Goal: Entertainment & Leisure: Consume media (video, audio)

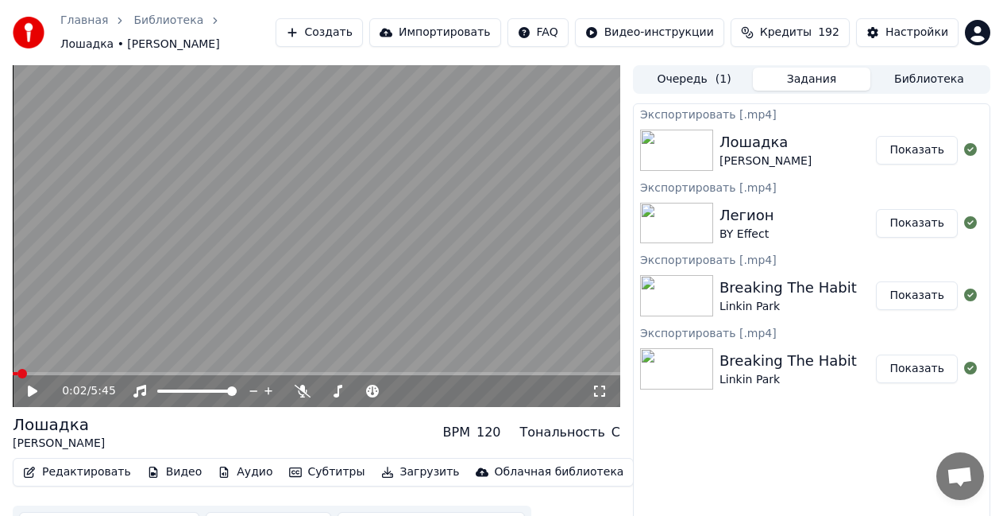
click at [918, 78] on button "Библиотека" at bounding box center [930, 79] width 118 height 23
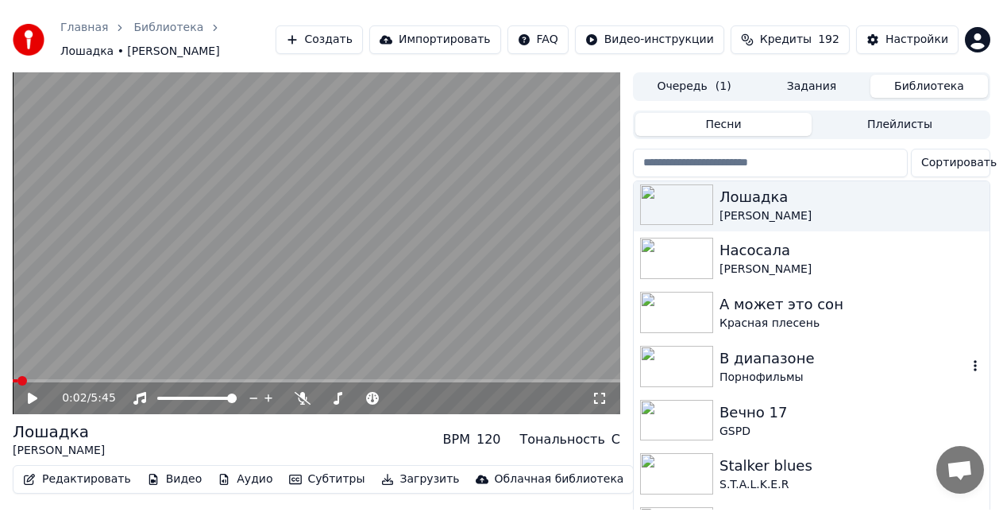
scroll to position [1271, 0]
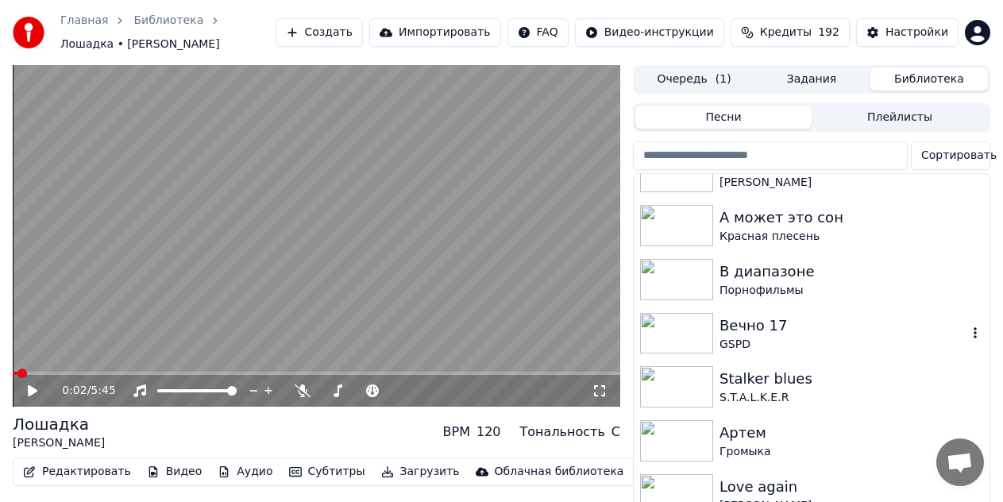
click at [802, 320] on div "Вечно 17" at bounding box center [844, 326] width 248 height 22
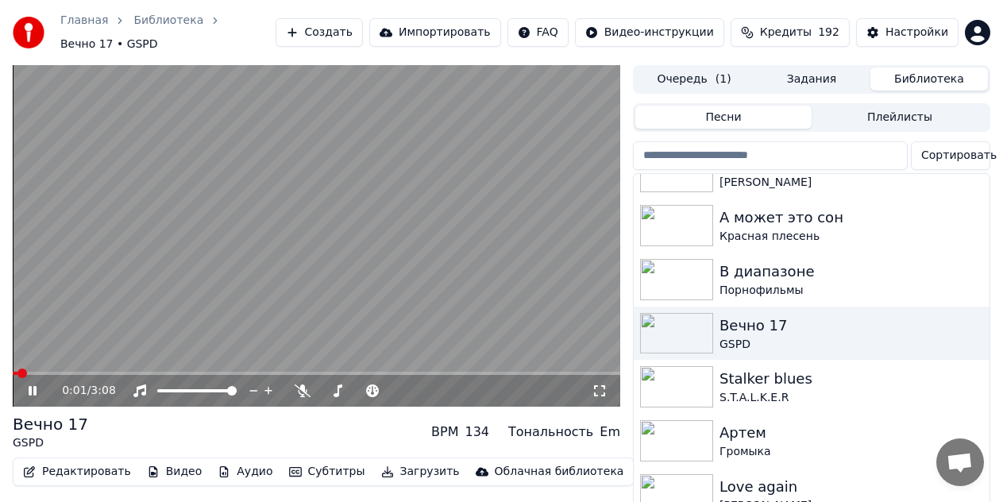
click at [127, 269] on video at bounding box center [317, 236] width 608 height 342
click at [89, 463] on button "Редактировать" at bounding box center [77, 472] width 121 height 22
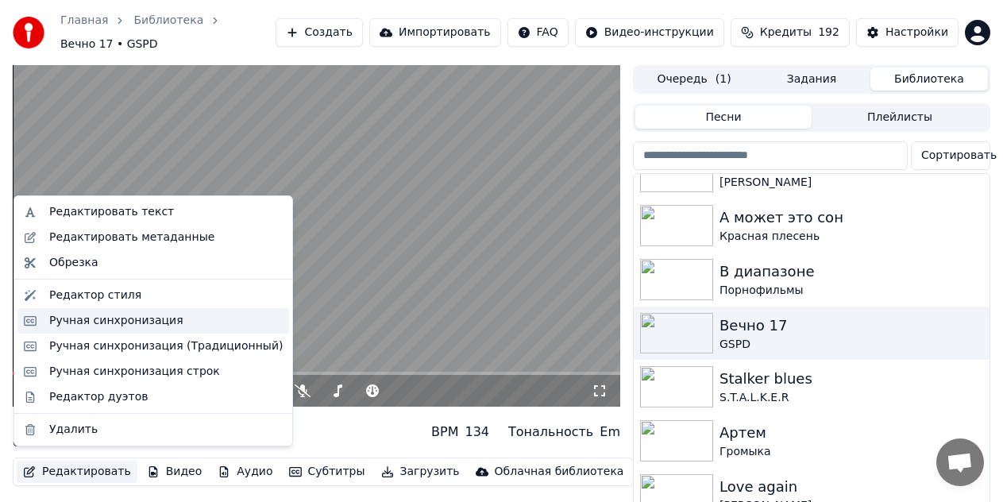
click at [109, 318] on div "Ручная синхронизация" at bounding box center [116, 321] width 134 height 16
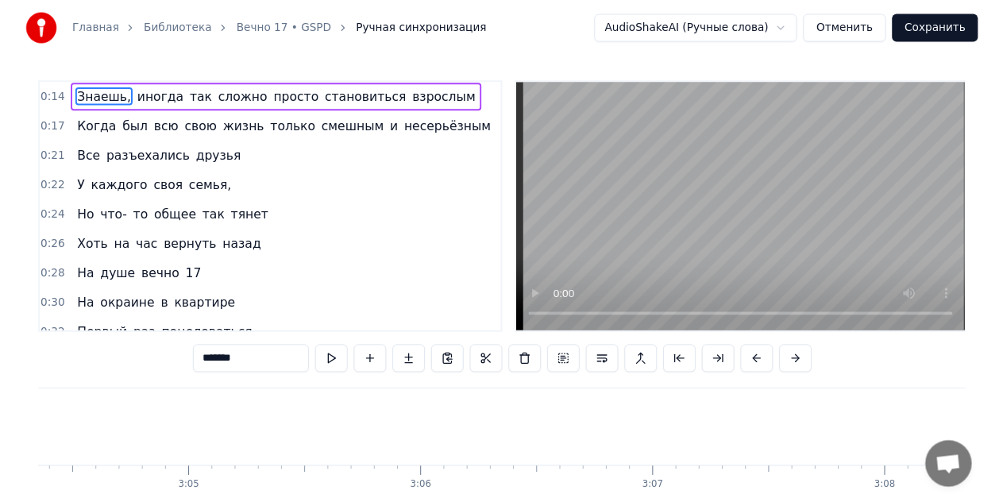
scroll to position [0, 43938]
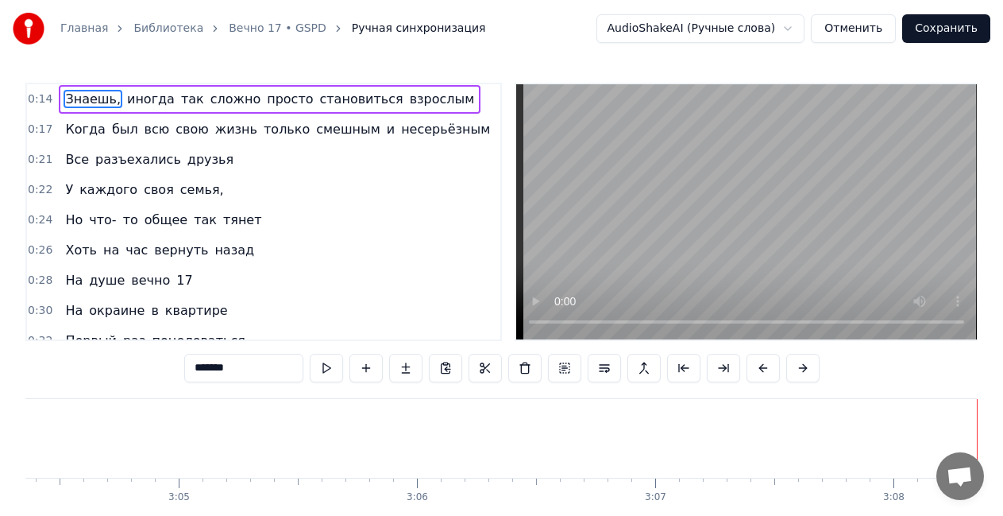
click at [885, 31] on button "Отменить" at bounding box center [853, 28] width 85 height 29
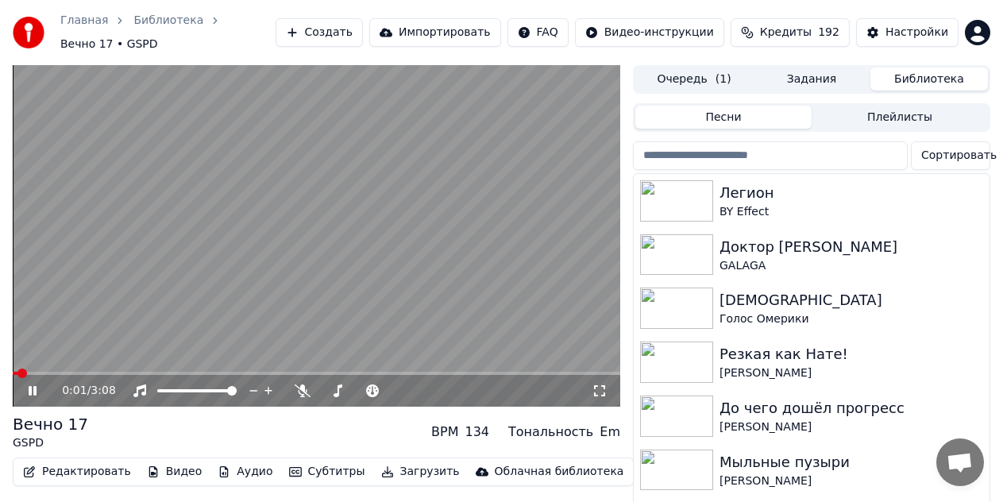
click at [353, 146] on video at bounding box center [317, 236] width 608 height 342
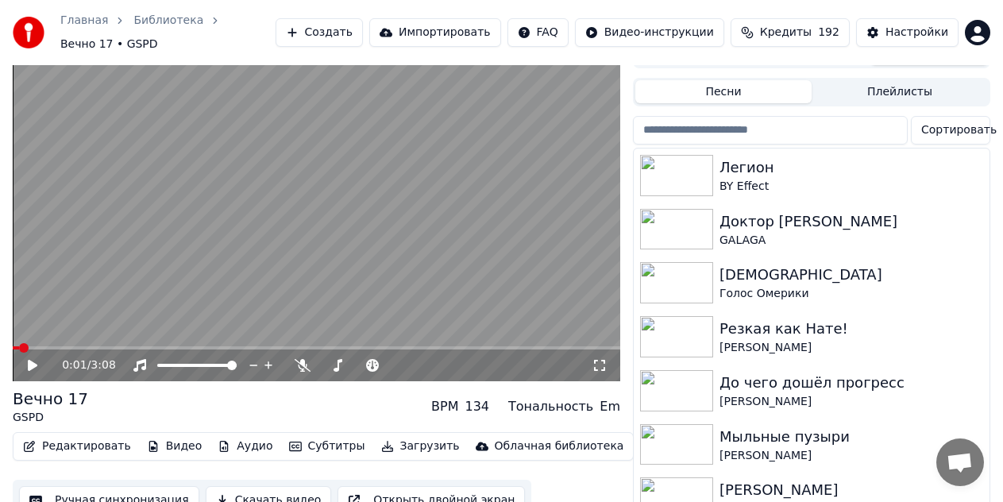
scroll to position [50, 0]
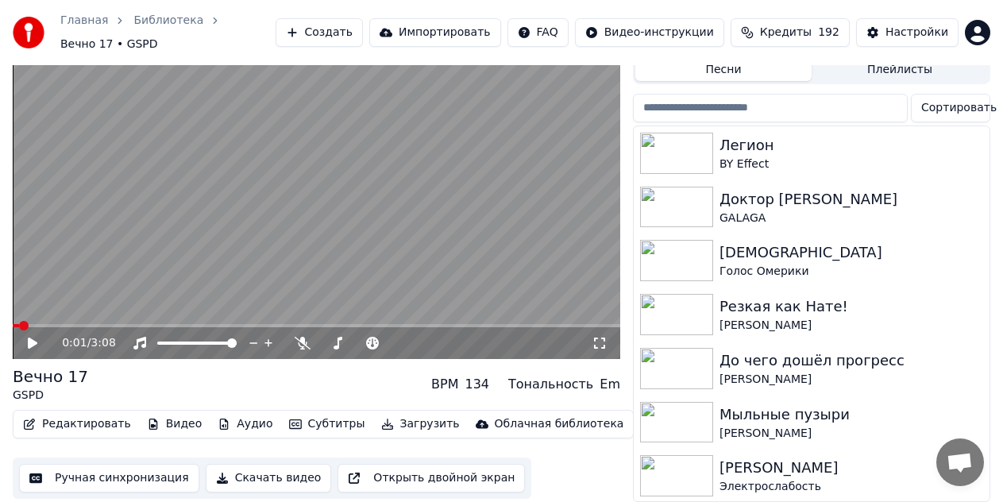
click at [265, 471] on button "Скачать видео" at bounding box center [269, 478] width 126 height 29
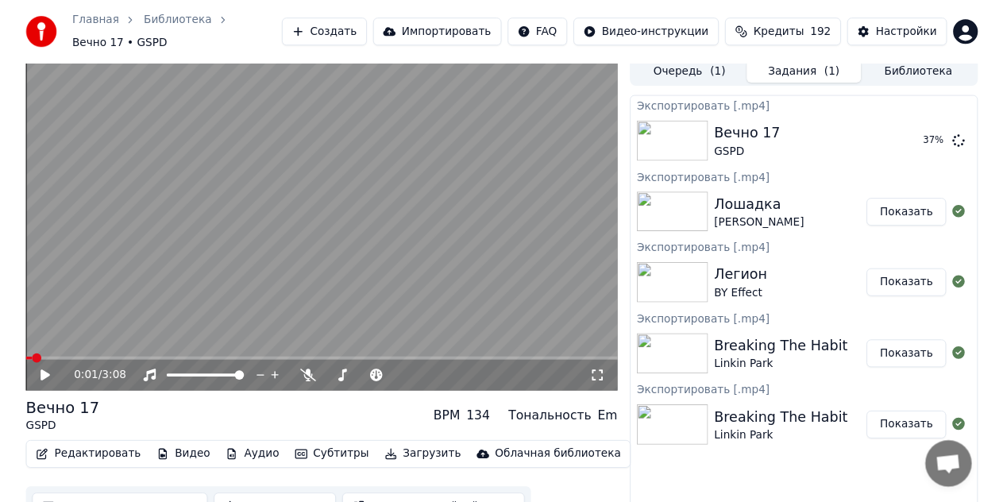
scroll to position [0, 0]
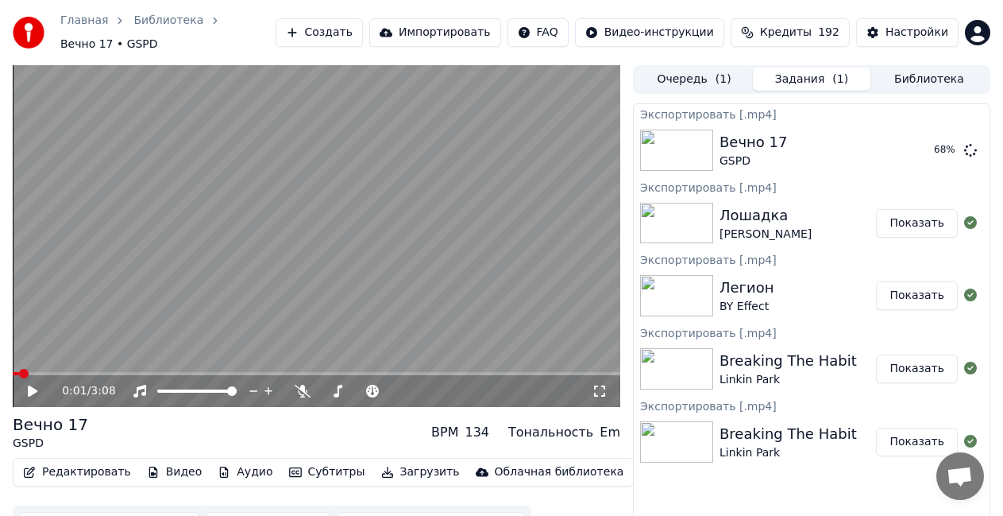
click at [932, 68] on button "Библиотека" at bounding box center [930, 79] width 118 height 23
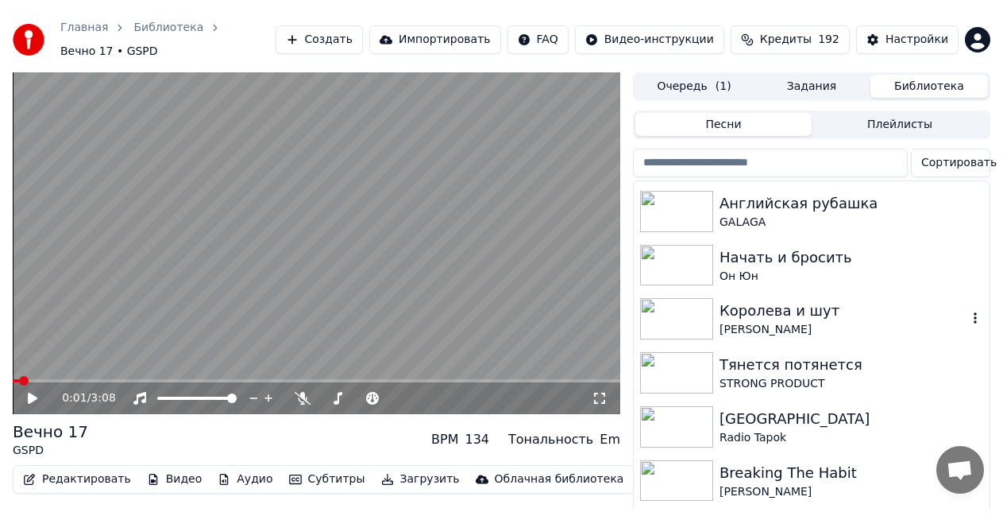
scroll to position [1589, 0]
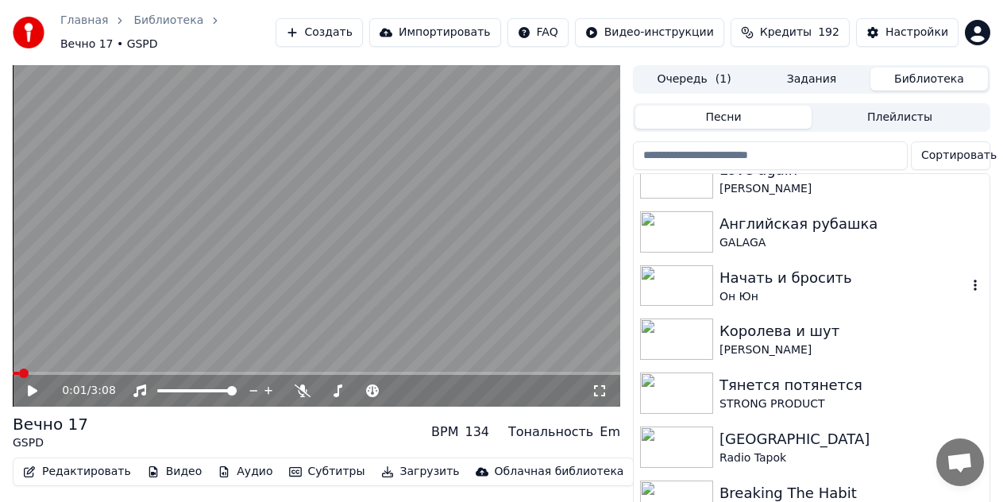
click at [802, 277] on div "Начать и бросить" at bounding box center [844, 278] width 248 height 22
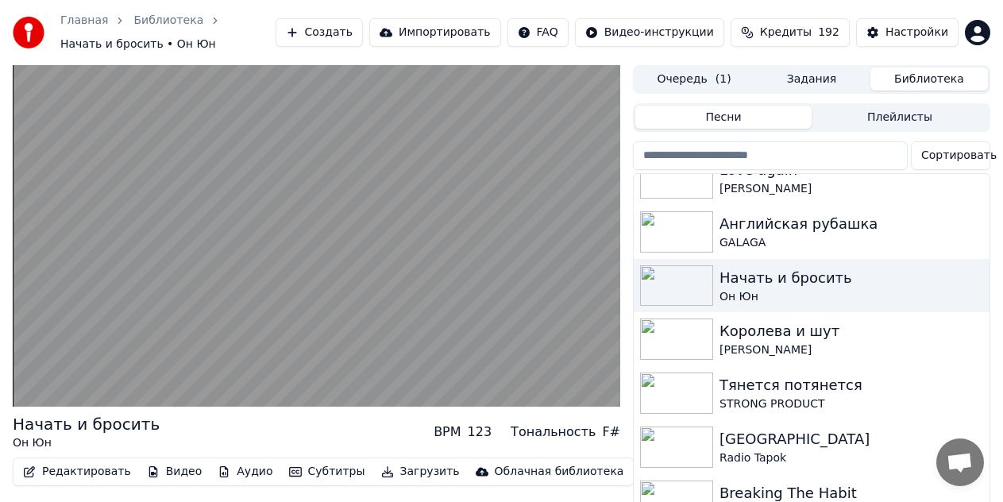
click at [372, 281] on video at bounding box center [317, 236] width 608 height 342
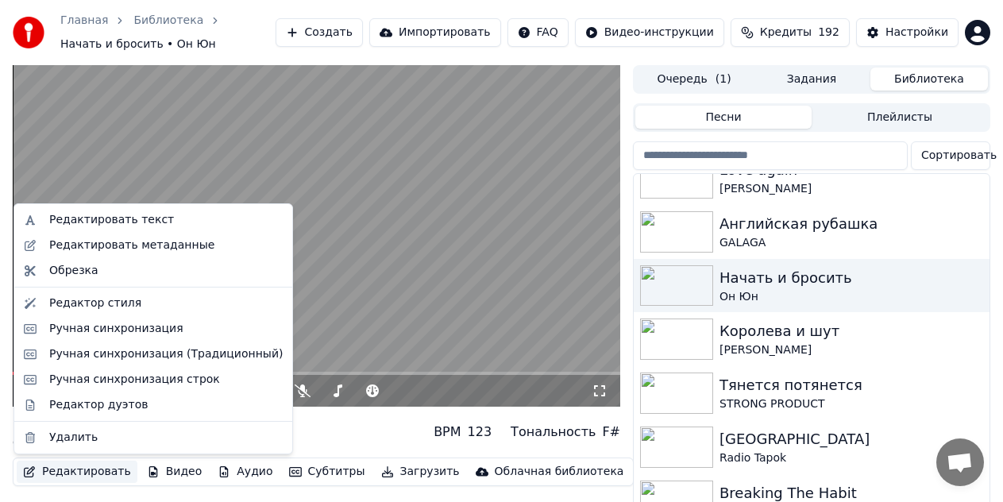
click at [110, 475] on button "Редактировать" at bounding box center [77, 472] width 121 height 22
click at [151, 336] on div "Ручная синхронизация" at bounding box center [116, 329] width 134 height 16
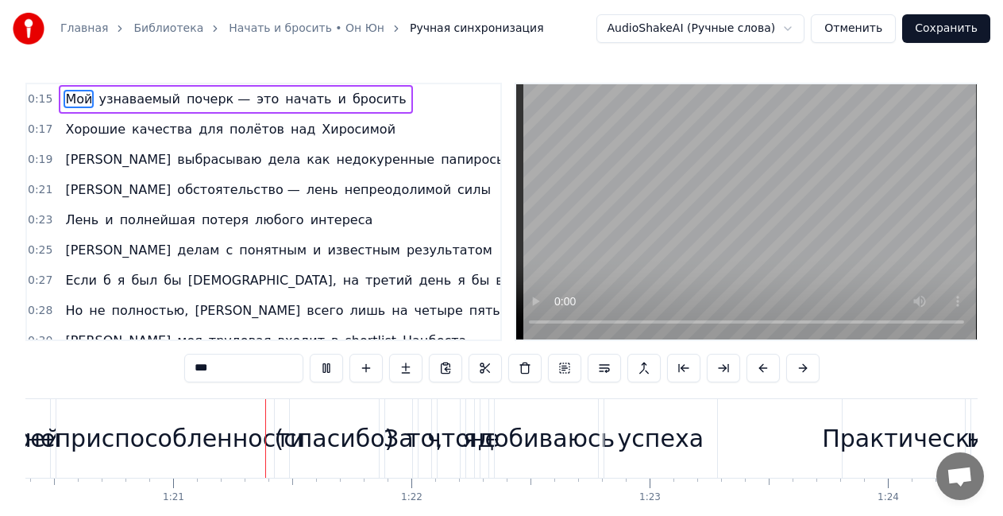
scroll to position [0, 19218]
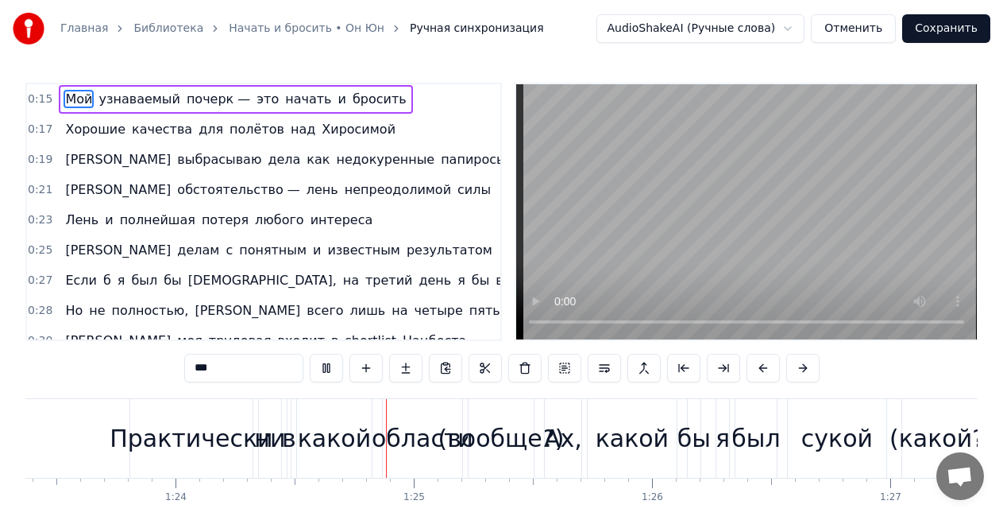
click at [564, 175] on video at bounding box center [746, 211] width 461 height 255
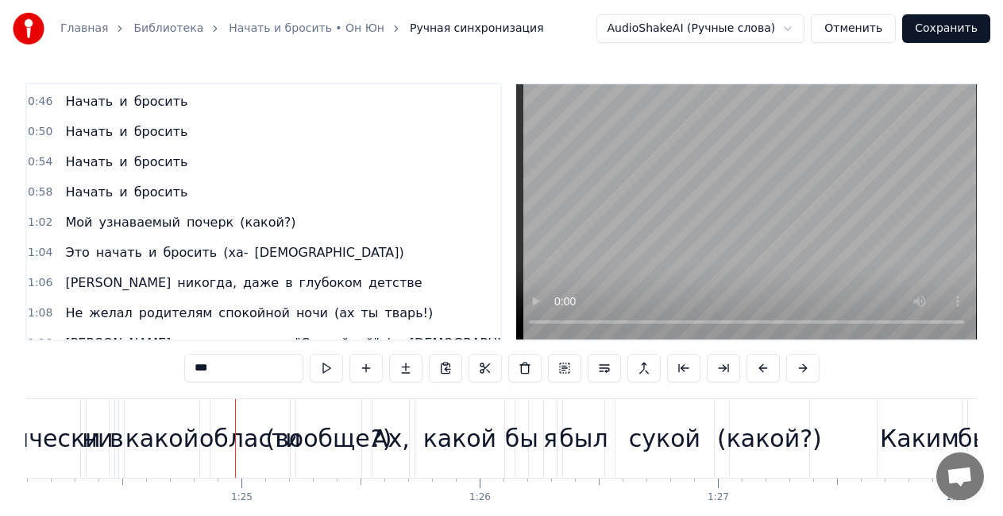
scroll to position [477, 0]
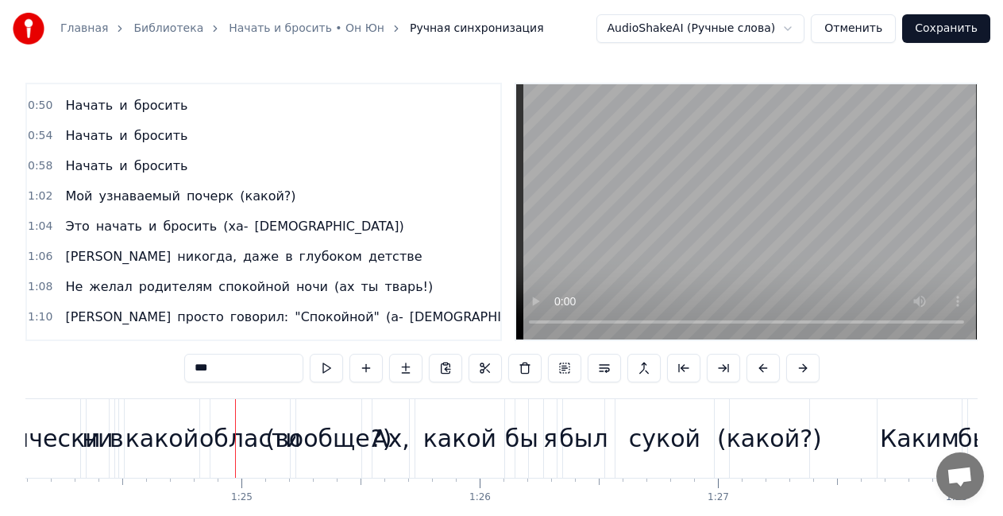
click at [77, 200] on span "Мой" at bounding box center [79, 196] width 30 height 18
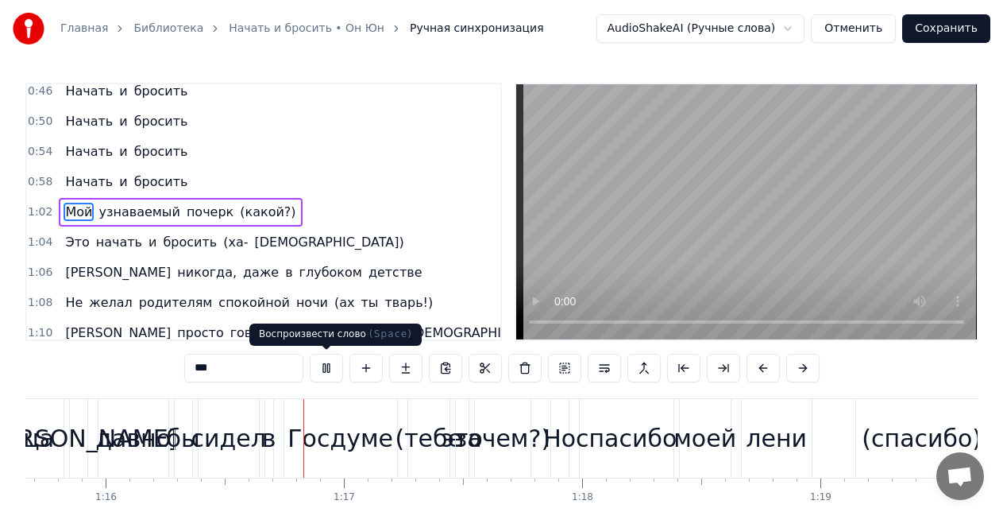
scroll to position [0, 18098]
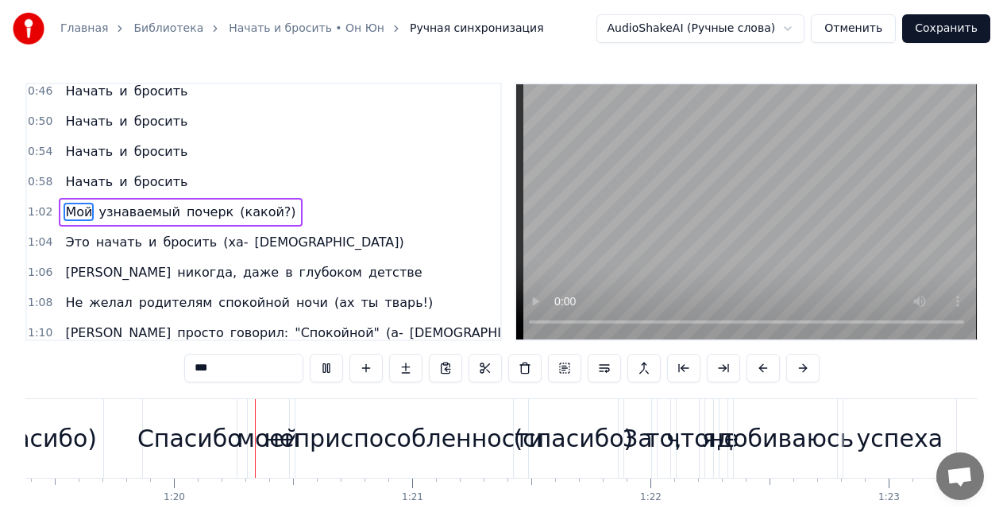
click at [330, 363] on button at bounding box center [326, 368] width 33 height 29
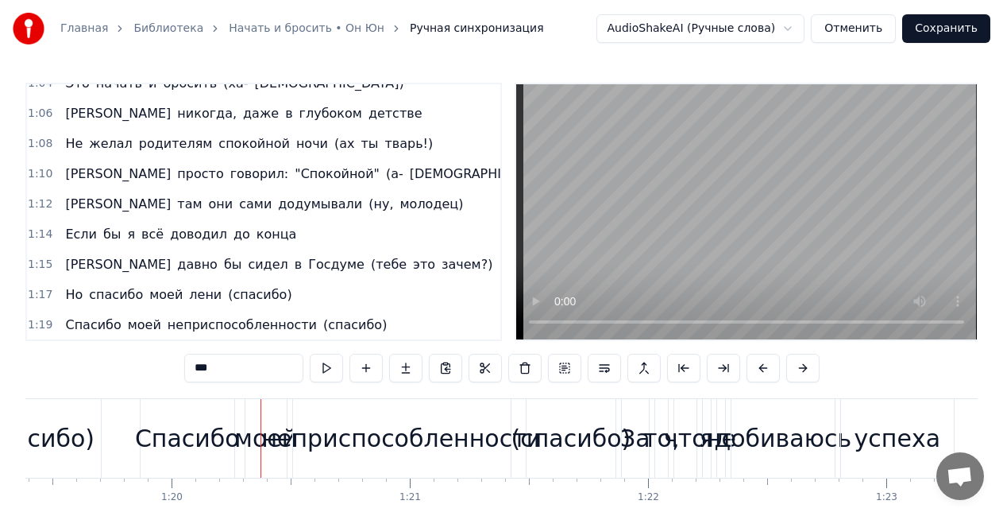
scroll to position [699, 0]
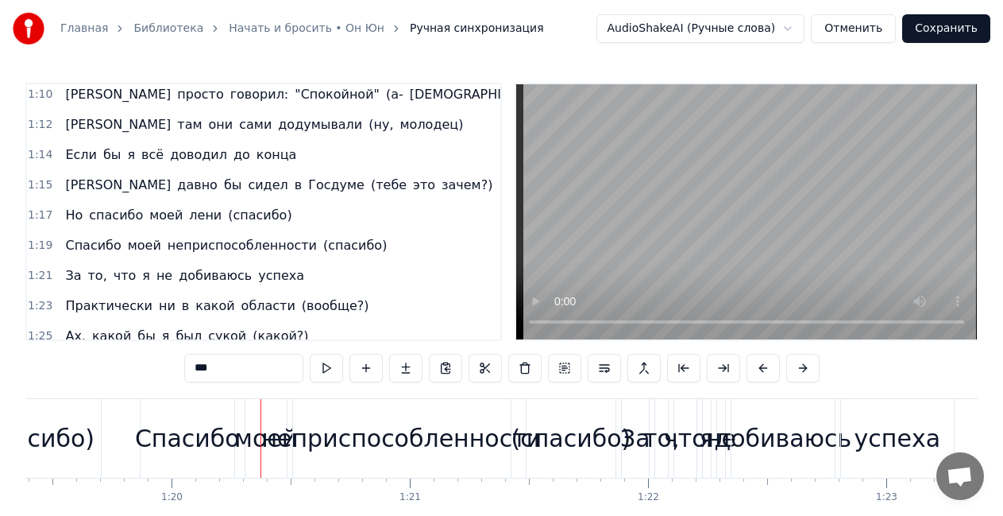
click at [201, 245] on span "неприспособленности" at bounding box center [242, 245] width 153 height 18
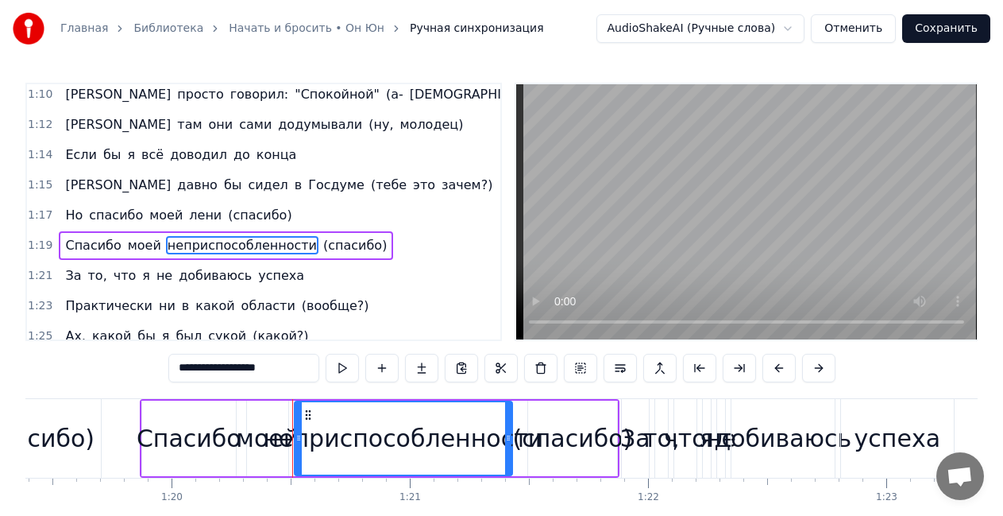
scroll to position [732, 0]
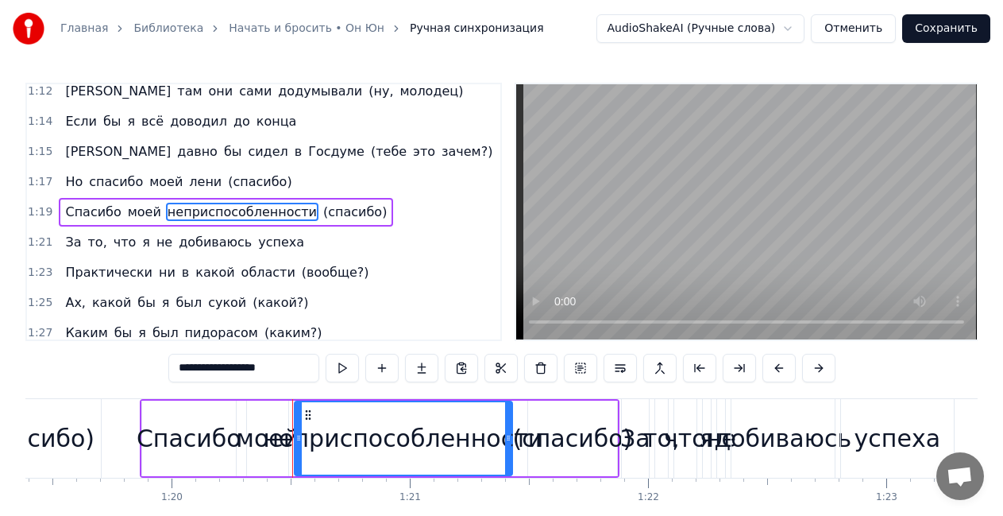
click at [322, 215] on span "(спасибо)" at bounding box center [355, 212] width 67 height 18
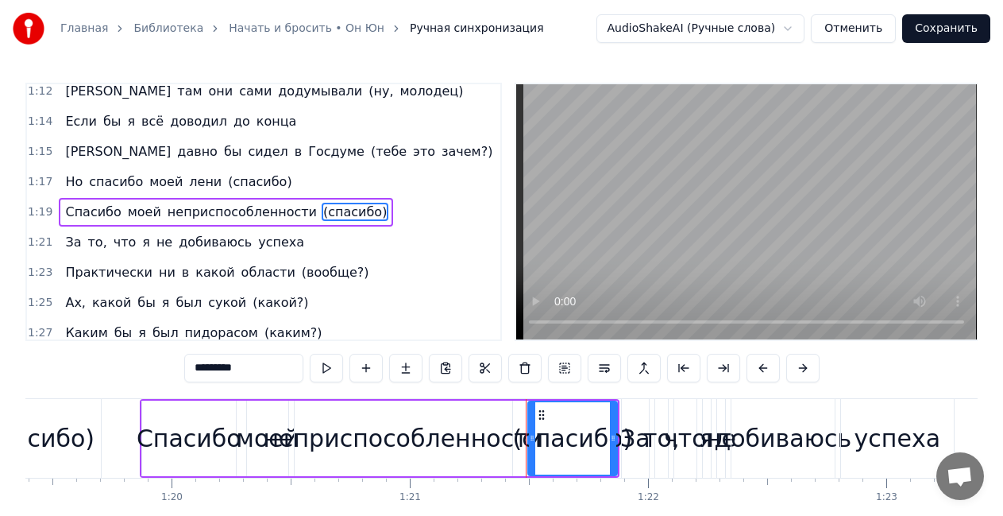
click at [64, 245] on span "За" at bounding box center [73, 242] width 19 height 18
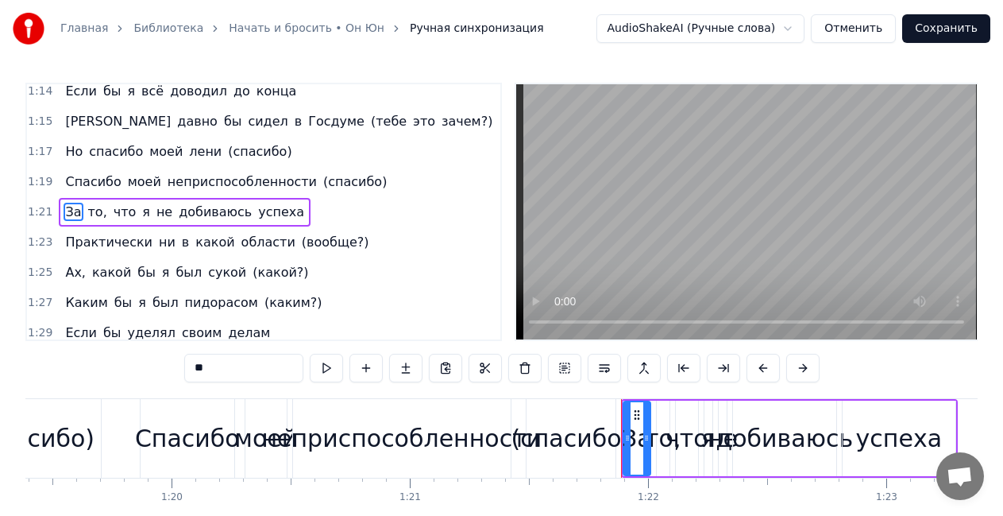
click at [87, 211] on span "то," at bounding box center [98, 212] width 22 height 18
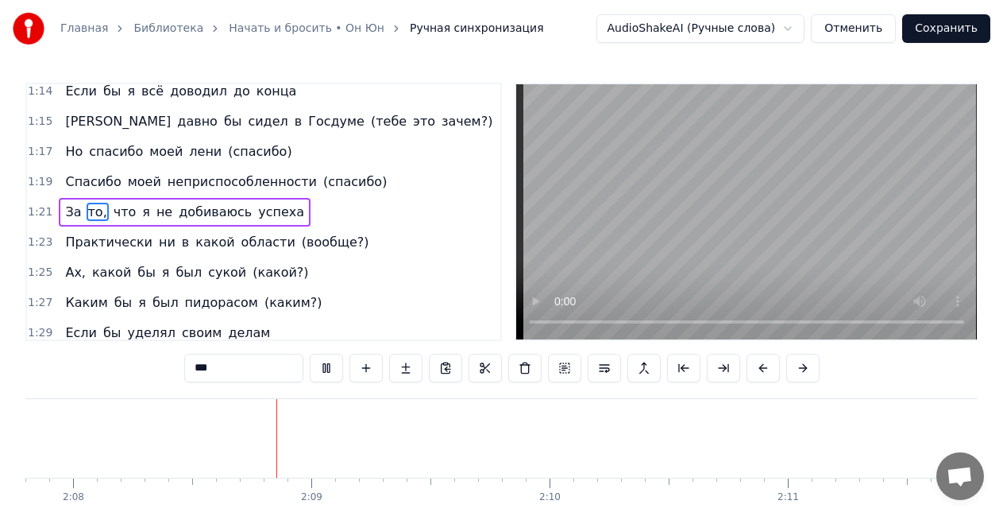
scroll to position [0, 30488]
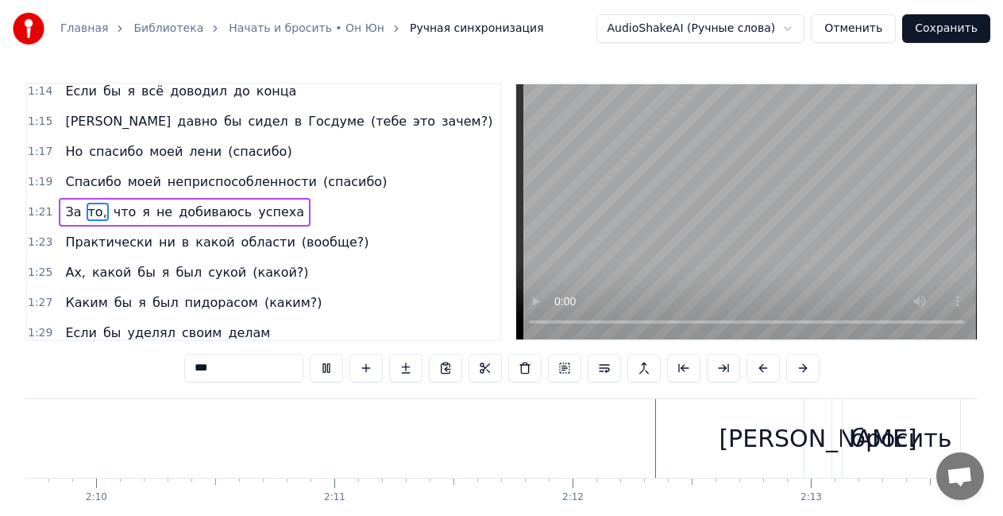
click at [191, 176] on span "неприспособленности" at bounding box center [242, 181] width 153 height 18
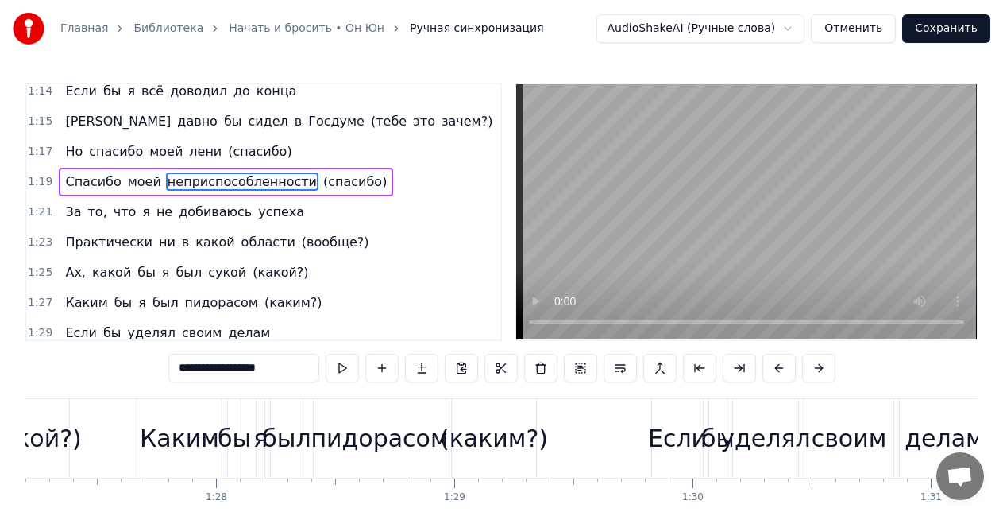
scroll to position [0, 19107]
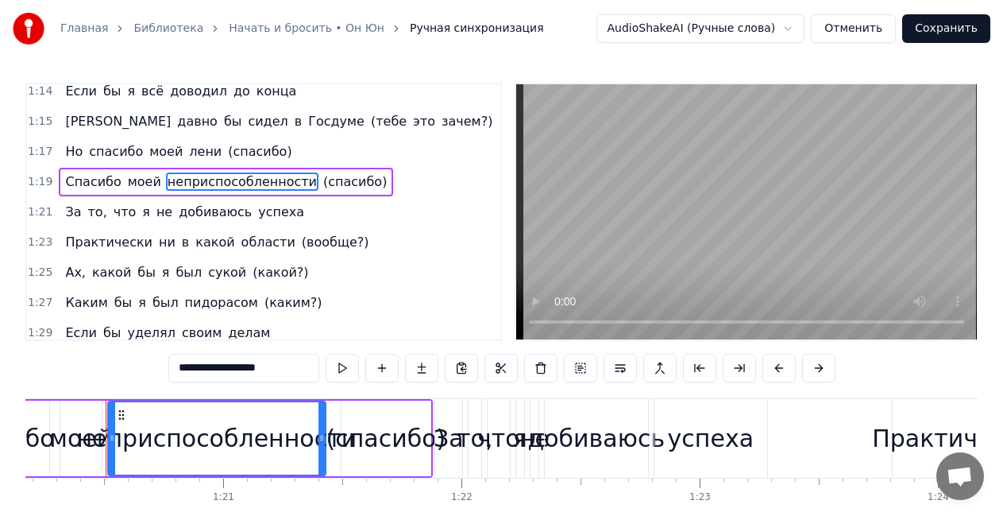
click at [65, 218] on span "За" at bounding box center [73, 212] width 19 height 18
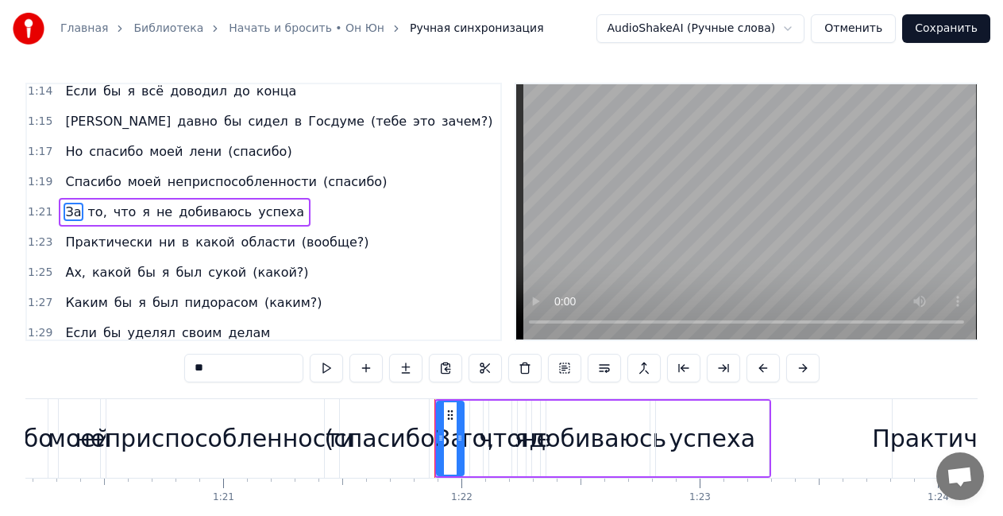
click at [322, 179] on span "(спасибо)" at bounding box center [355, 181] width 67 height 18
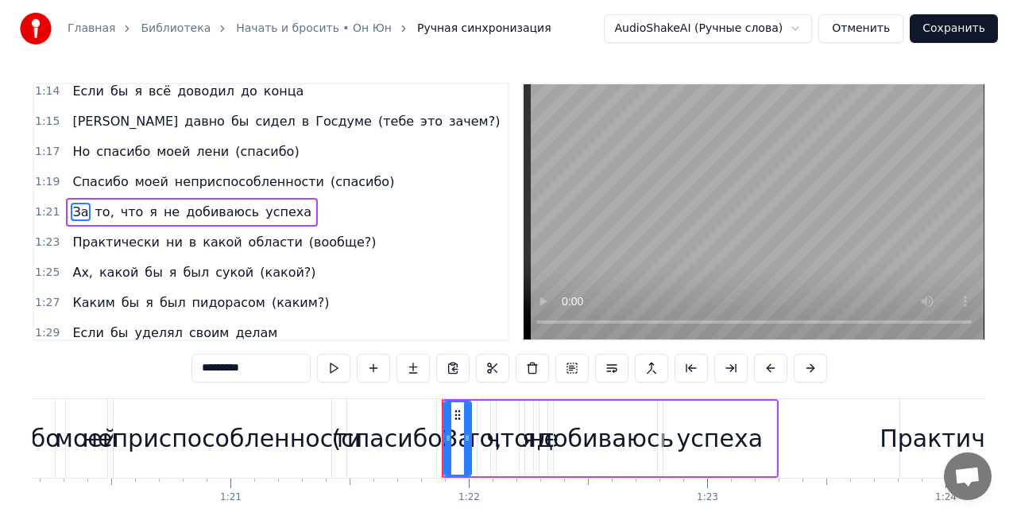
scroll to position [732, 0]
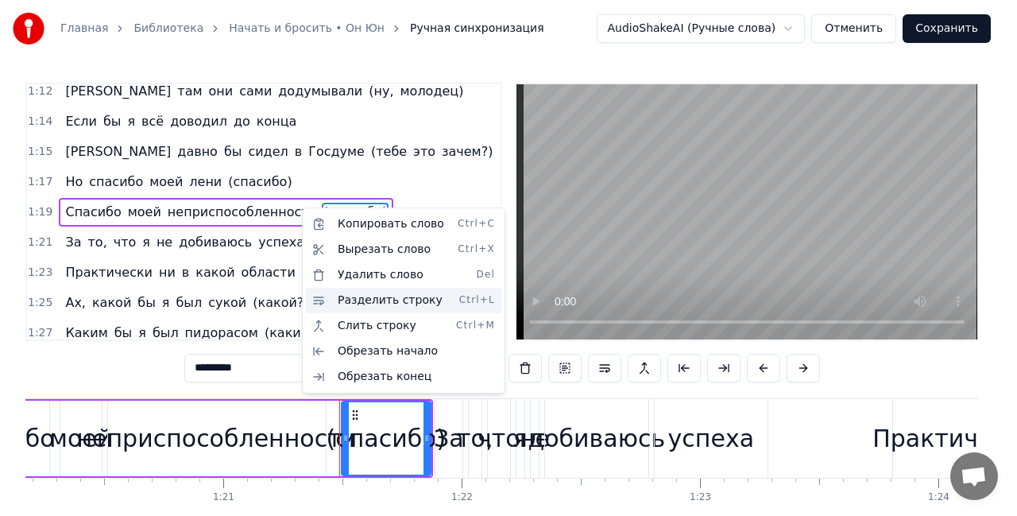
click at [343, 297] on div "Разделить строку Ctrl+L" at bounding box center [403, 300] width 195 height 25
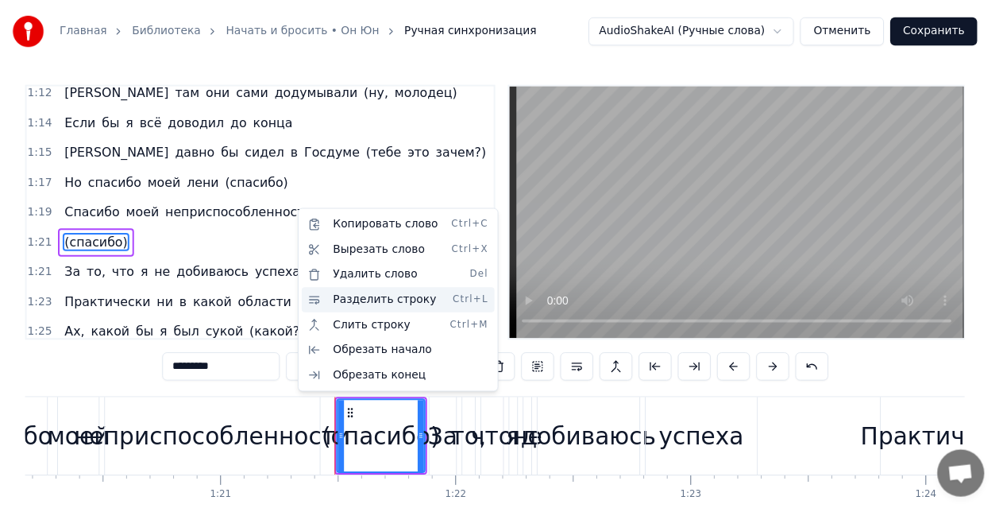
scroll to position [763, 0]
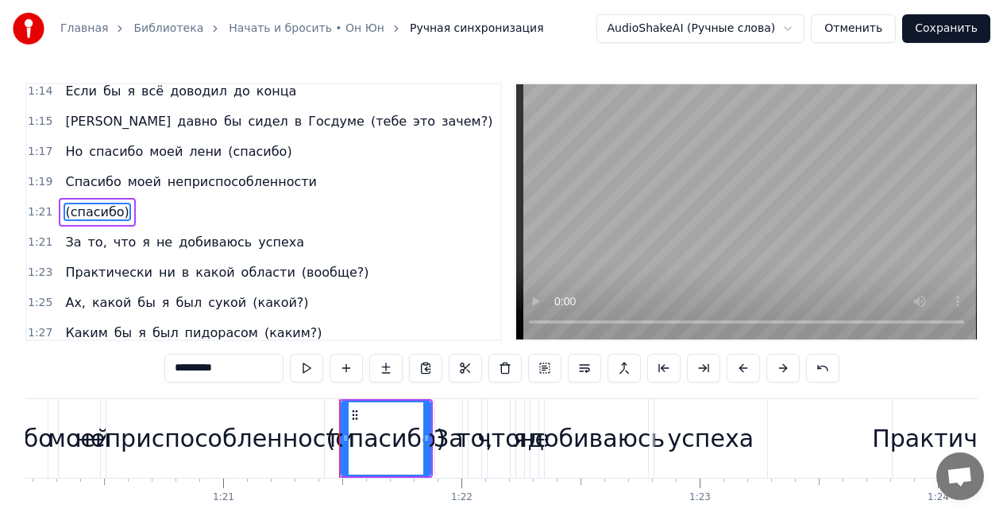
click at [96, 184] on span "Спасибо" at bounding box center [93, 181] width 59 height 18
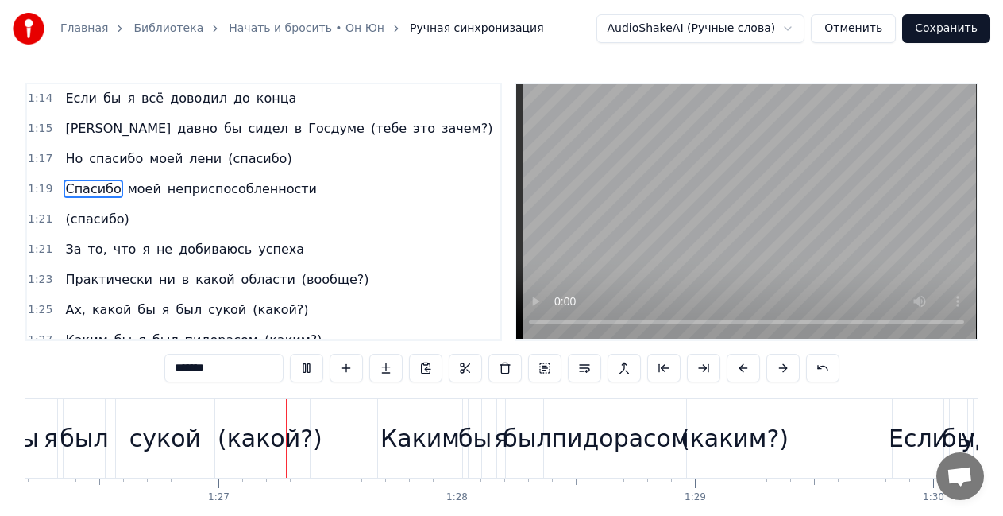
scroll to position [0, 20586]
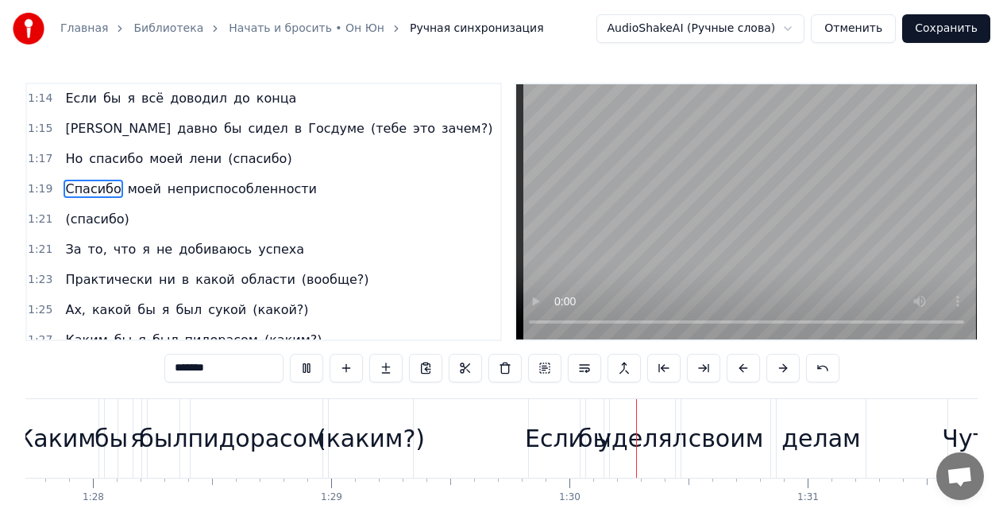
click at [145, 103] on span "всё" at bounding box center [152, 98] width 25 height 18
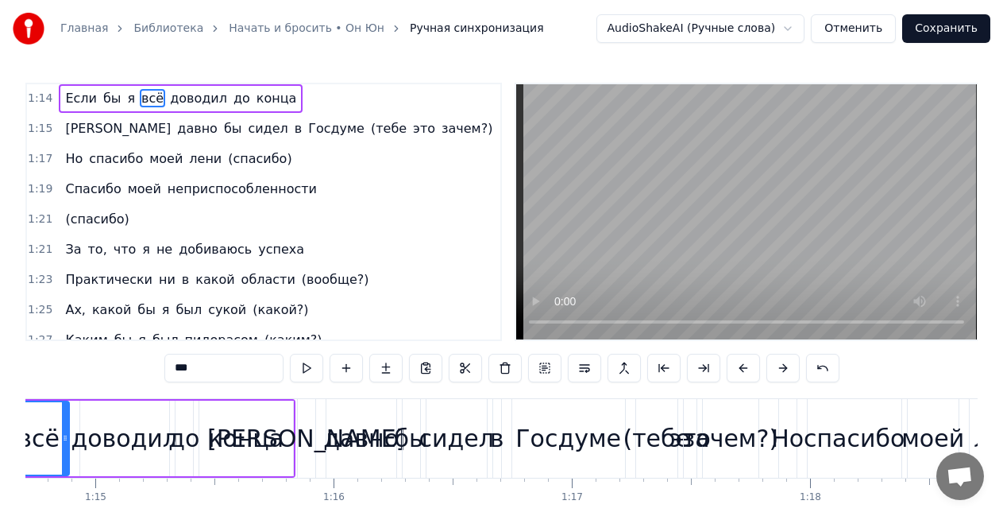
scroll to position [0, 17706]
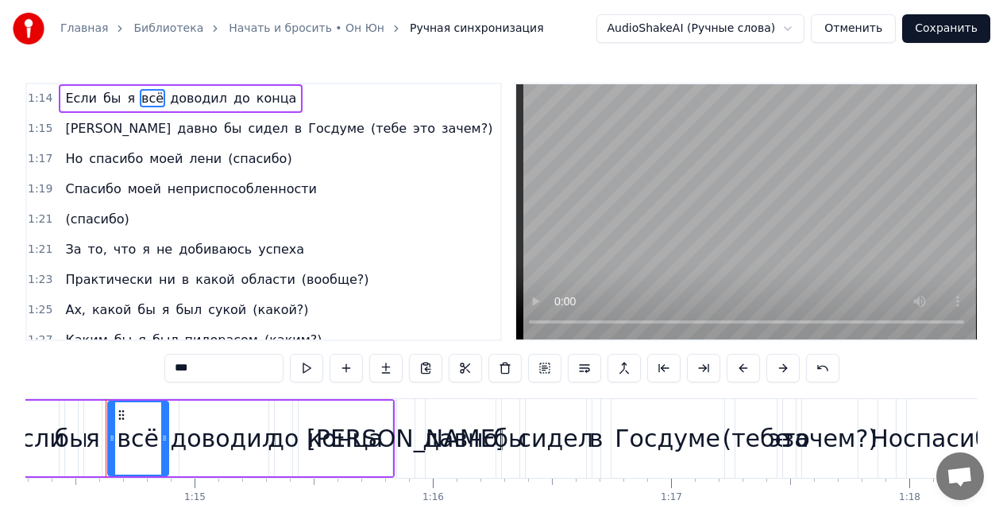
click at [88, 225] on span "(спасибо)" at bounding box center [97, 219] width 67 height 18
type input "*********"
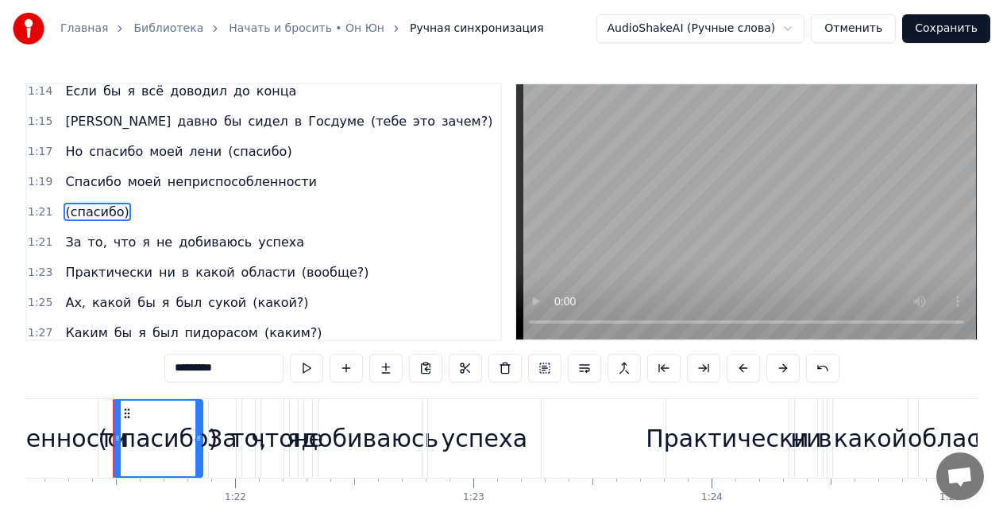
scroll to position [0, 19341]
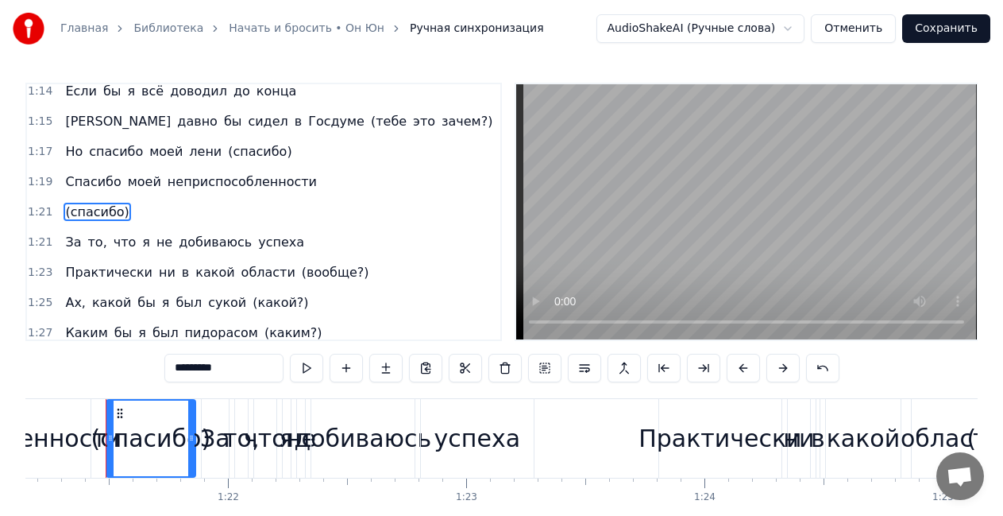
click at [198, 414] on div "(спасибо)" at bounding box center [153, 438] width 94 height 79
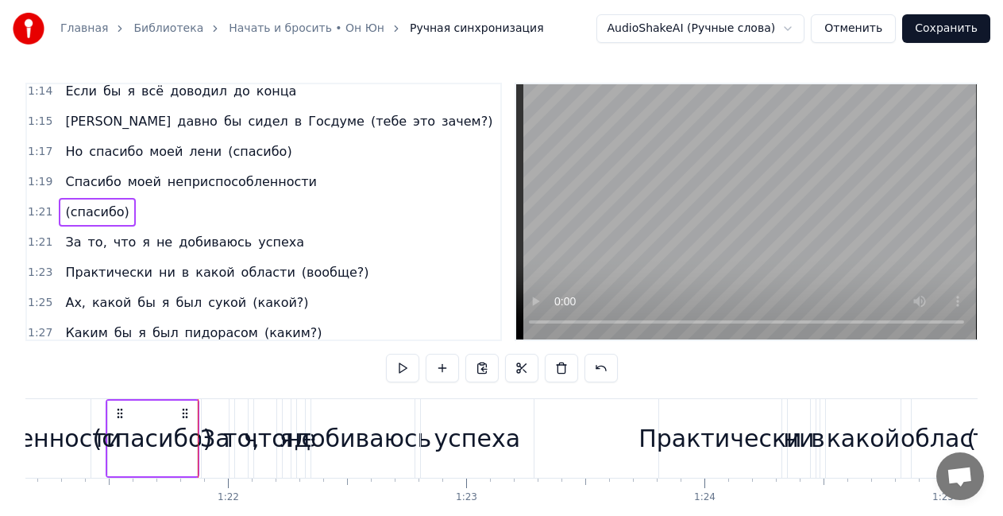
click at [98, 212] on span "(спасибо)" at bounding box center [97, 212] width 67 height 18
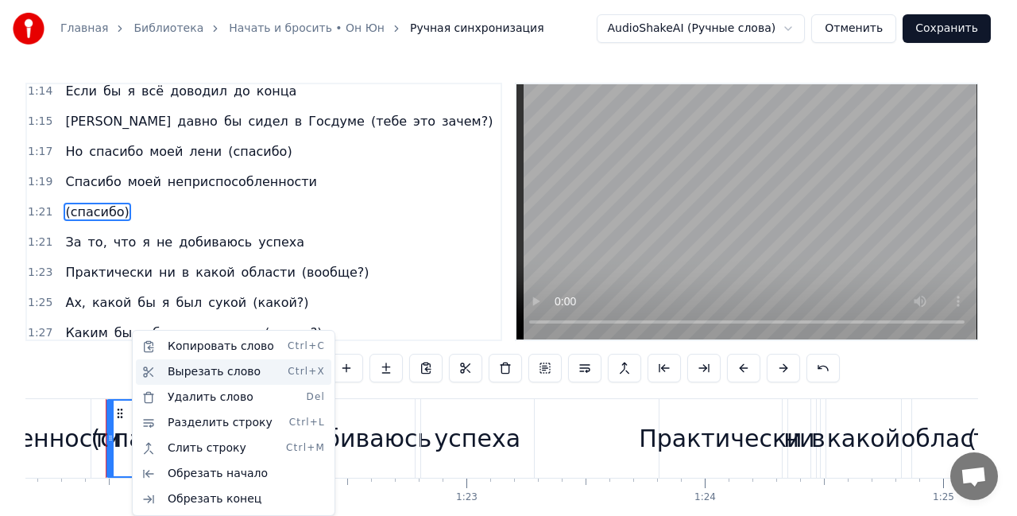
click at [174, 368] on div "Вырезать слово Ctrl+X" at bounding box center [233, 371] width 195 height 25
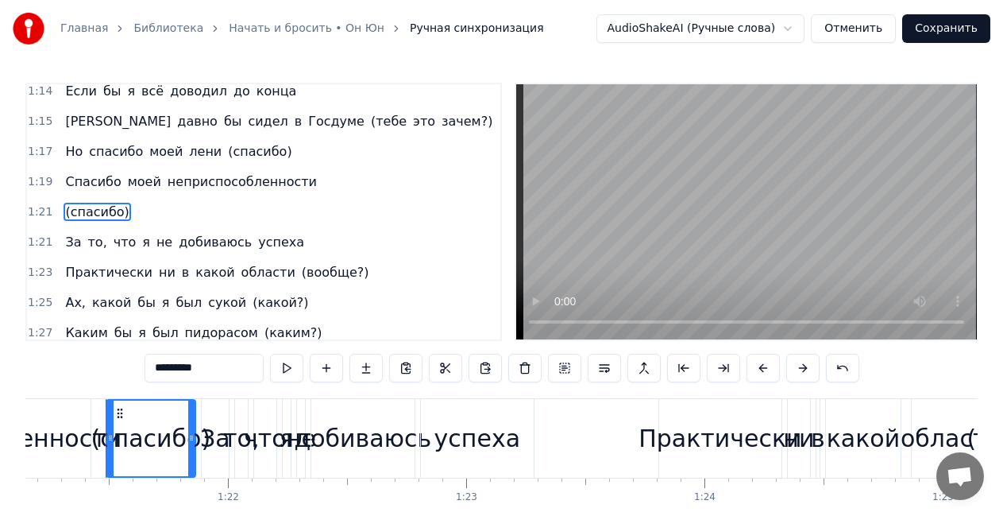
click at [224, 184] on span "неприспособленности" at bounding box center [242, 181] width 153 height 18
type input "**********"
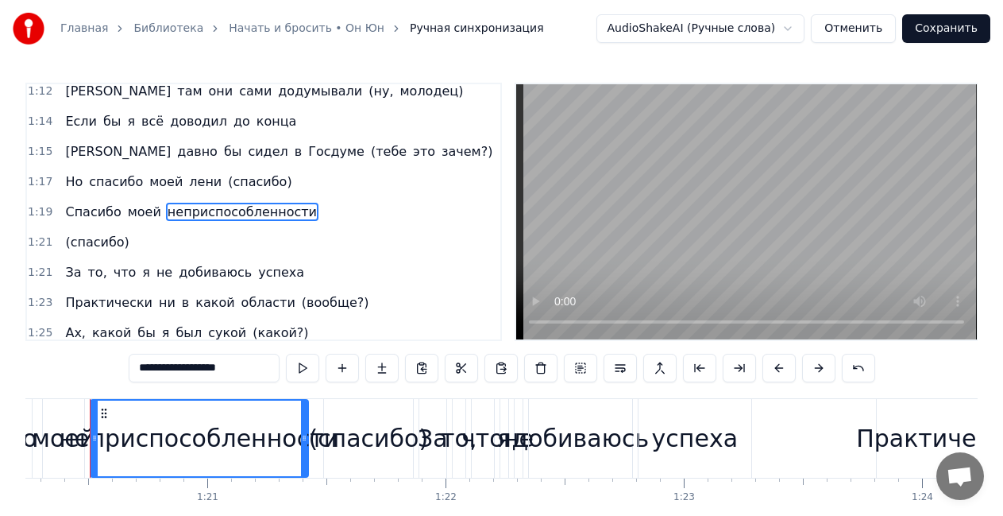
scroll to position [0, 19107]
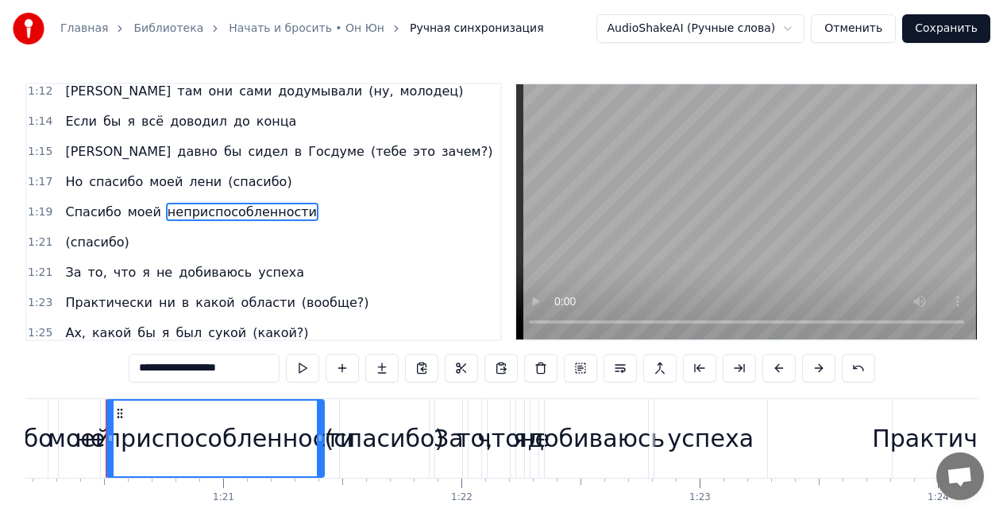
click at [326, 415] on div "Спасибо моей неприспособленности" at bounding box center [140, 438] width 375 height 79
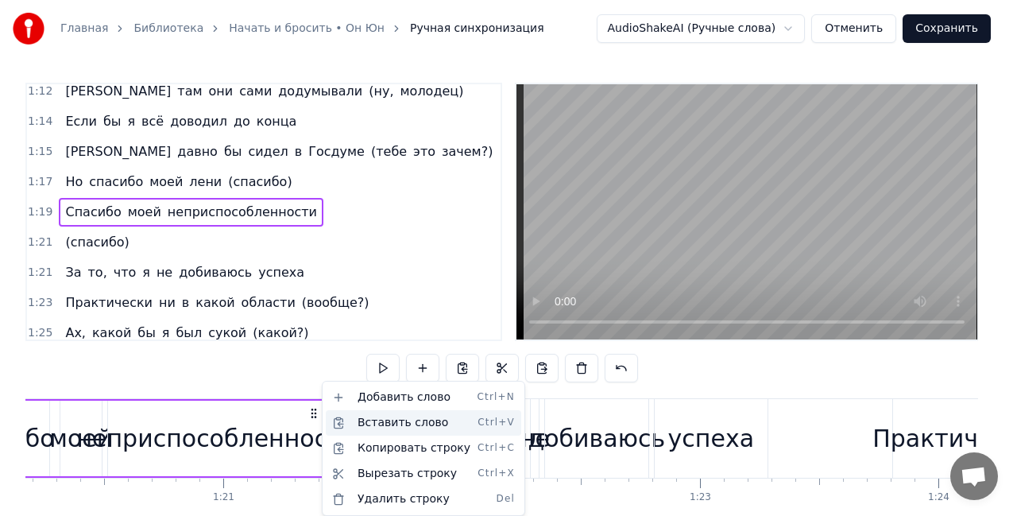
click at [346, 423] on div "Вставить слово Ctrl+V" at bounding box center [423, 422] width 195 height 25
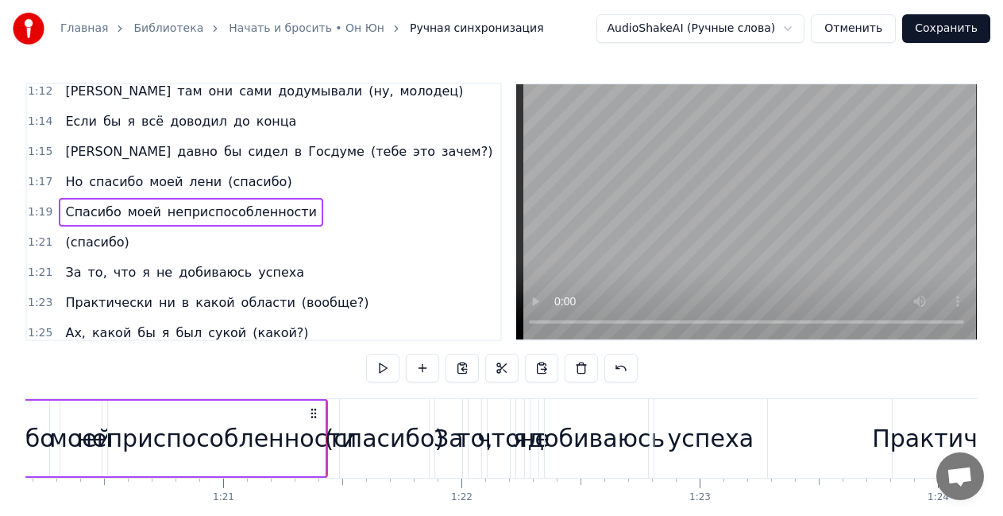
click at [360, 271] on div "1:21 За то, что я не добиваюсь успеха" at bounding box center [263, 272] width 473 height 30
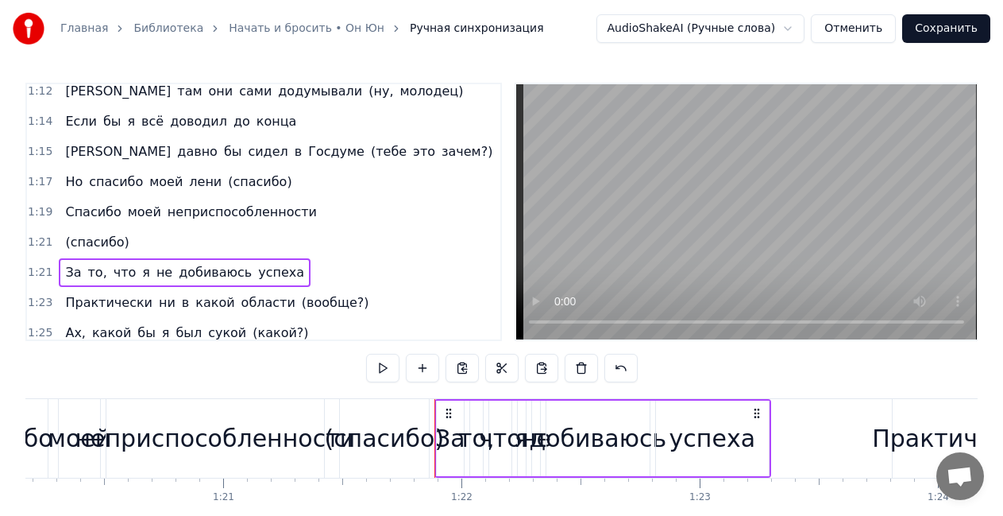
click at [218, 212] on span "неприспособленности" at bounding box center [242, 212] width 153 height 18
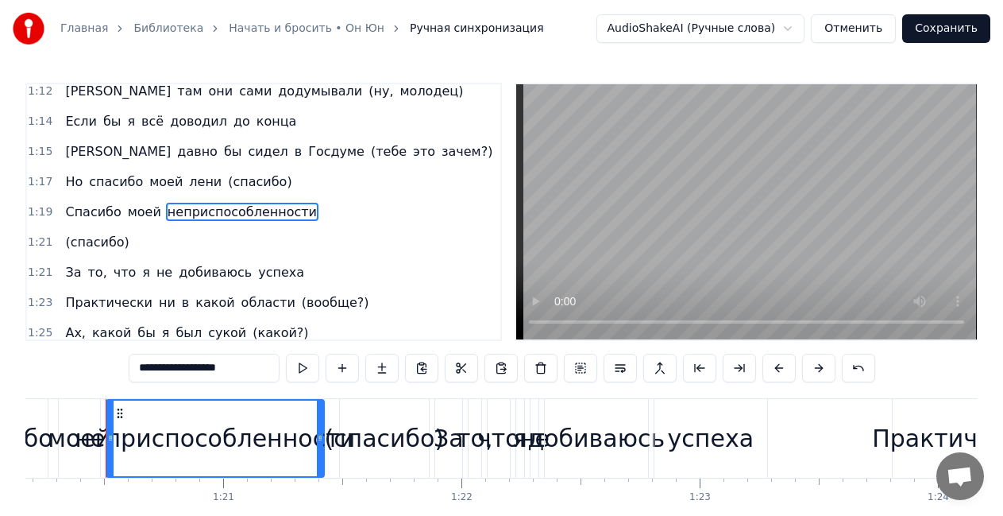
click at [114, 244] on span "(спасибо)" at bounding box center [97, 242] width 67 height 18
type input "*********"
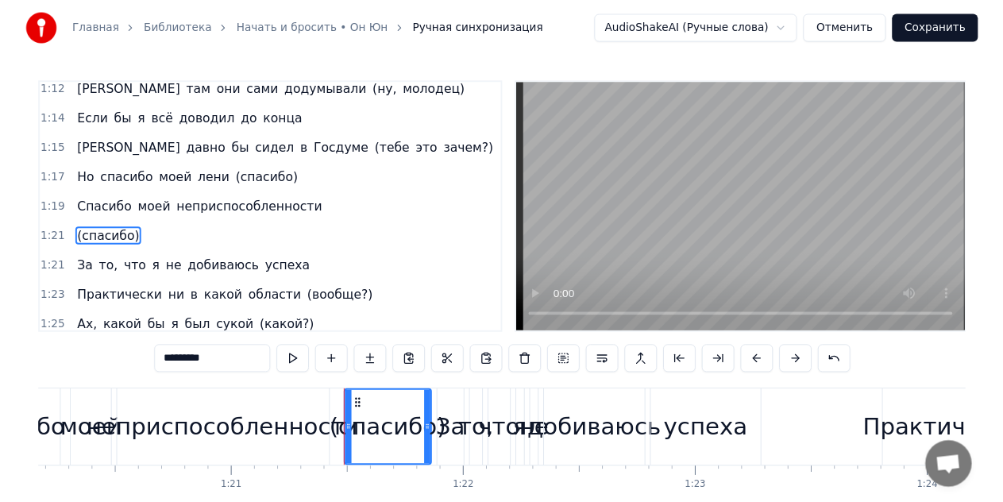
scroll to position [763, 0]
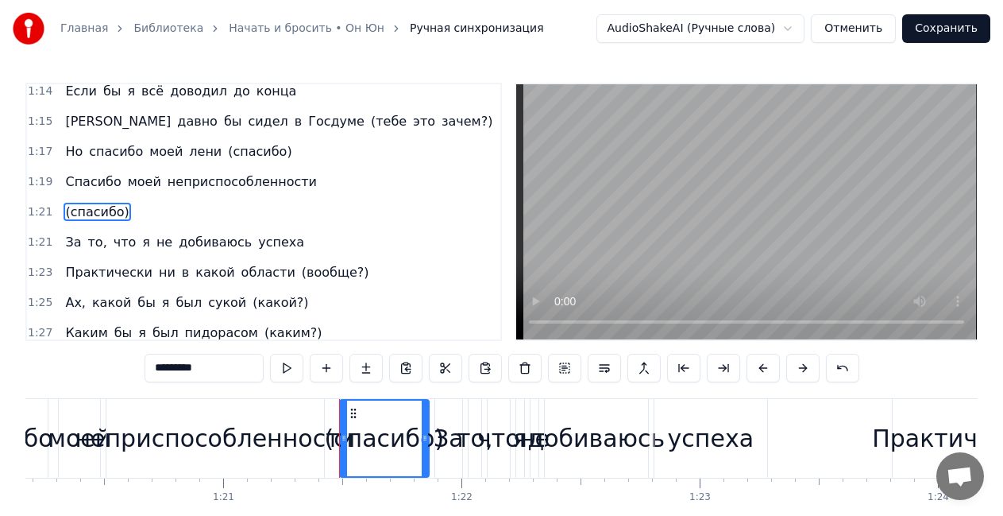
click at [843, 28] on button "Отменить" at bounding box center [853, 28] width 85 height 29
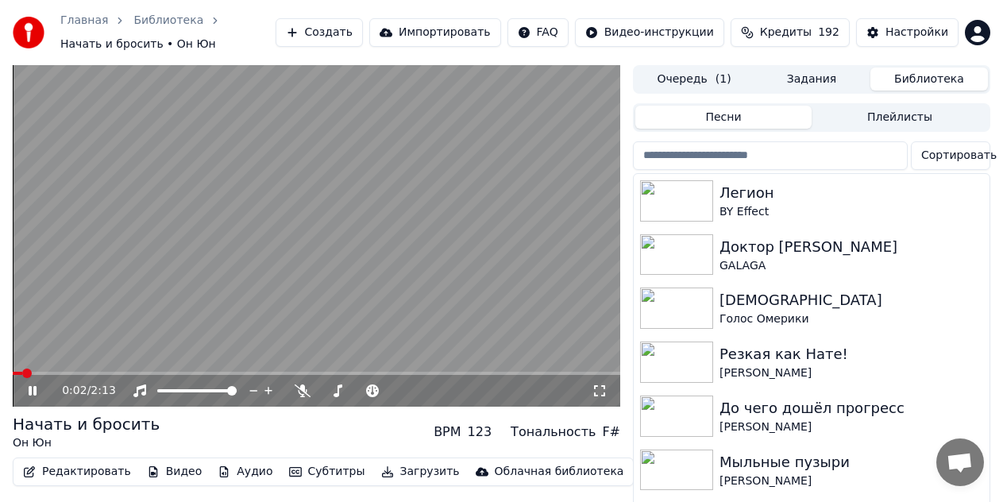
click at [206, 247] on video at bounding box center [317, 236] width 608 height 342
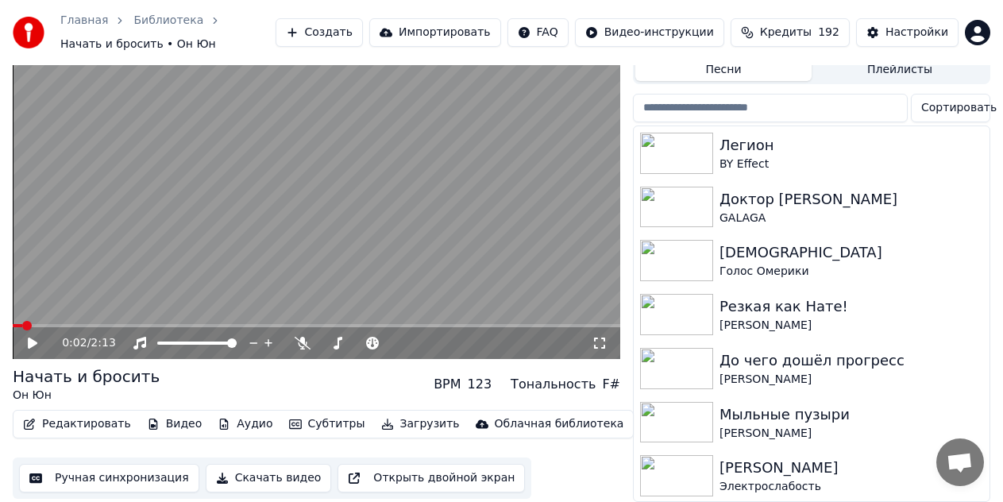
click at [261, 465] on button "Скачать видео" at bounding box center [269, 478] width 126 height 29
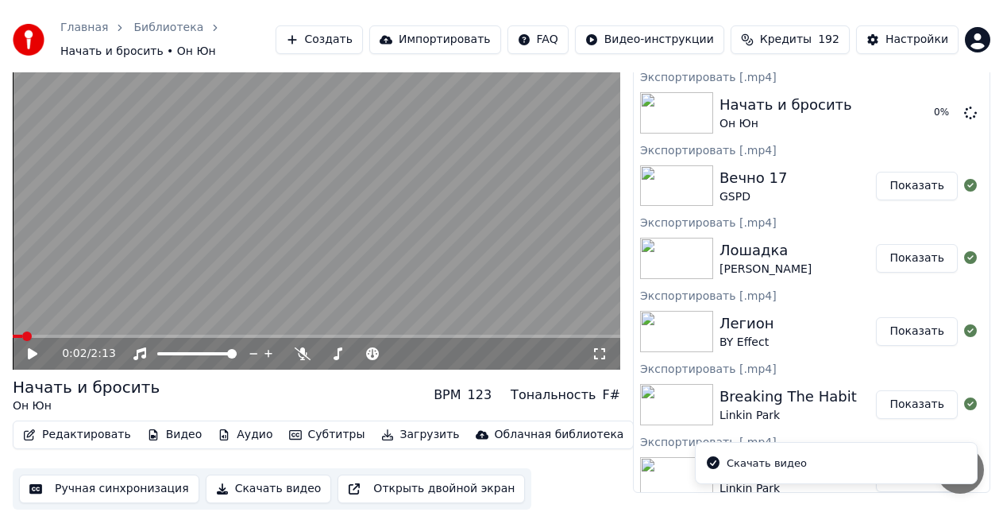
scroll to position [31, 0]
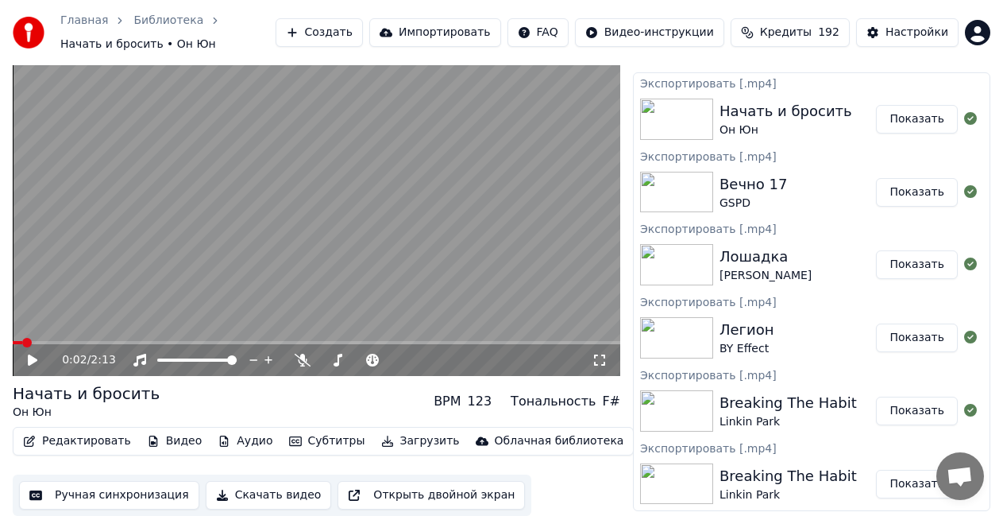
click at [82, 159] on video at bounding box center [317, 205] width 608 height 342
click at [171, 222] on video at bounding box center [317, 205] width 608 height 342
drag, startPoint x: 0, startPoint y: 218, endPoint x: 0, endPoint y: 388, distance: 170.0
drag, startPoint x: 0, startPoint y: 380, endPoint x: 17, endPoint y: 428, distance: 51.3
click at [17, 415] on div "0:07 / 2:13 Начать и бросить Он Юн BPM 123 Тональность F# Редактировать Видео А…" at bounding box center [501, 274] width 1003 height 481
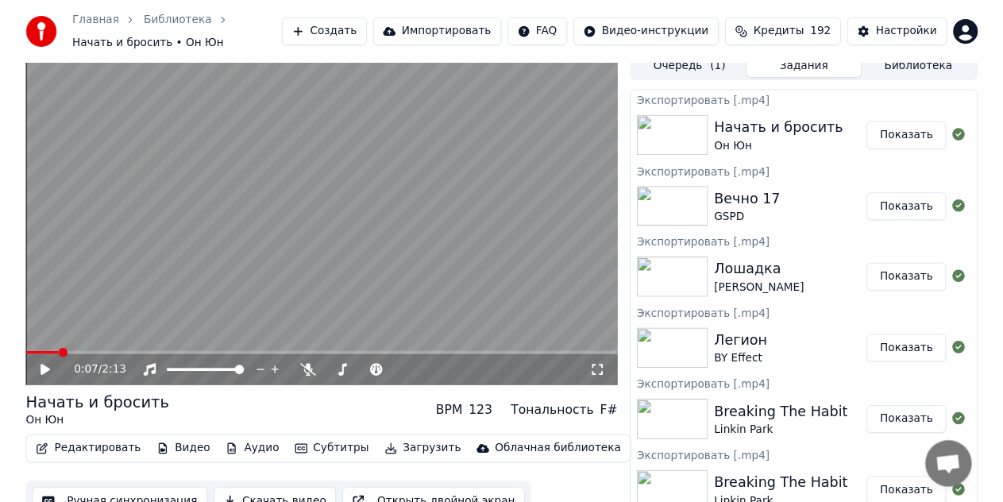
scroll to position [0, 0]
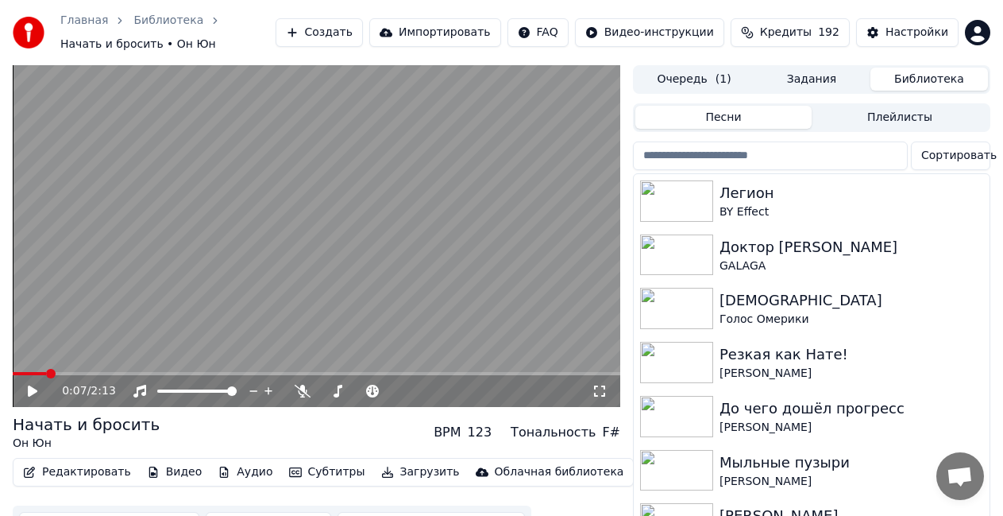
click at [914, 71] on button "Библиотека" at bounding box center [930, 79] width 118 height 23
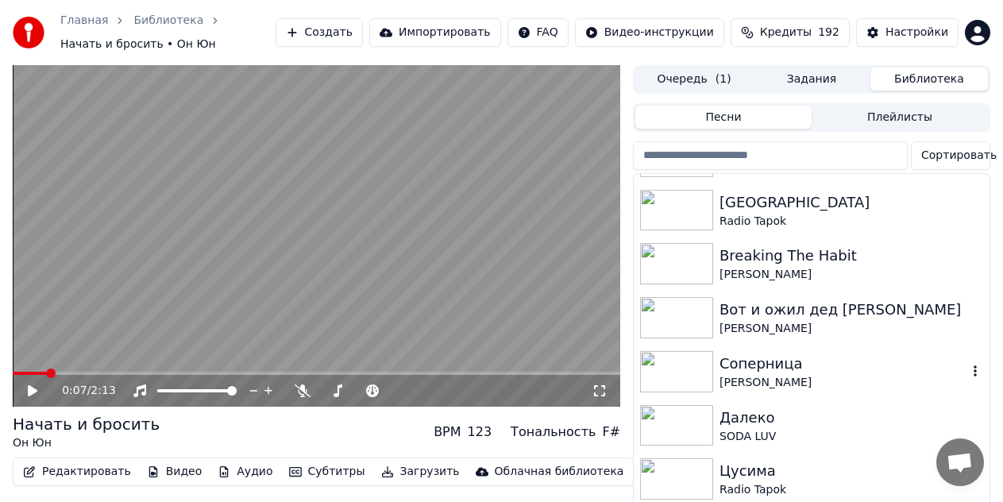
scroll to position [1907, 0]
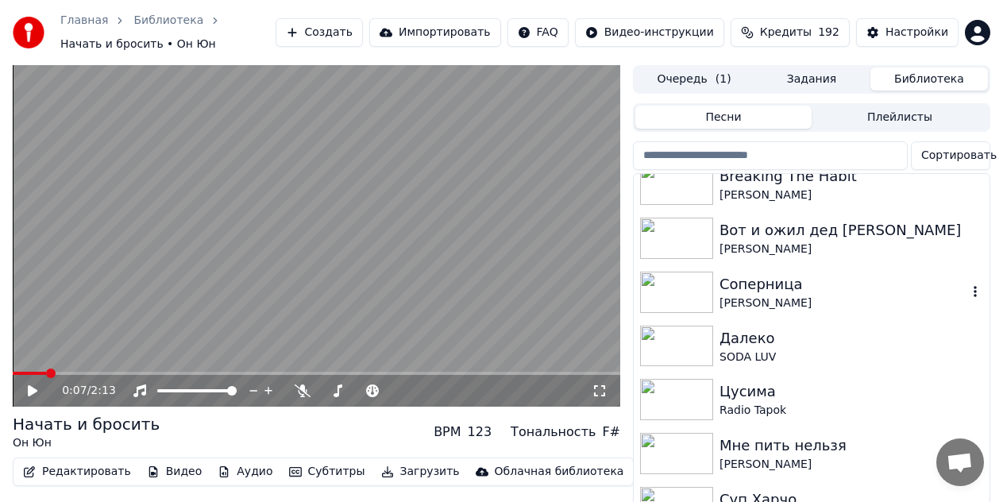
click at [814, 291] on div "Соперница" at bounding box center [844, 284] width 248 height 22
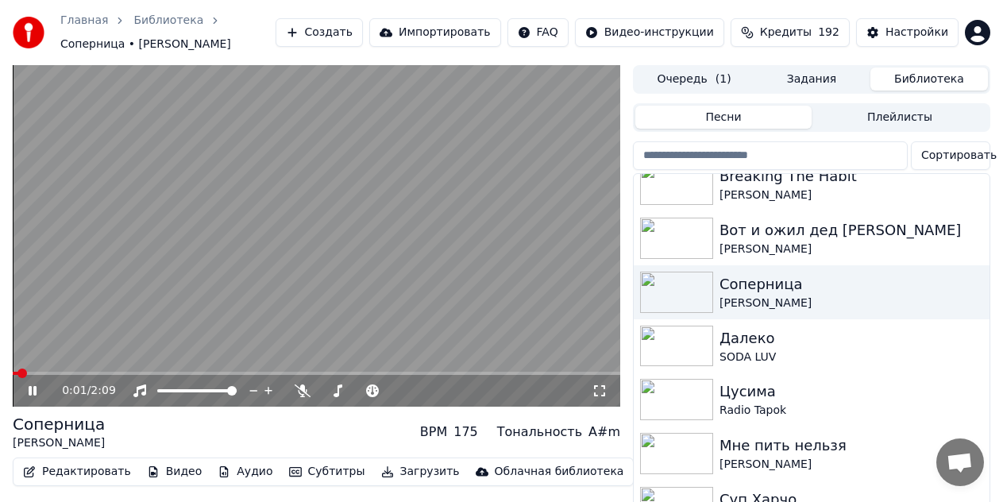
click at [332, 292] on video at bounding box center [317, 236] width 608 height 342
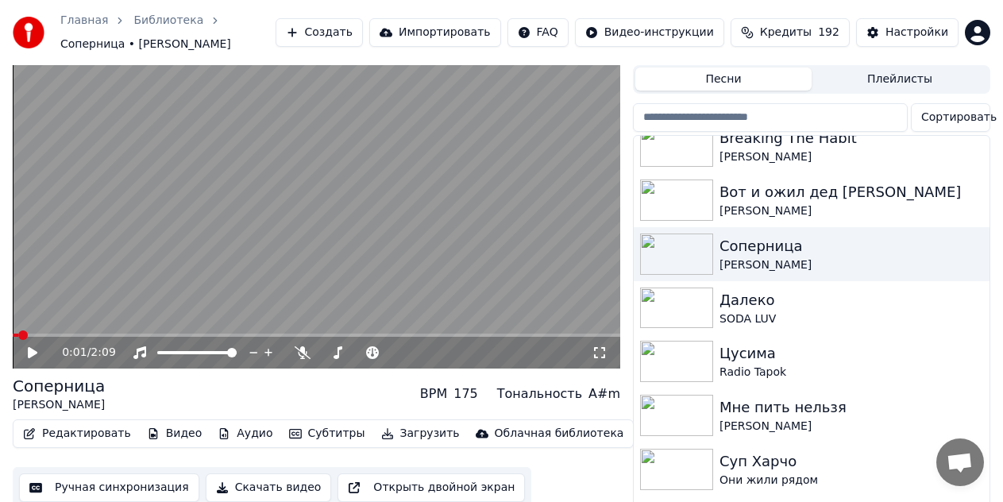
scroll to position [58, 0]
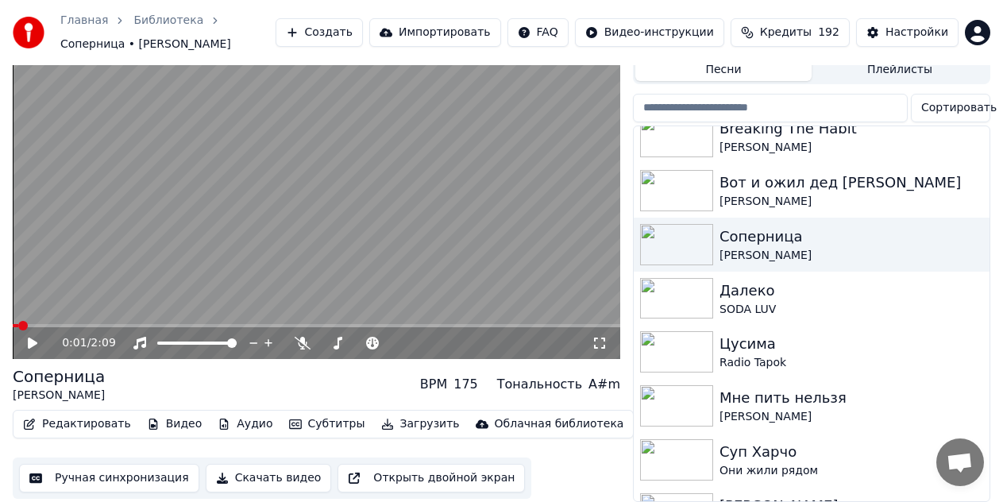
click at [254, 464] on button "Скачать видео" at bounding box center [269, 478] width 126 height 29
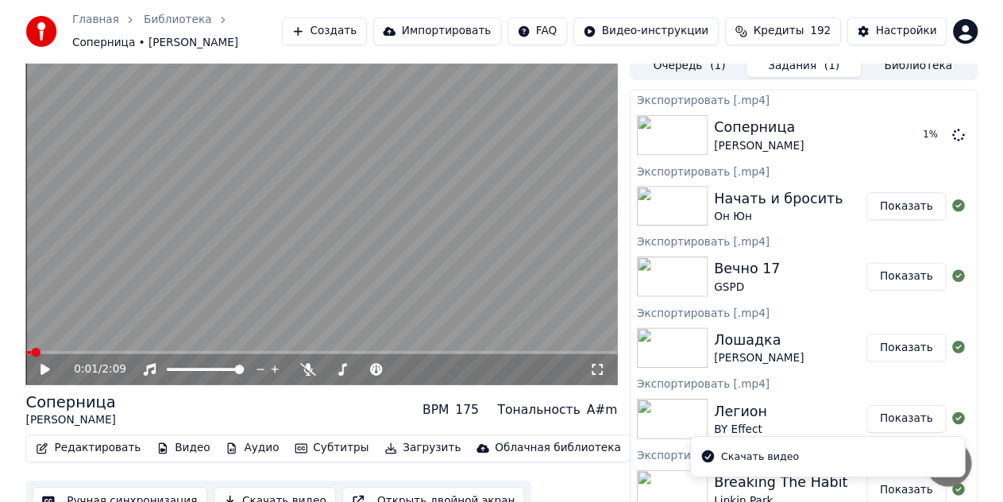
scroll to position [0, 0]
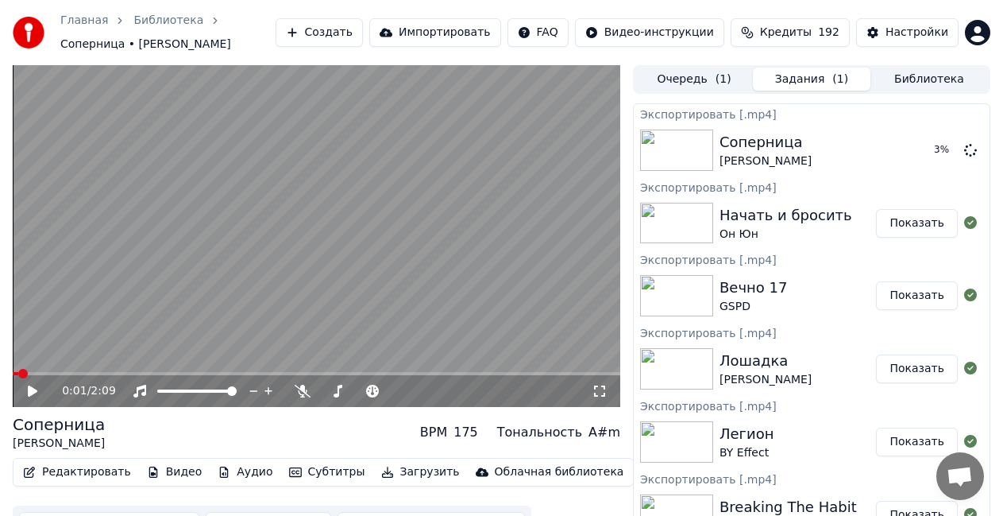
click at [945, 83] on button "Библиотека" at bounding box center [930, 79] width 118 height 23
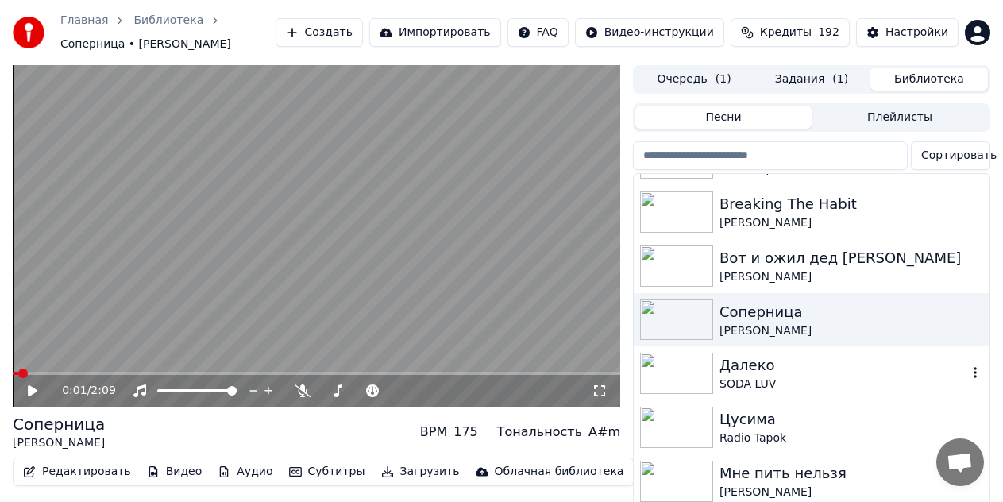
scroll to position [1907, 0]
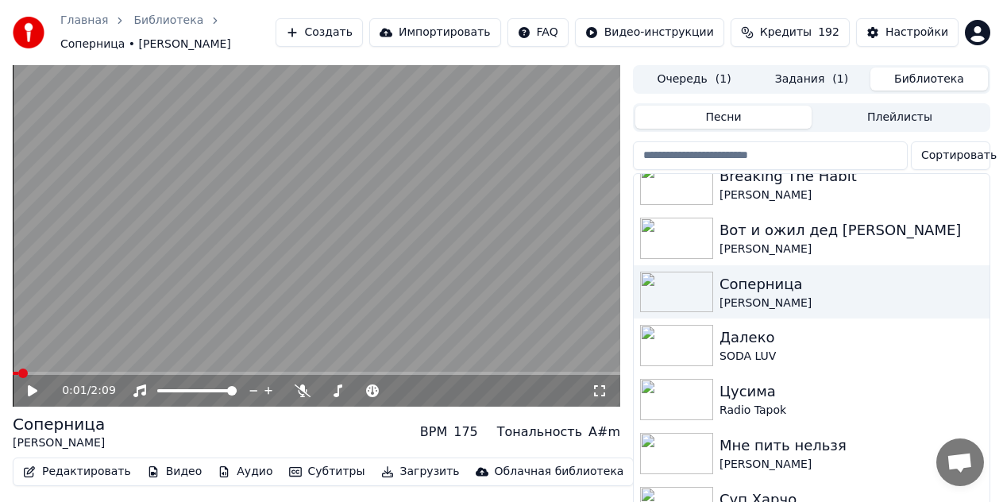
click at [794, 86] on button "Задания ( 1 )" at bounding box center [812, 79] width 118 height 23
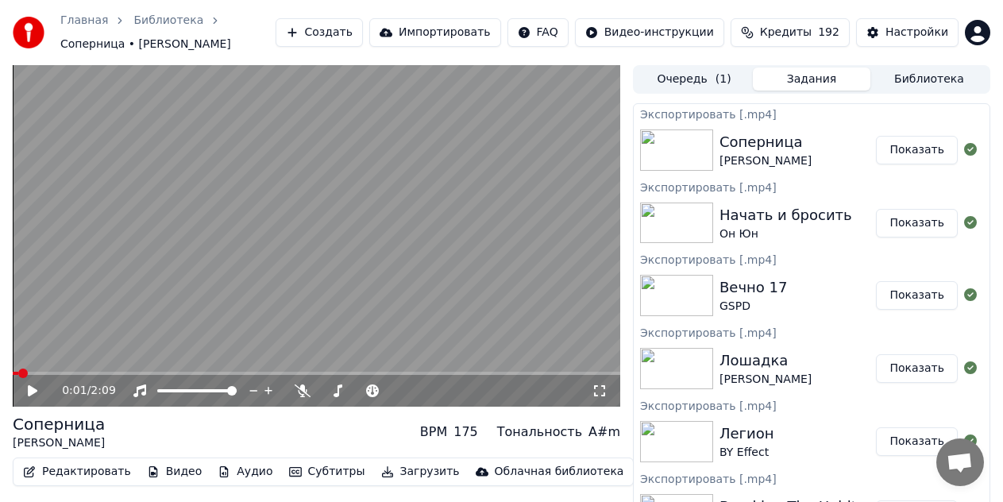
click at [916, 78] on button "Библиотека" at bounding box center [930, 79] width 118 height 23
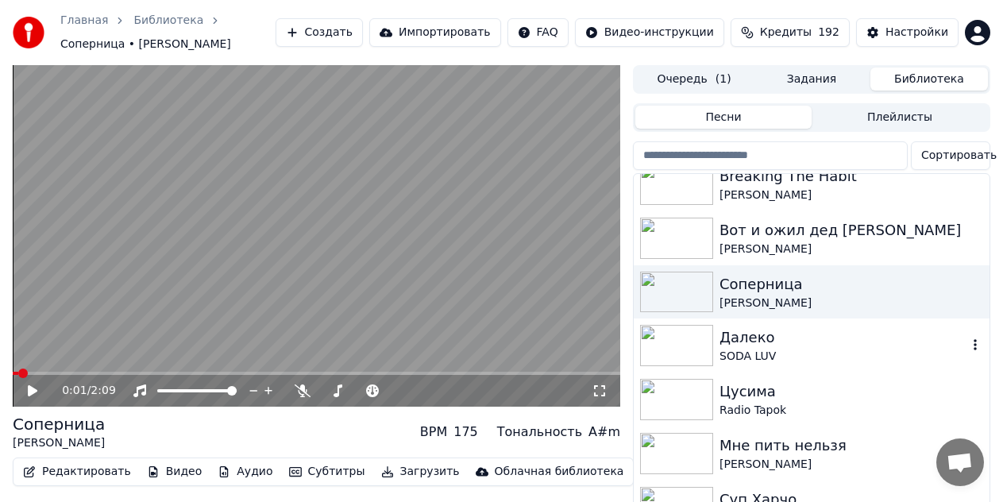
click at [743, 328] on div "Далеко" at bounding box center [844, 338] width 248 height 22
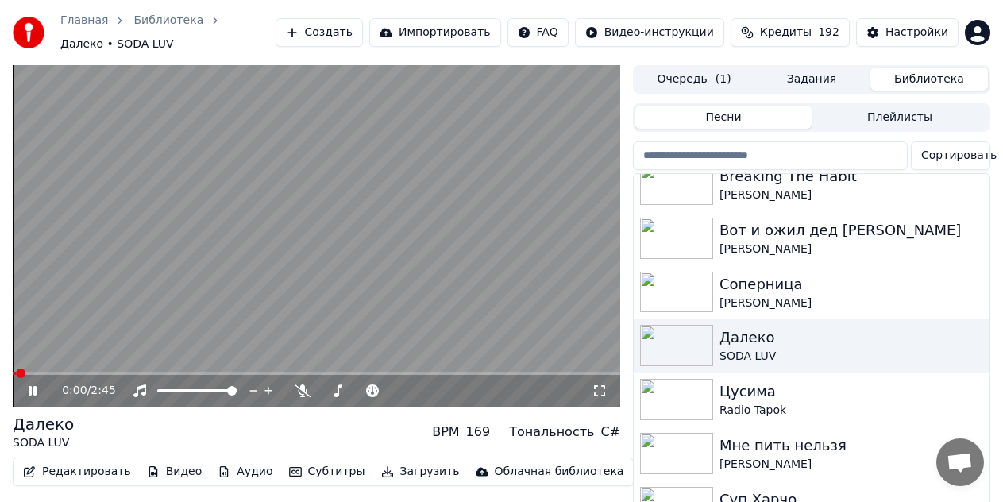
click at [216, 262] on video at bounding box center [317, 236] width 608 height 342
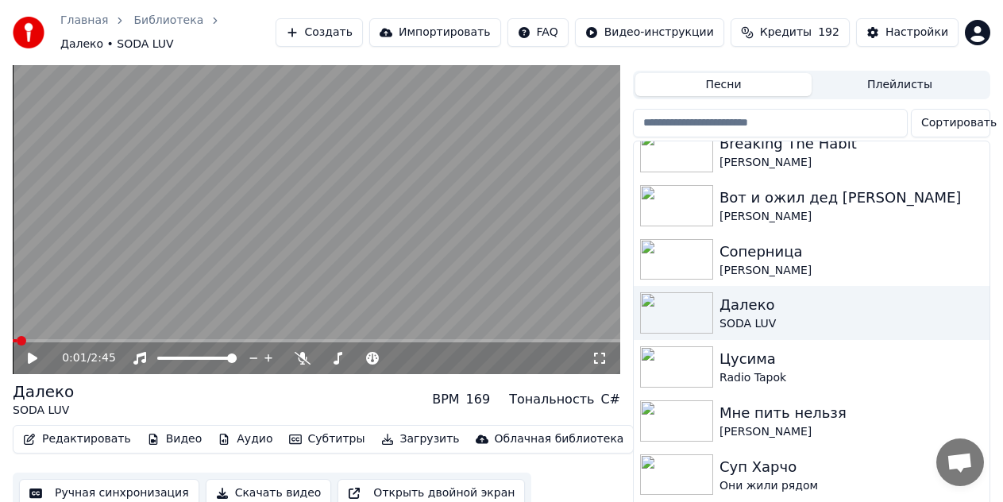
scroll to position [50, 0]
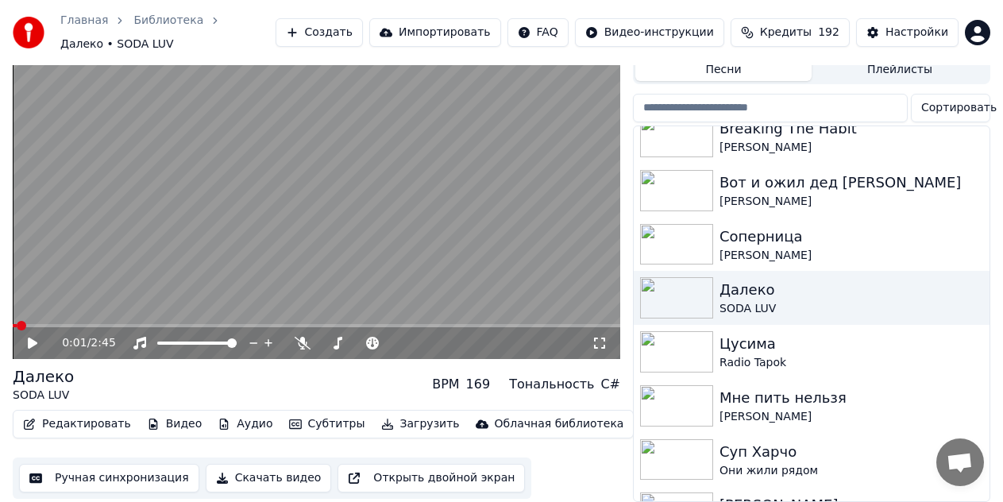
click at [211, 471] on button "Скачать видео" at bounding box center [269, 478] width 126 height 29
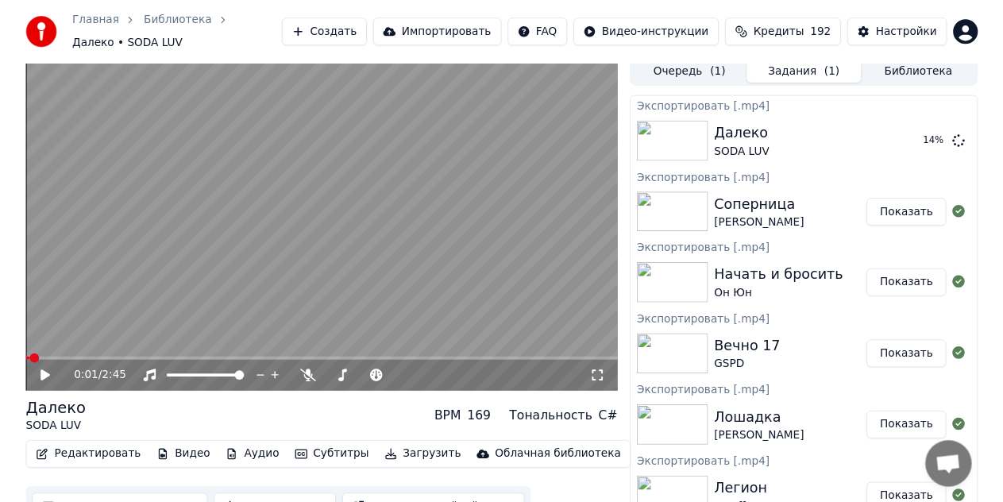
scroll to position [0, 0]
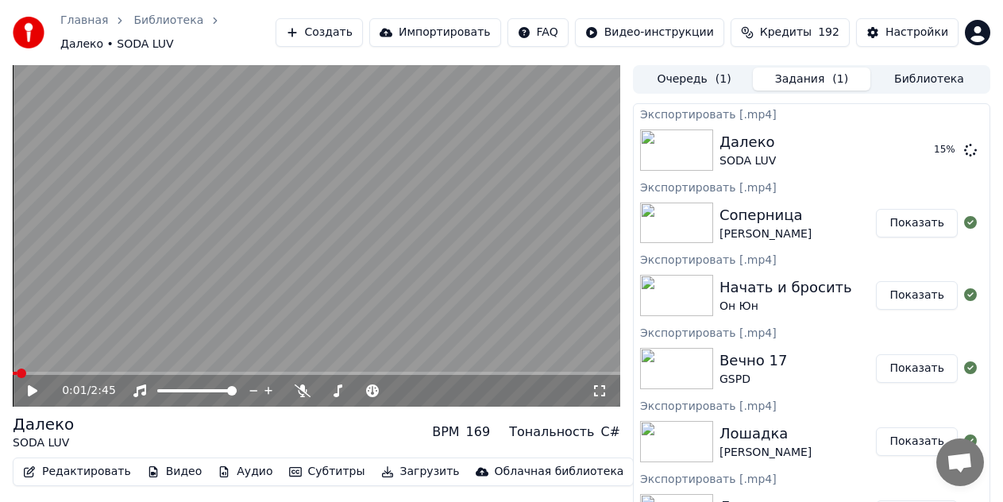
click at [913, 82] on button "Библиотека" at bounding box center [930, 79] width 118 height 23
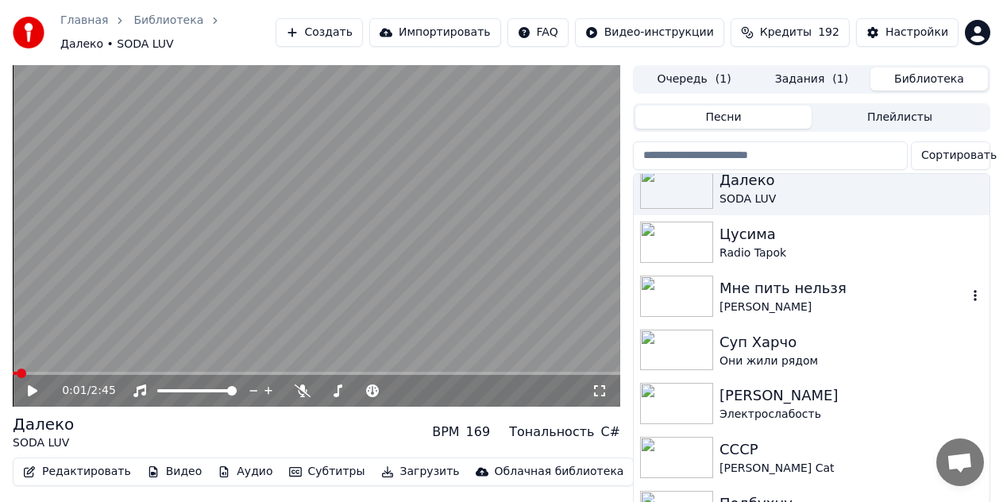
scroll to position [2066, 0]
click at [831, 330] on div "Суп Харчо" at bounding box center [844, 341] width 248 height 22
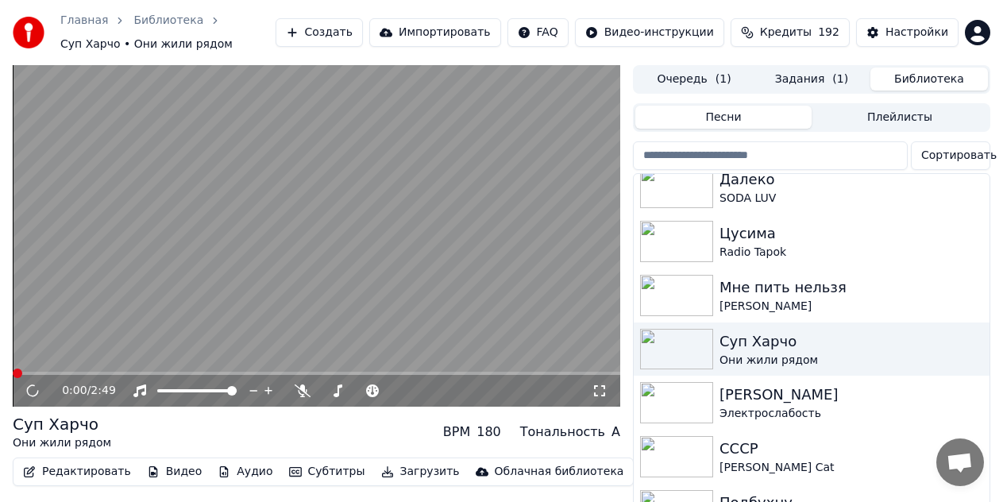
click at [501, 320] on video at bounding box center [317, 236] width 608 height 342
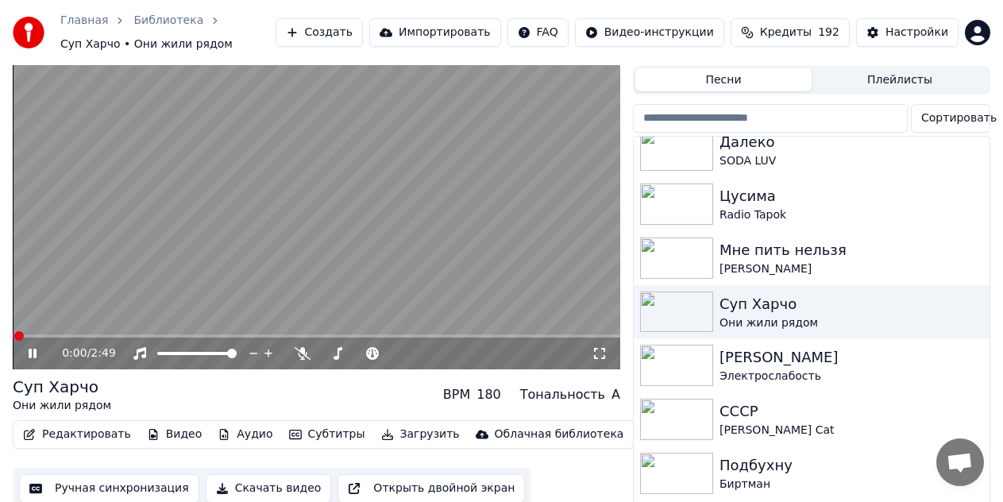
scroll to position [58, 0]
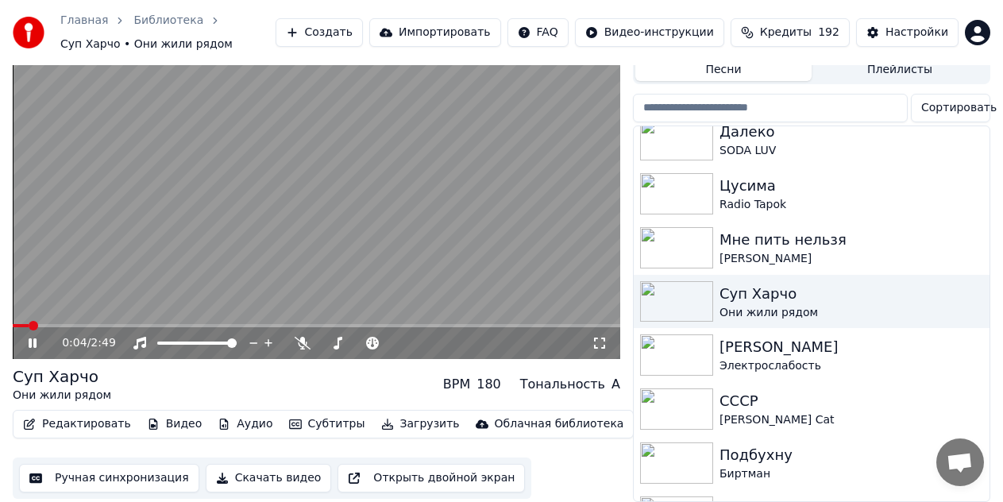
click at [288, 276] on video at bounding box center [317, 188] width 608 height 342
click at [258, 464] on button "Скачать видео" at bounding box center [269, 478] width 126 height 29
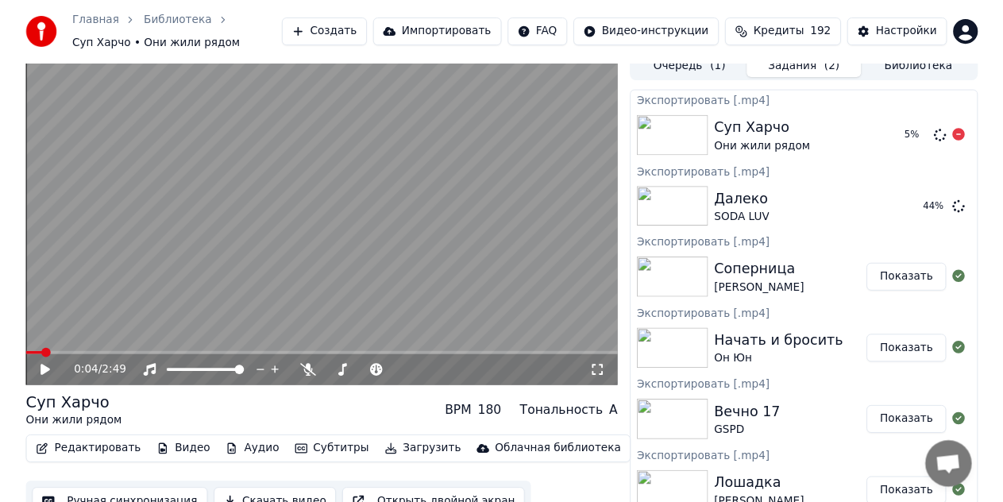
scroll to position [0, 0]
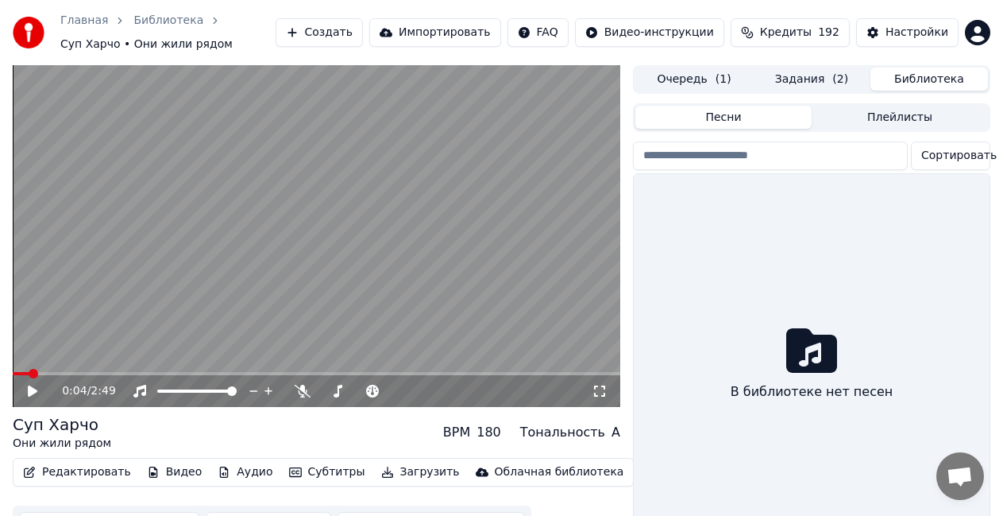
click at [902, 79] on button "Библиотека" at bounding box center [930, 79] width 118 height 23
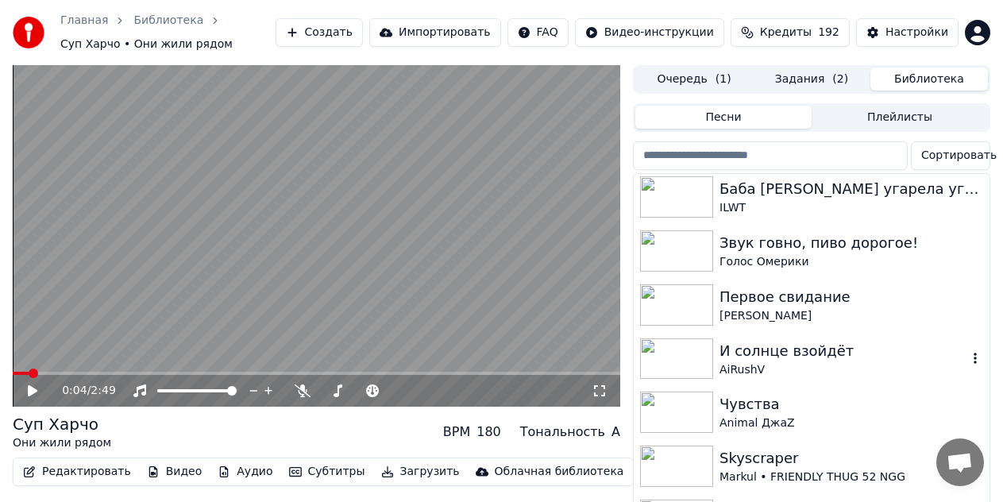
scroll to position [2622, 0]
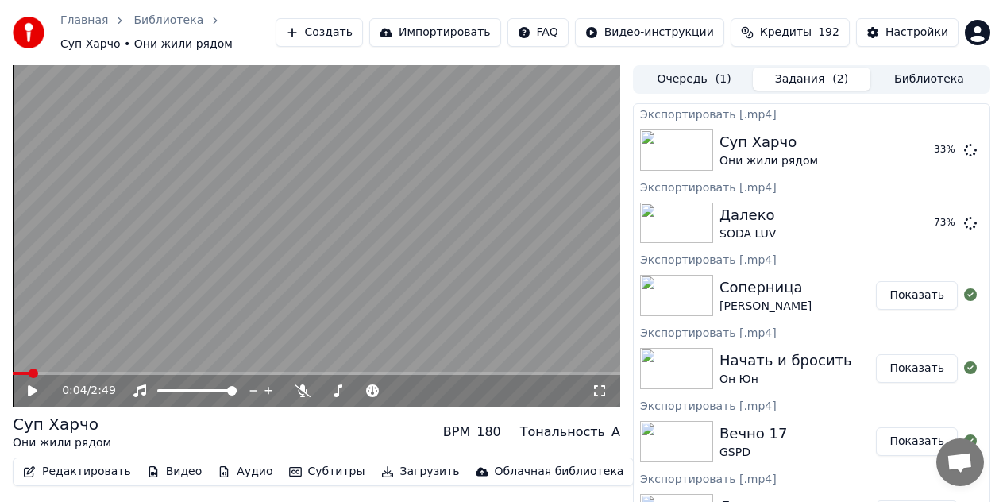
click at [823, 82] on button "Задания ( 2 )" at bounding box center [812, 79] width 118 height 23
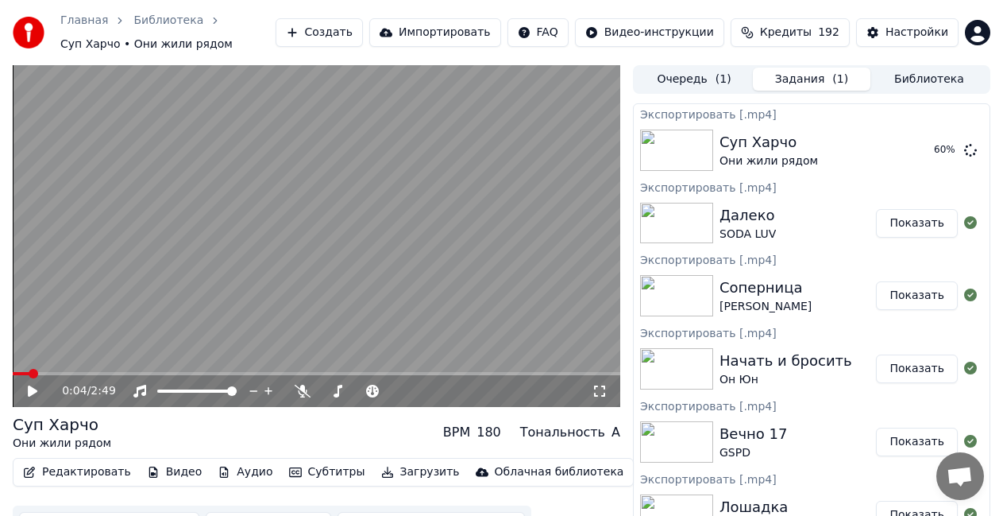
click at [932, 78] on button "Библиотека" at bounding box center [930, 79] width 118 height 23
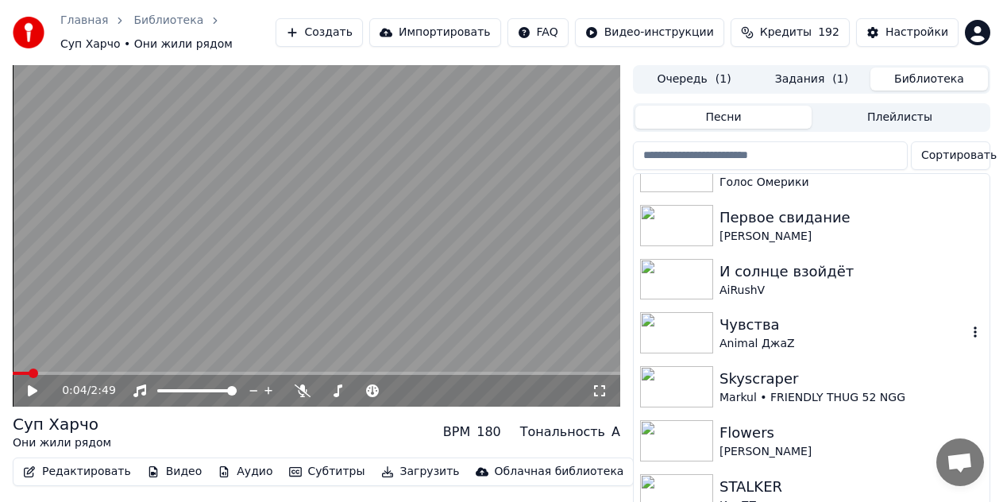
click at [794, 324] on div "Чувства" at bounding box center [844, 325] width 248 height 22
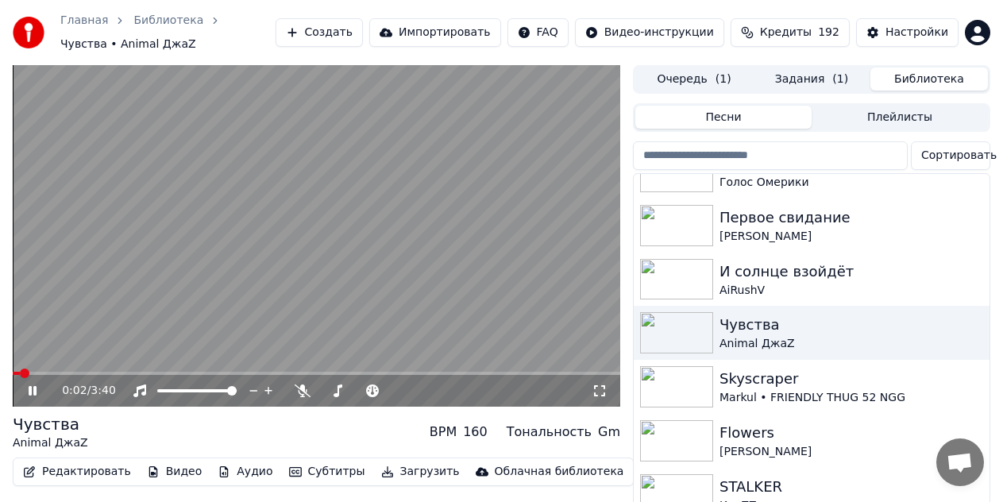
click at [455, 235] on video at bounding box center [317, 236] width 608 height 342
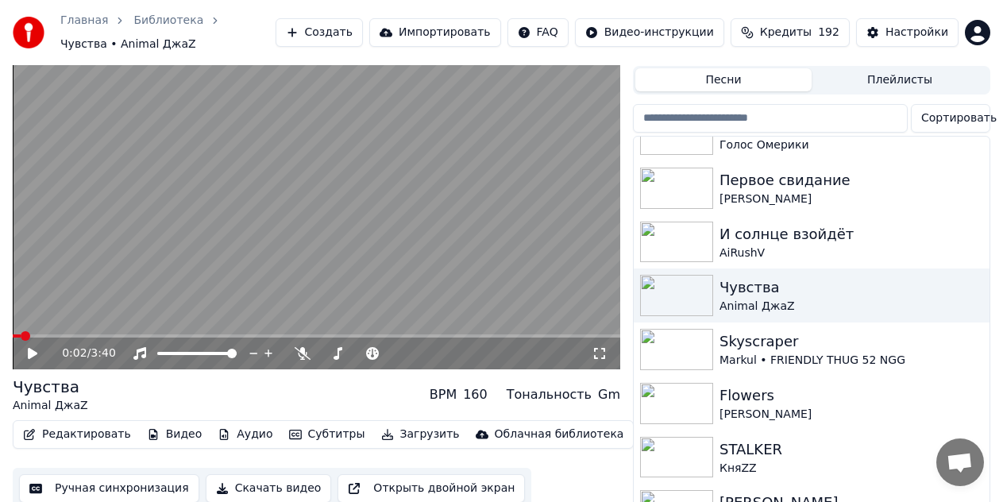
scroll to position [58, 0]
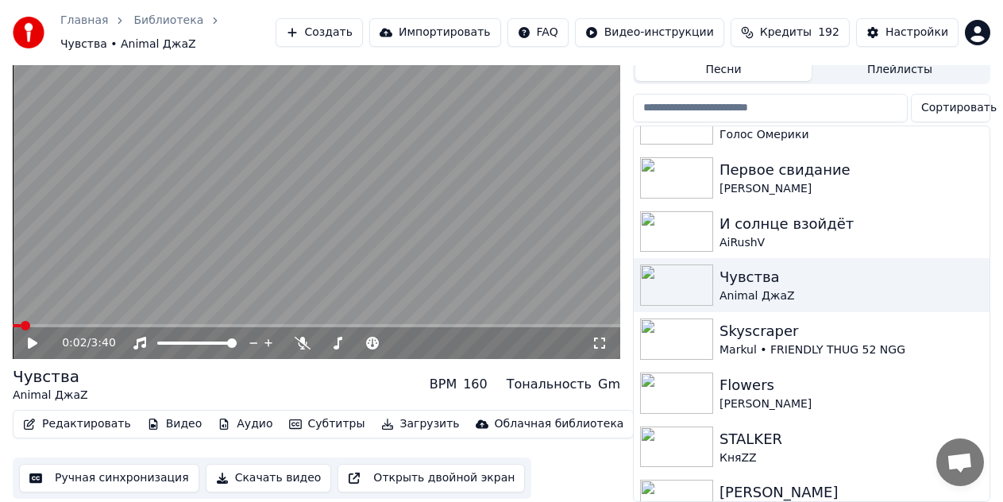
click at [270, 475] on button "Скачать видео" at bounding box center [269, 478] width 126 height 29
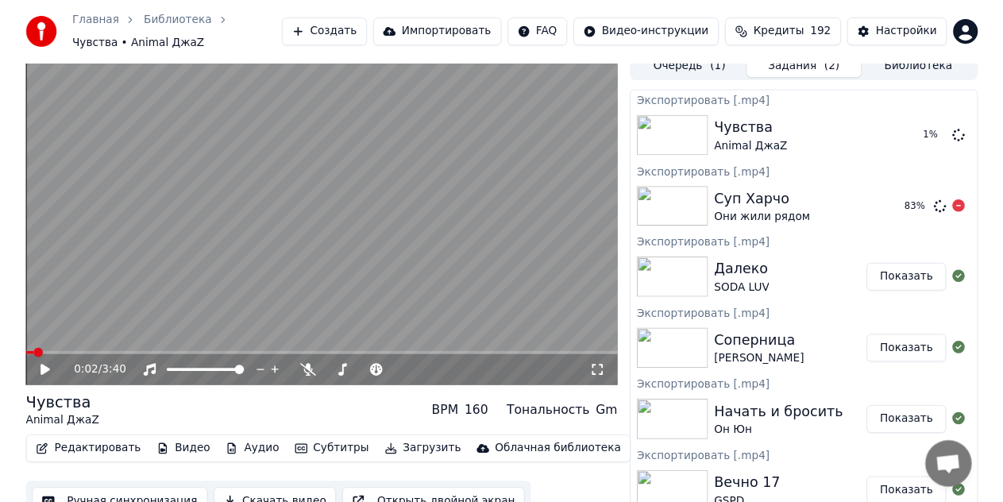
scroll to position [0, 0]
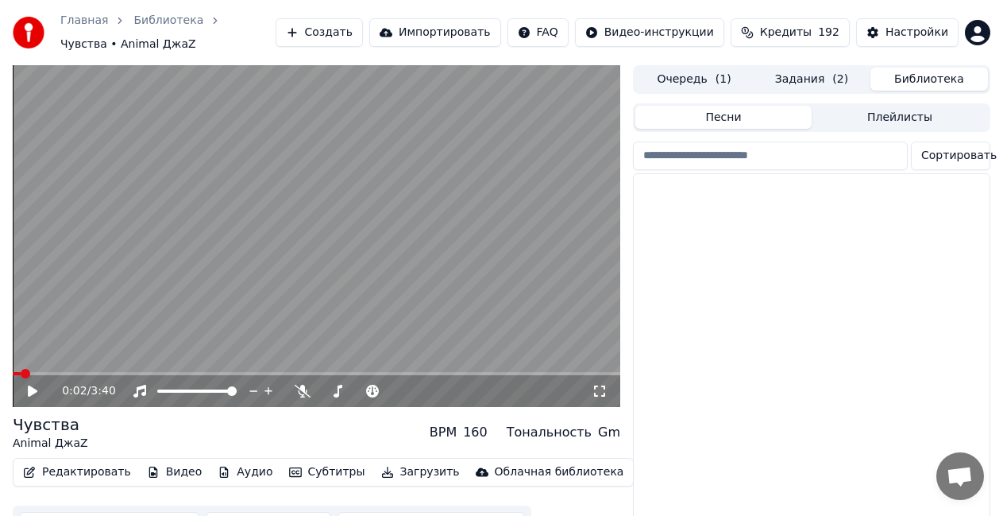
click at [926, 72] on button "Библиотека" at bounding box center [930, 79] width 118 height 23
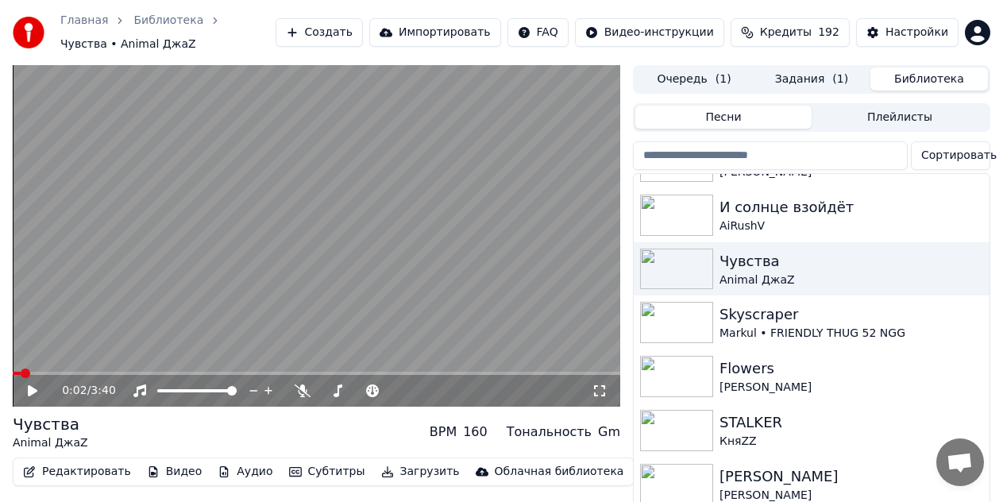
scroll to position [2622, 0]
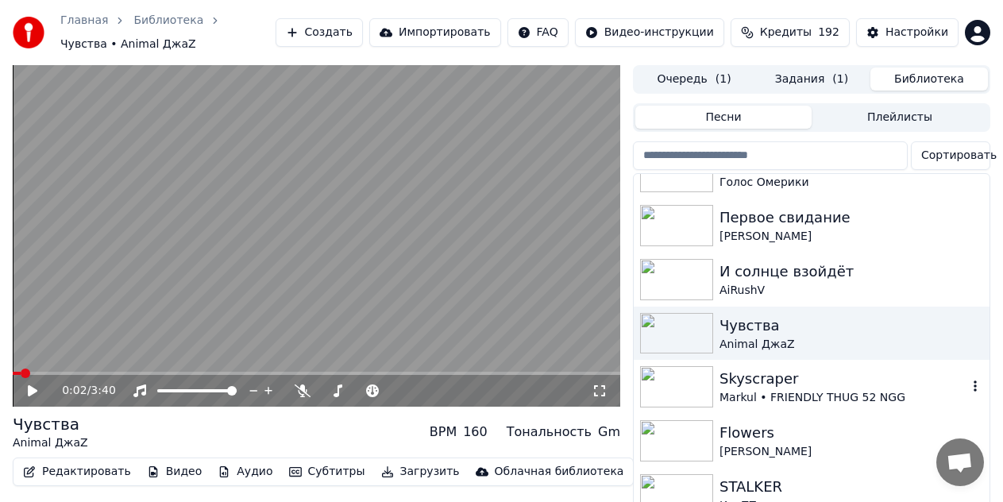
click at [822, 372] on div "Skyscraper" at bounding box center [844, 379] width 248 height 22
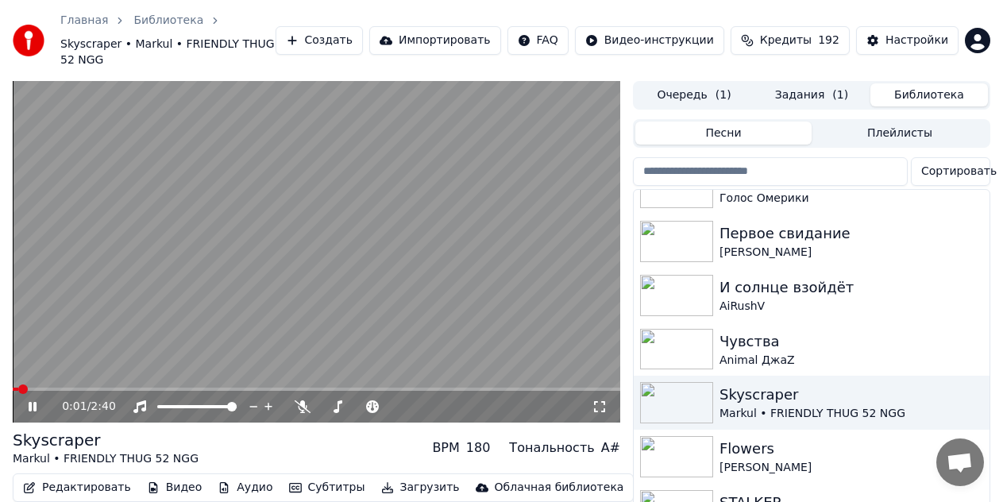
click at [384, 276] on video at bounding box center [317, 252] width 608 height 342
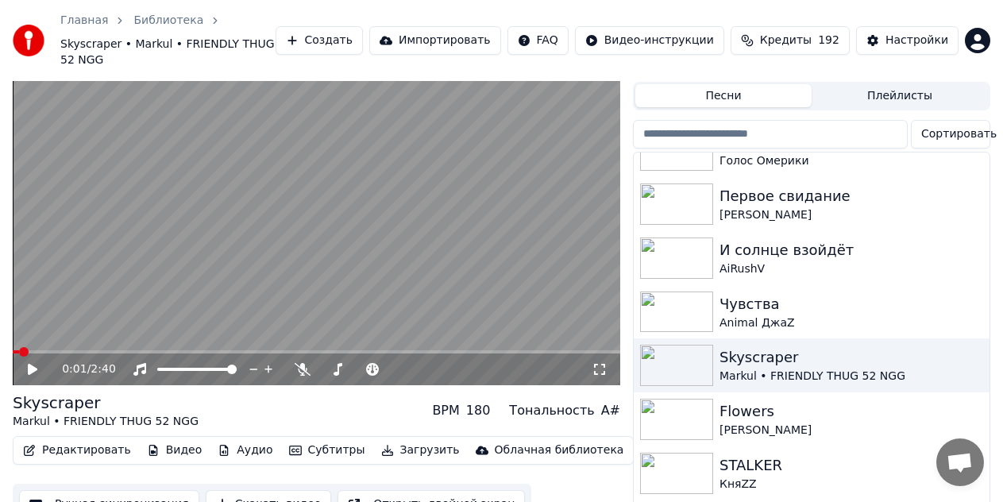
scroll to position [58, 0]
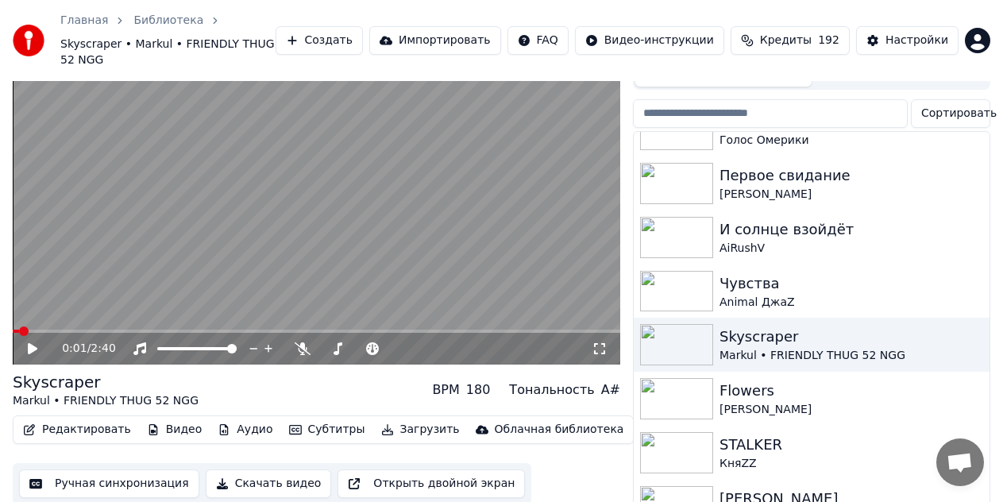
click at [267, 470] on button "Скачать видео" at bounding box center [269, 484] width 126 height 29
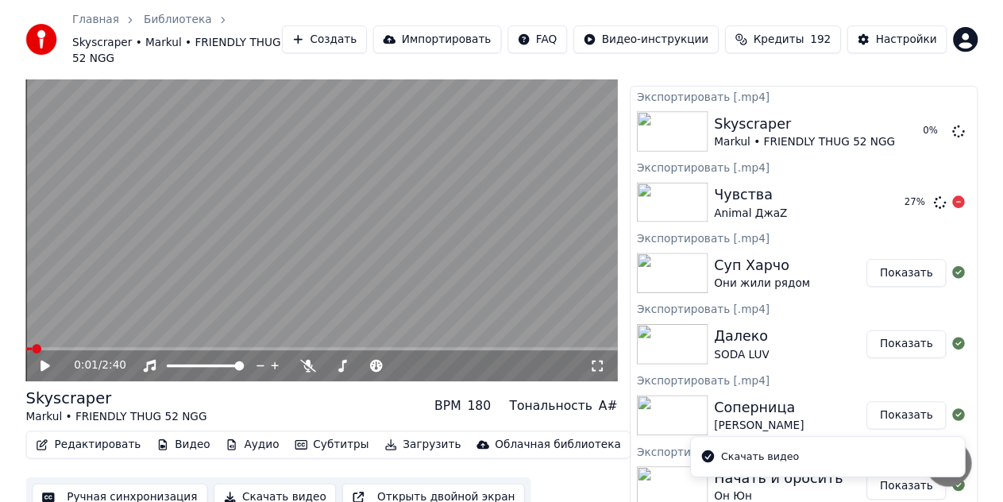
scroll to position [0, 0]
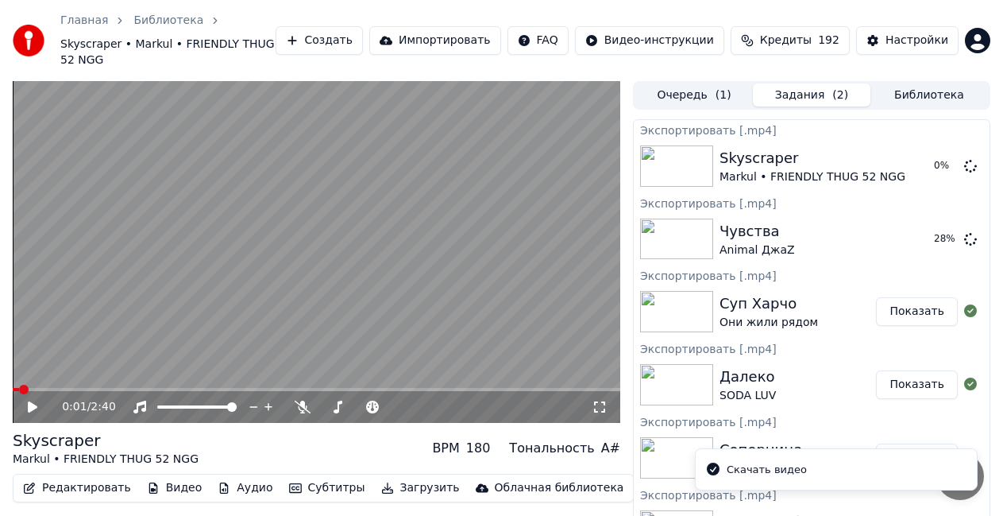
click at [898, 83] on button "Библиотека" at bounding box center [930, 94] width 118 height 23
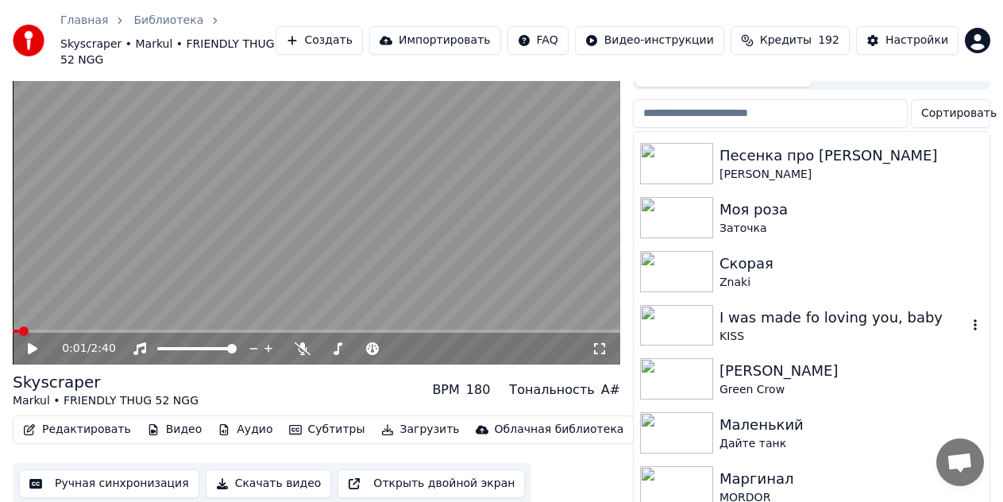
scroll to position [4561, 0]
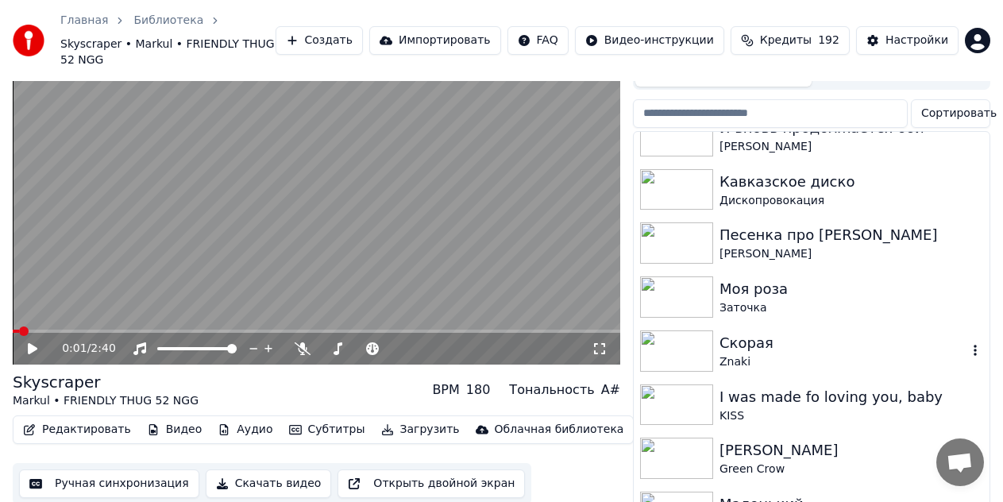
click at [811, 334] on div "Скорая" at bounding box center [844, 343] width 248 height 22
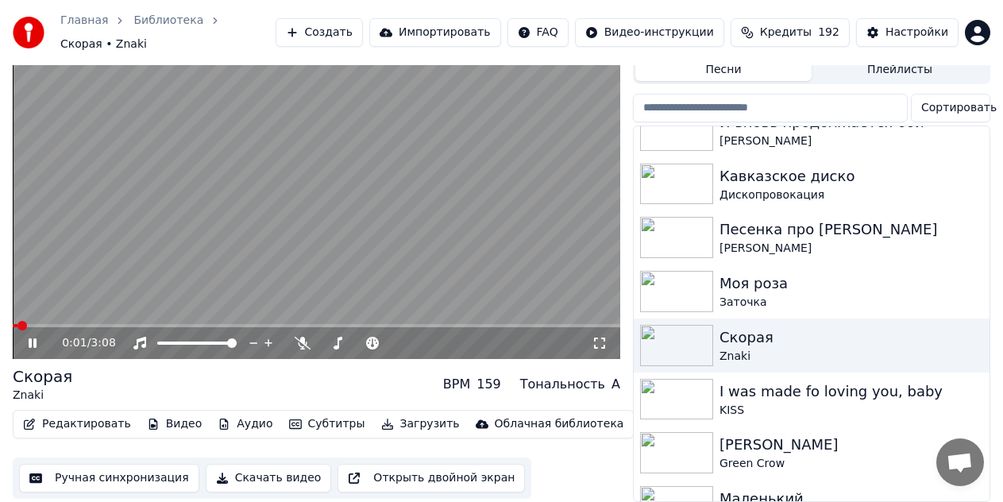
click at [403, 207] on video at bounding box center [317, 188] width 608 height 342
click at [265, 466] on button "Скачать видео" at bounding box center [269, 478] width 126 height 29
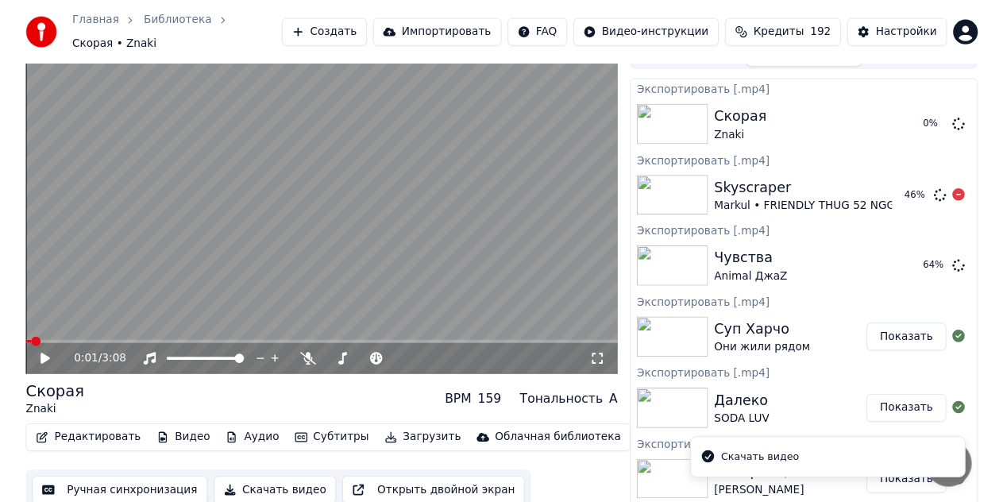
scroll to position [0, 0]
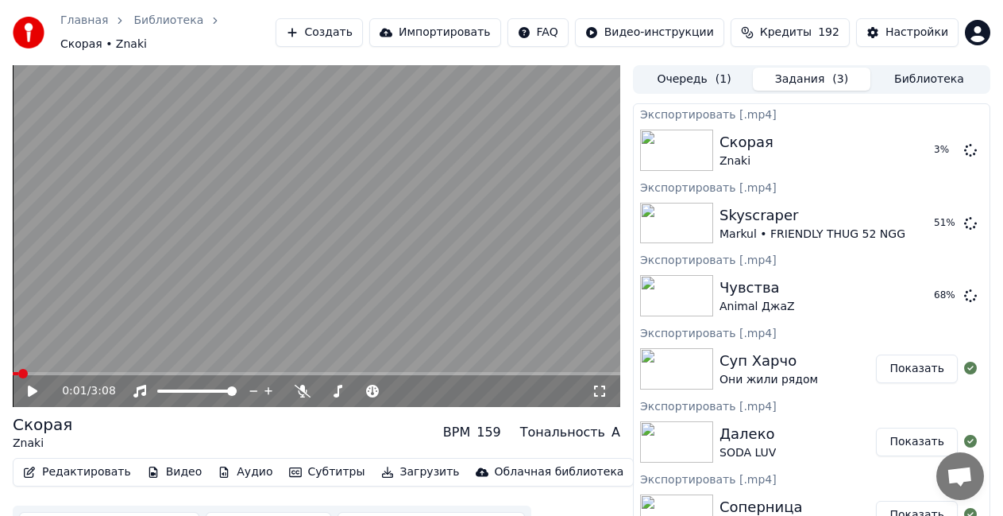
click at [903, 72] on button "Библиотека" at bounding box center [930, 79] width 118 height 23
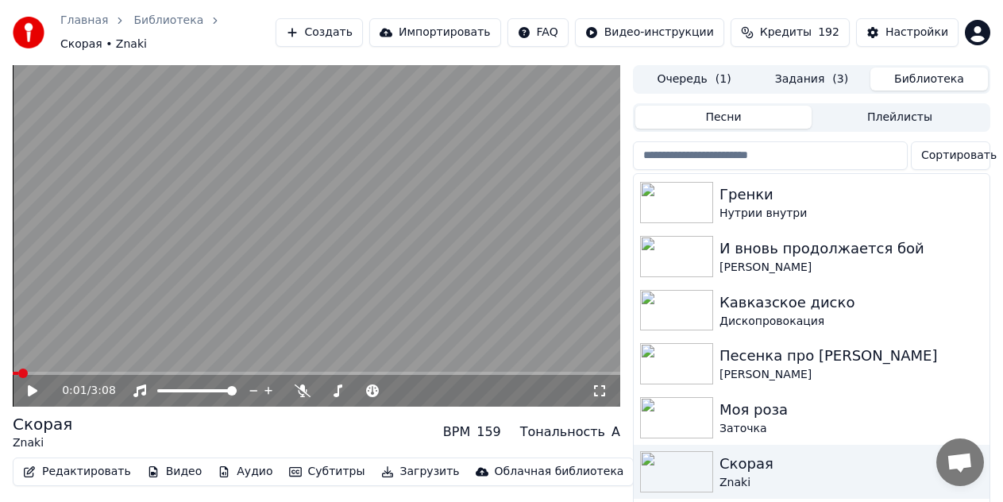
click at [823, 69] on button "Задания ( 3 )" at bounding box center [812, 79] width 118 height 23
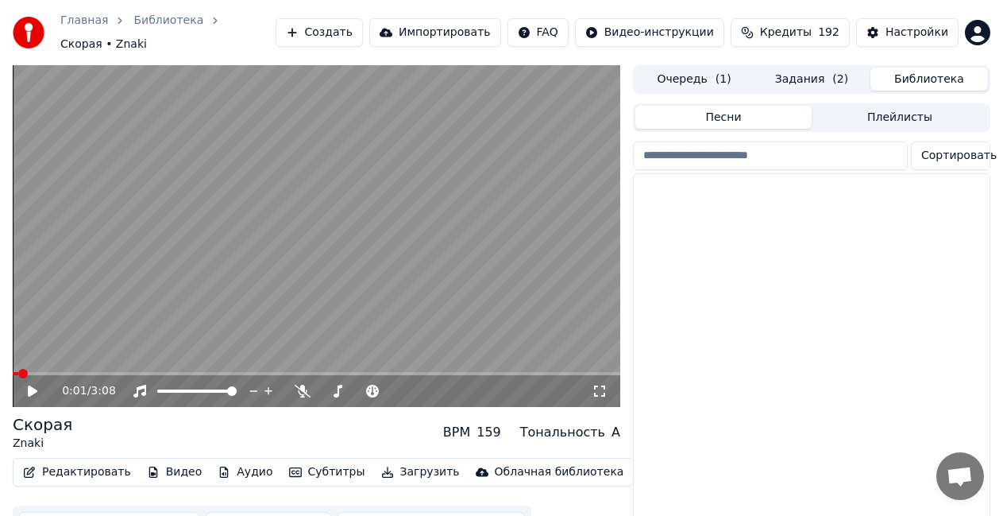
click at [927, 74] on button "Библиотека" at bounding box center [930, 79] width 118 height 23
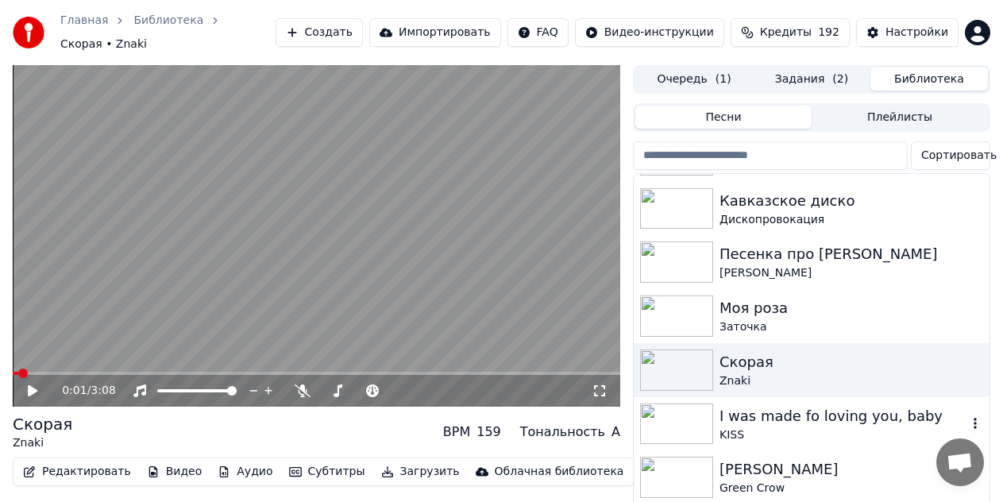
scroll to position [4566, 0]
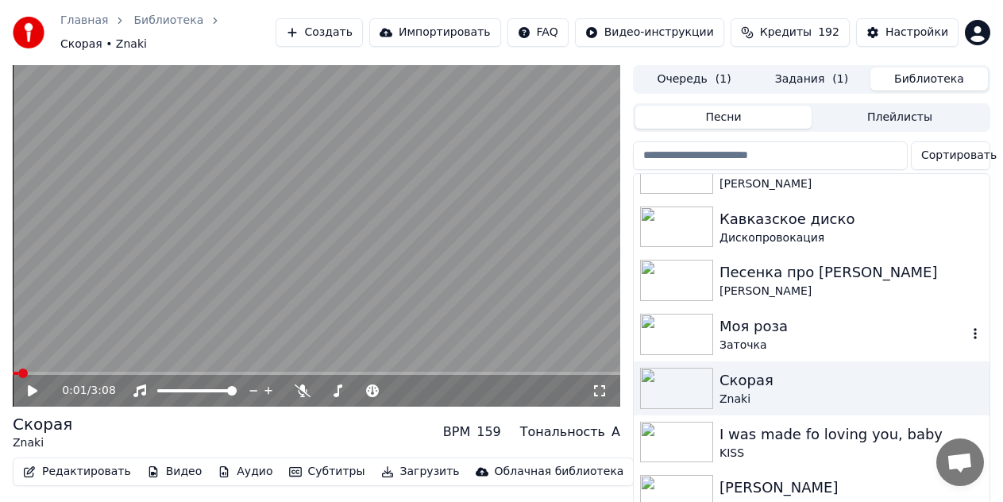
click at [787, 322] on div "Моя роза" at bounding box center [844, 326] width 248 height 22
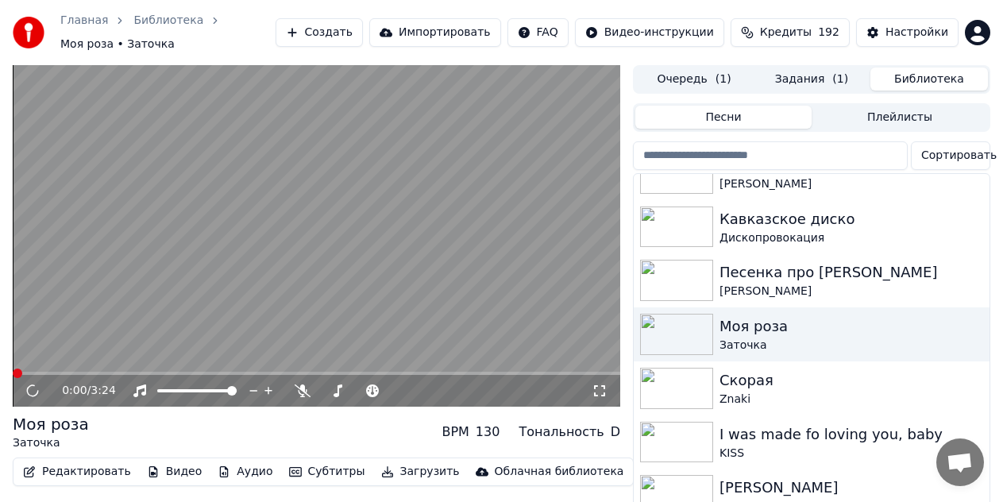
click at [370, 297] on video at bounding box center [317, 236] width 608 height 342
click at [365, 302] on video at bounding box center [317, 236] width 608 height 342
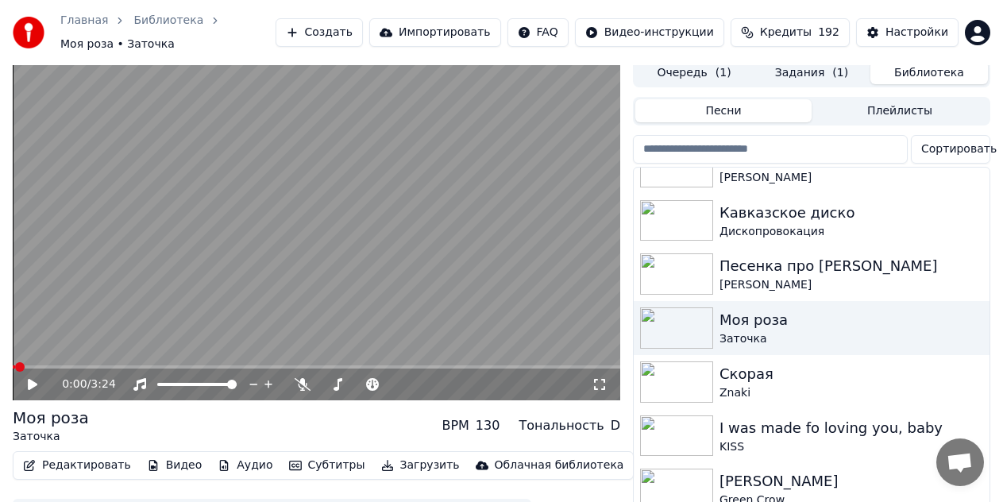
scroll to position [50, 0]
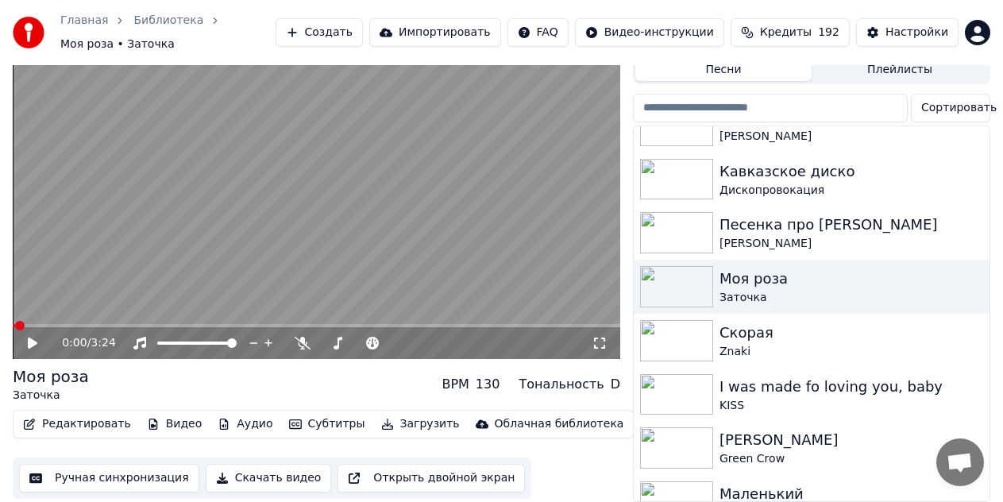
click at [271, 464] on button "Скачать видео" at bounding box center [269, 478] width 126 height 29
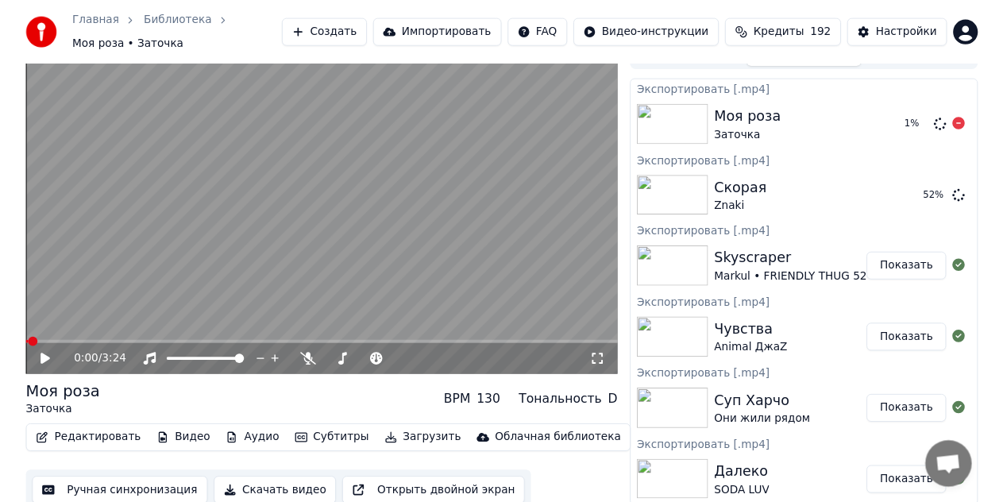
scroll to position [0, 0]
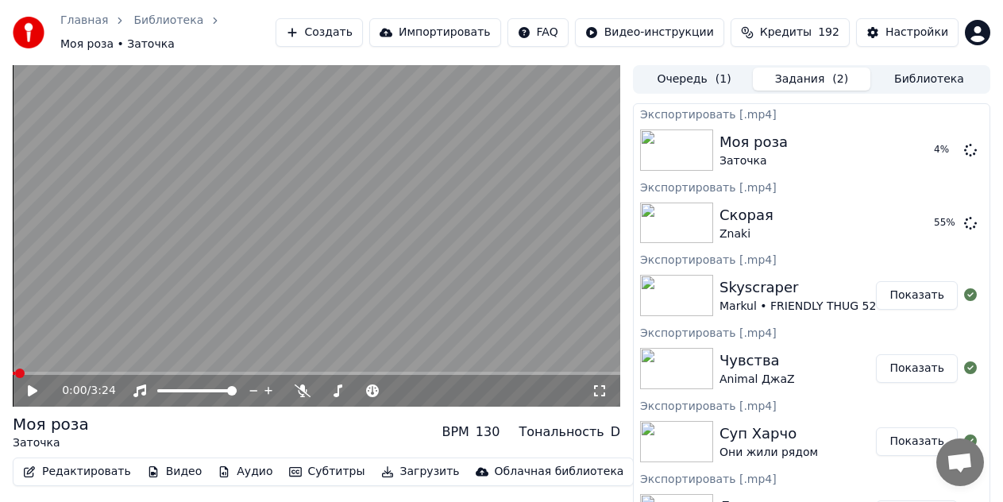
click at [907, 73] on button "Библиотека" at bounding box center [930, 79] width 118 height 23
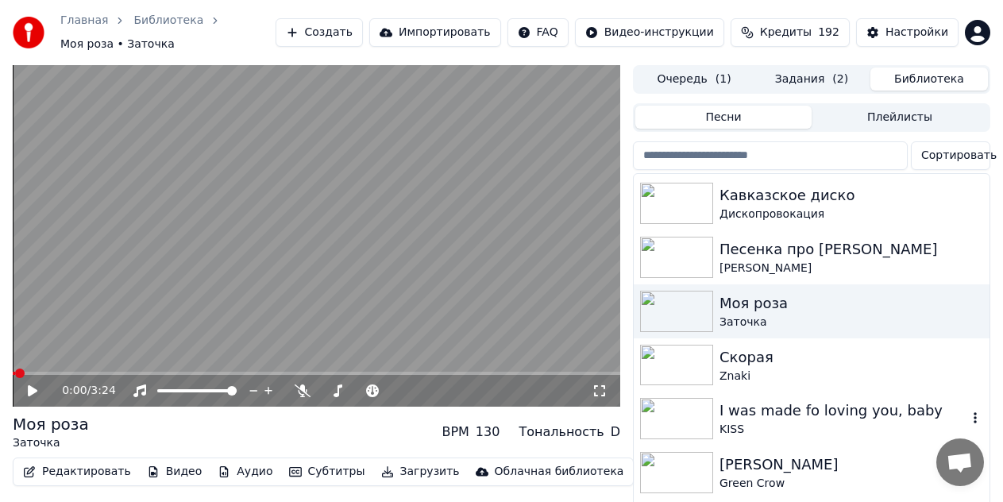
scroll to position [4561, 0]
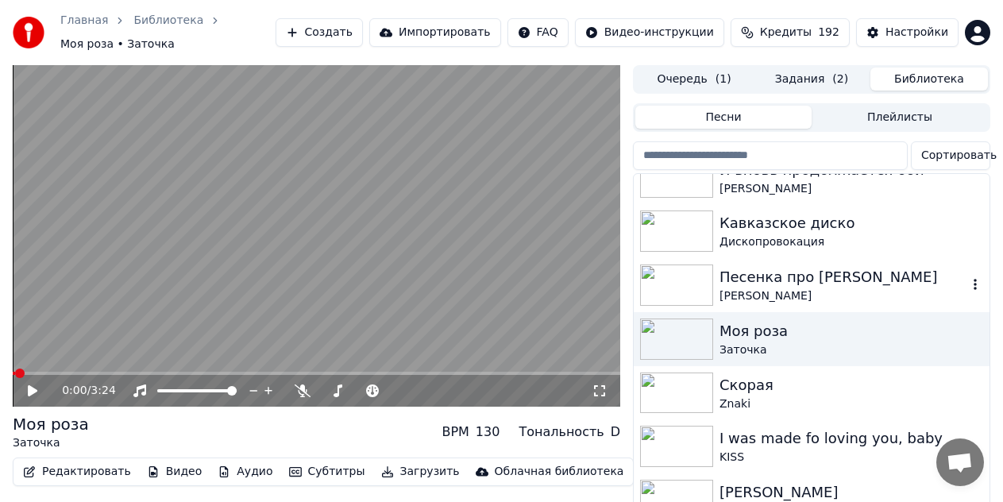
click at [820, 266] on div "Песенка про [PERSON_NAME]" at bounding box center [844, 277] width 248 height 22
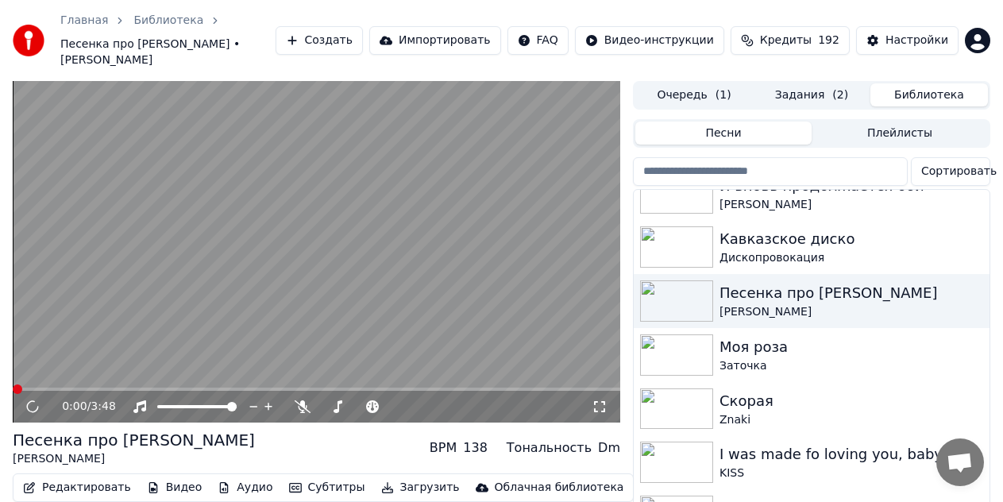
click at [350, 268] on video at bounding box center [317, 252] width 608 height 342
click at [297, 301] on video at bounding box center [317, 252] width 608 height 342
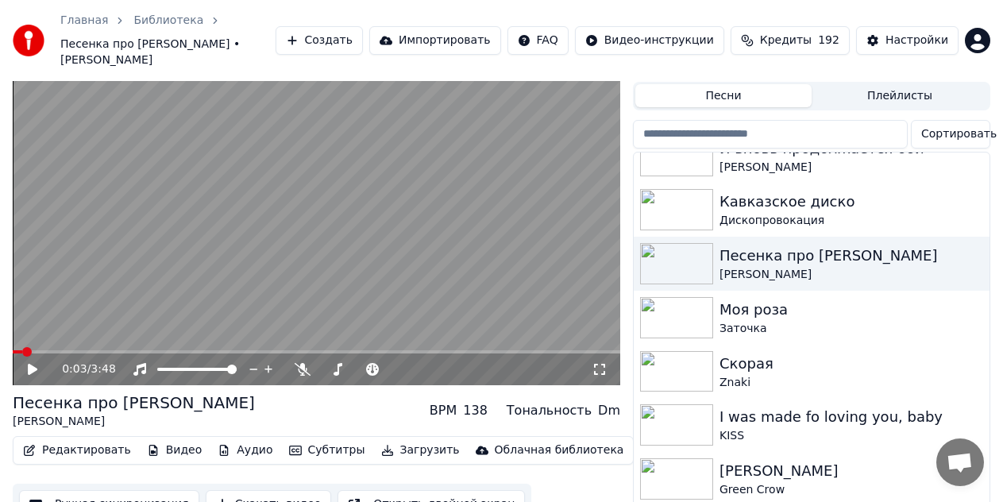
scroll to position [58, 0]
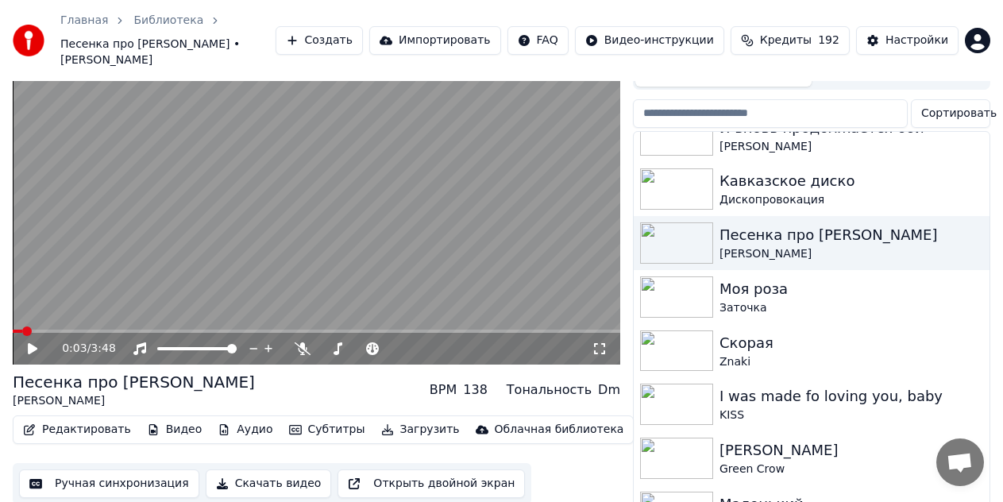
click at [272, 470] on button "Скачать видео" at bounding box center [269, 484] width 126 height 29
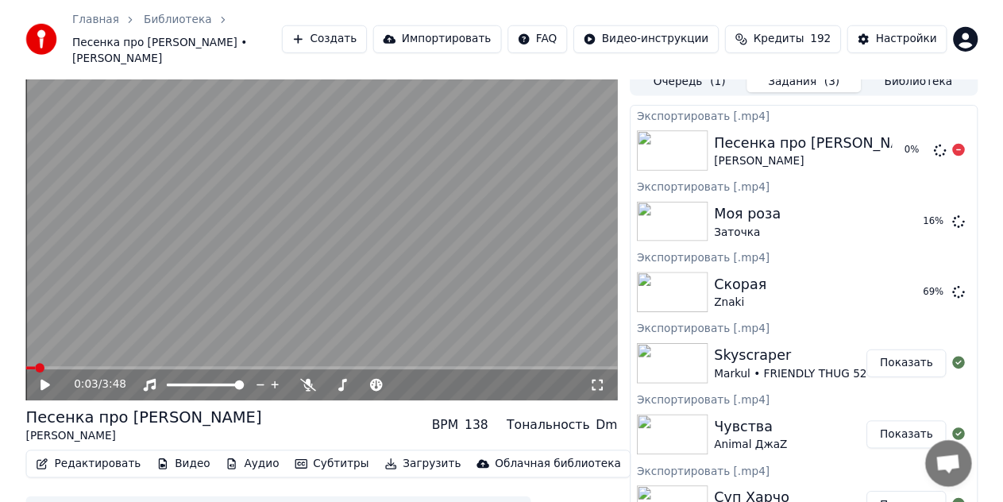
scroll to position [0, 0]
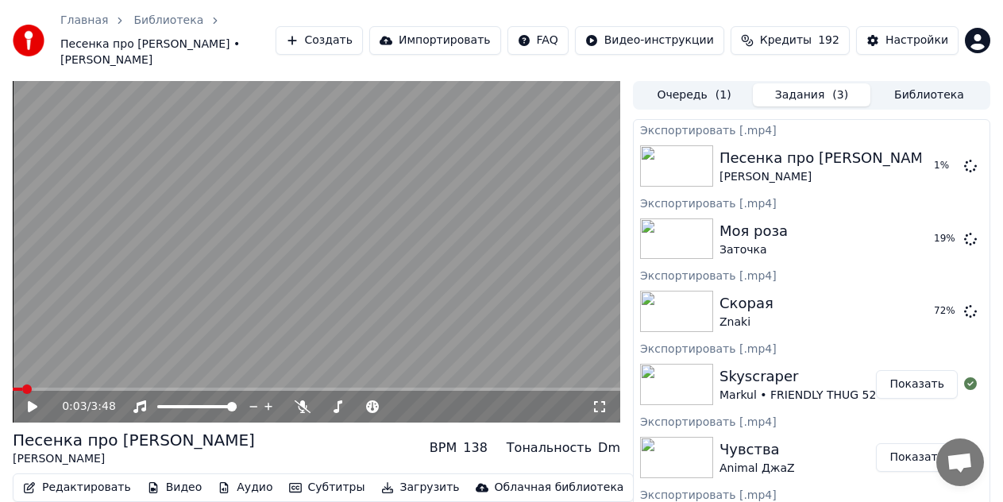
click at [909, 83] on button "Библиотека" at bounding box center [930, 94] width 118 height 23
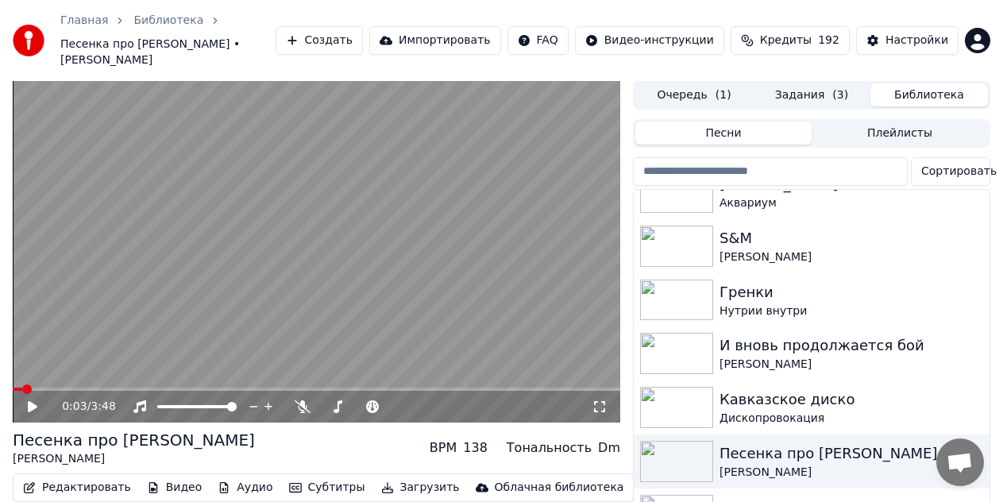
scroll to position [4371, 0]
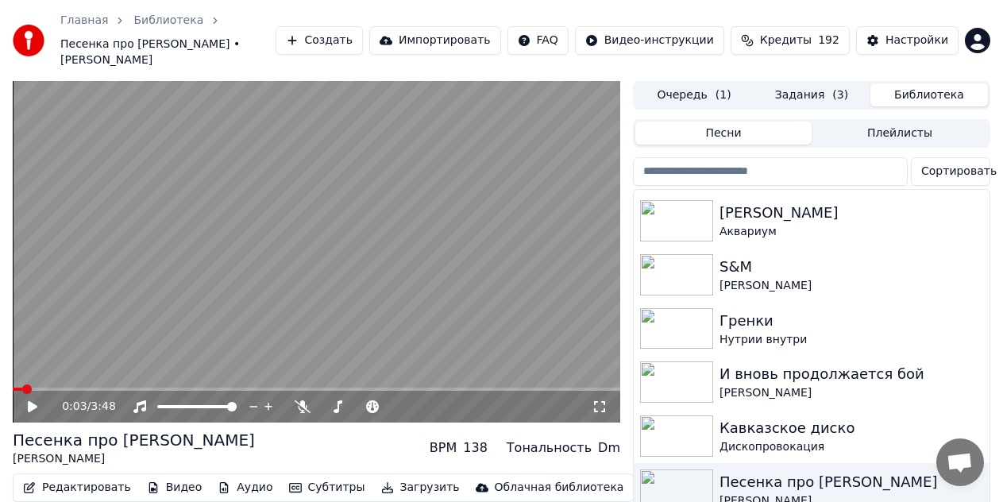
click at [817, 84] on button "Задания ( 3 )" at bounding box center [812, 94] width 118 height 23
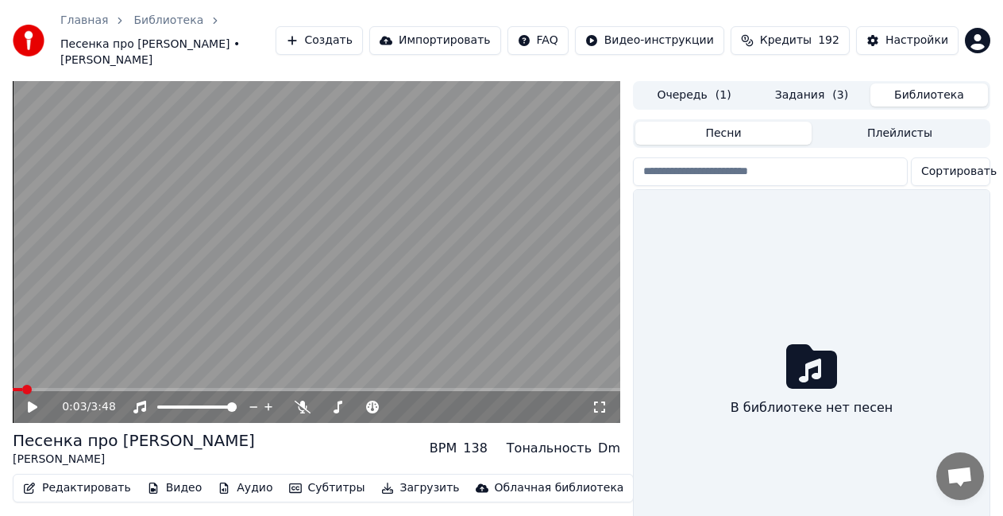
click at [919, 83] on button "Библиотека" at bounding box center [930, 94] width 118 height 23
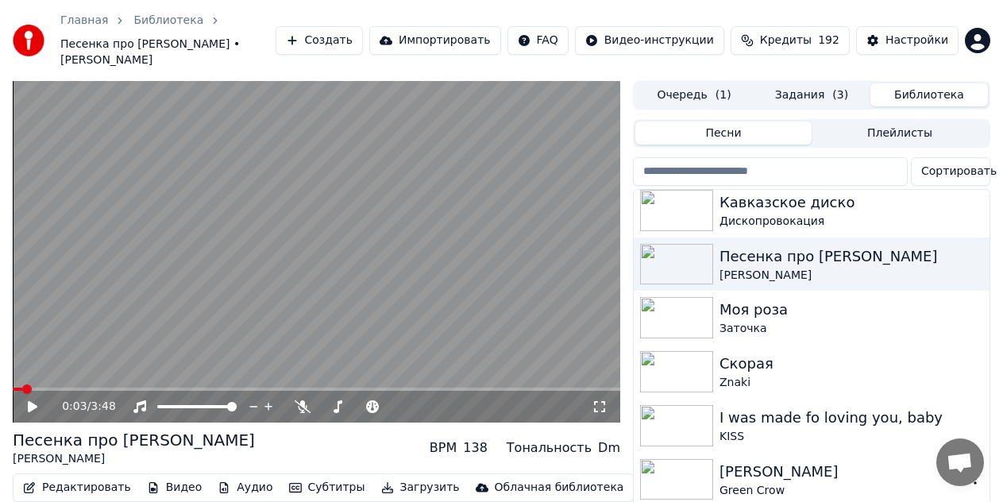
scroll to position [4518, 0]
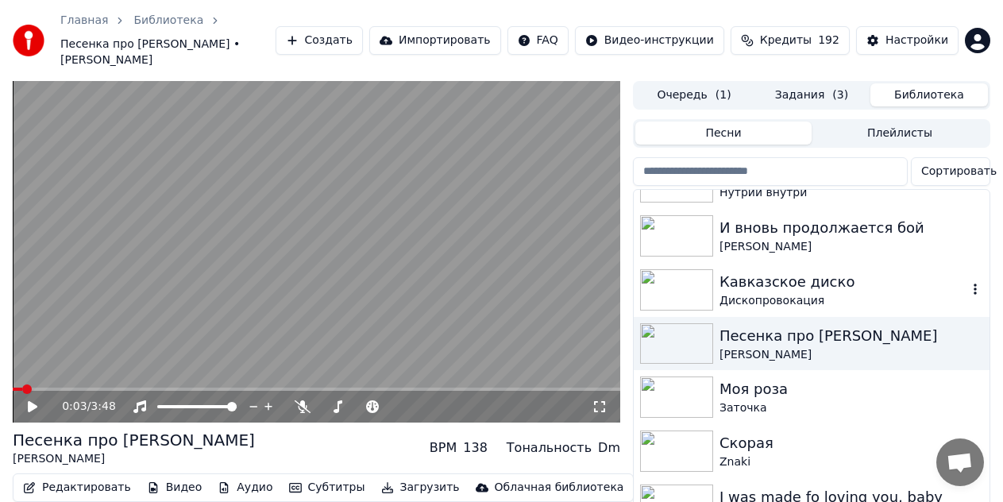
click at [792, 271] on div "Кавказское диско" at bounding box center [844, 282] width 248 height 22
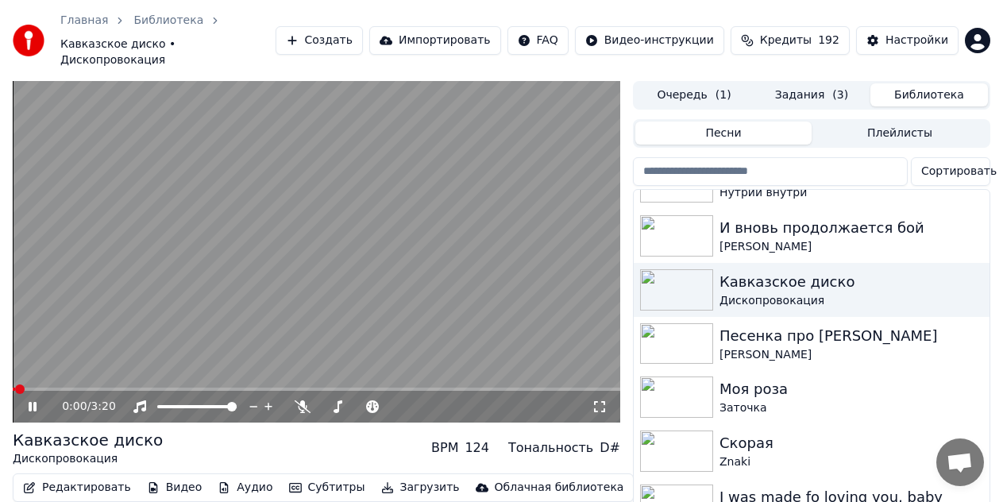
click at [288, 189] on video at bounding box center [317, 252] width 608 height 342
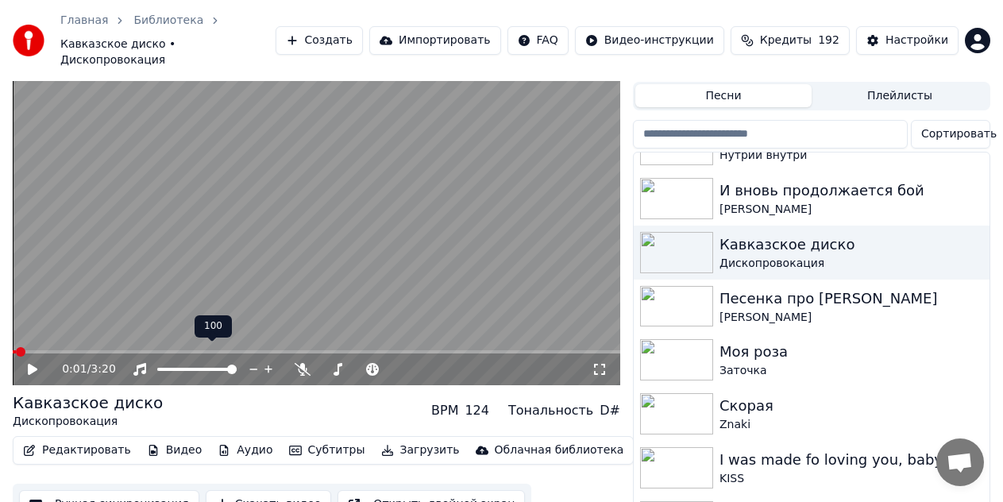
scroll to position [58, 0]
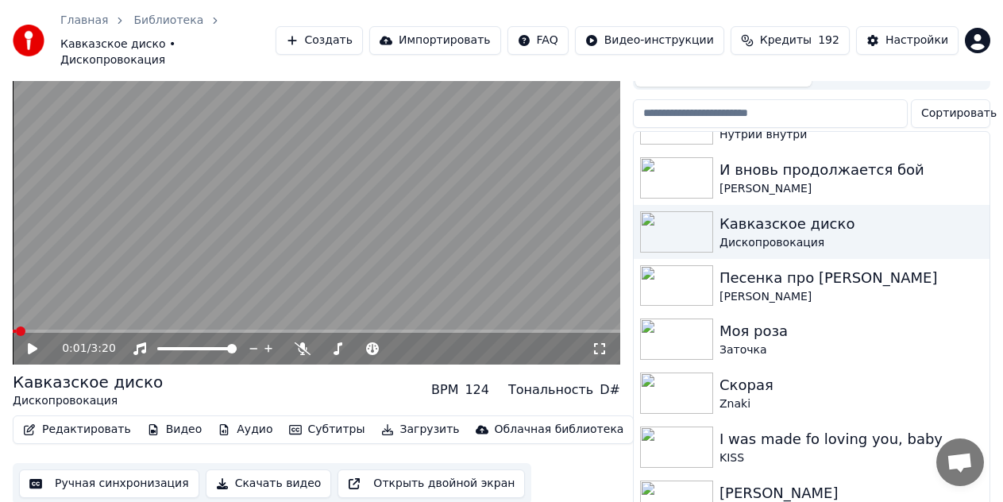
click at [257, 470] on button "Скачать видео" at bounding box center [269, 484] width 126 height 29
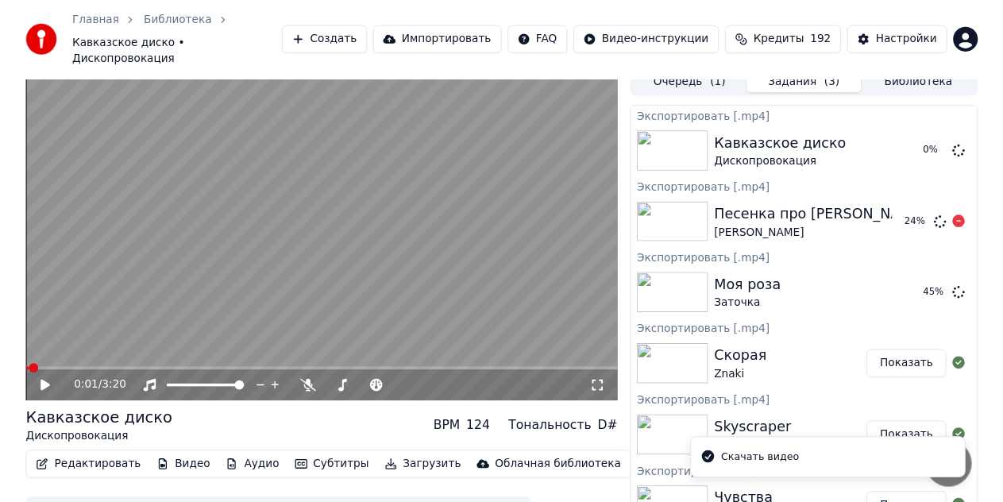
scroll to position [0, 0]
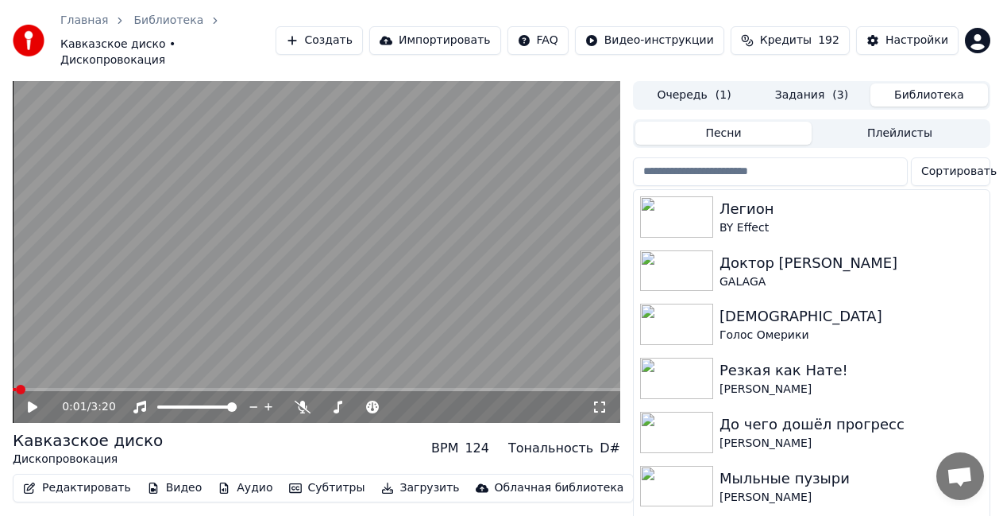
click at [918, 83] on button "Библиотека" at bounding box center [930, 94] width 118 height 23
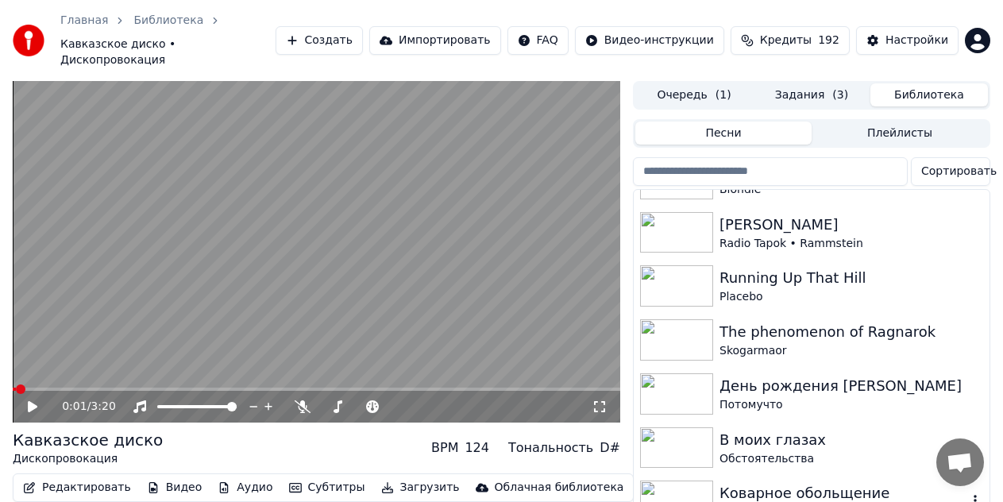
scroll to position [3792, 0]
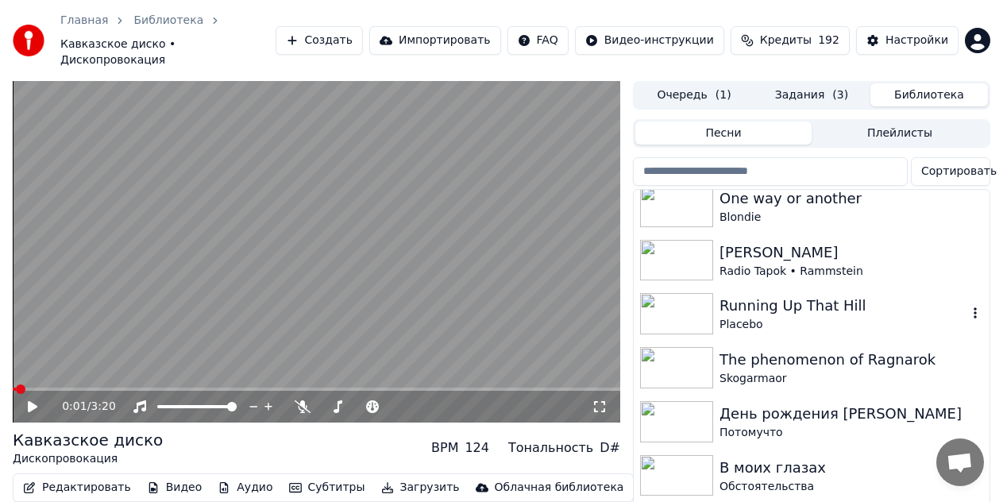
click at [818, 299] on div "Running Up That Hill" at bounding box center [844, 306] width 248 height 22
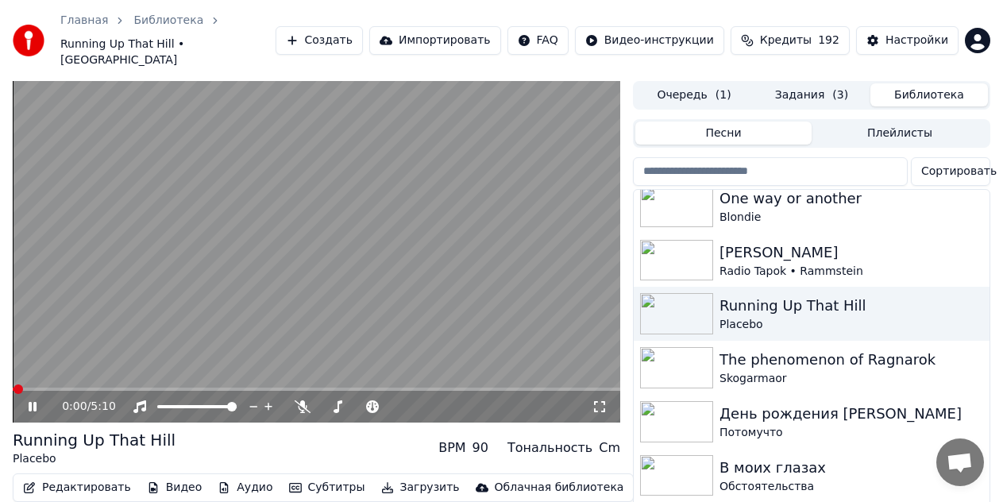
click at [396, 252] on video at bounding box center [317, 252] width 608 height 342
click at [817, 83] on button "Задания ( 3 )" at bounding box center [812, 94] width 118 height 23
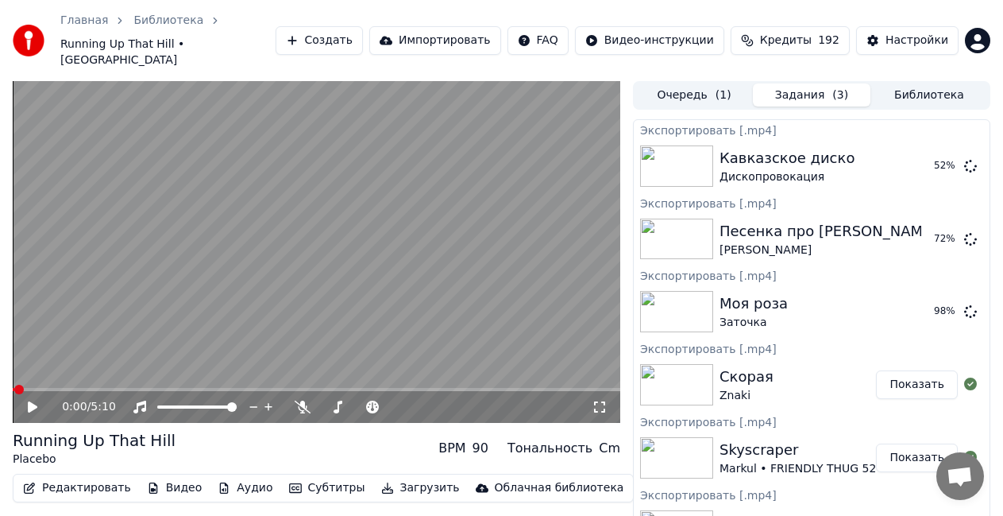
click at [924, 85] on button "Библиотека" at bounding box center [930, 94] width 118 height 23
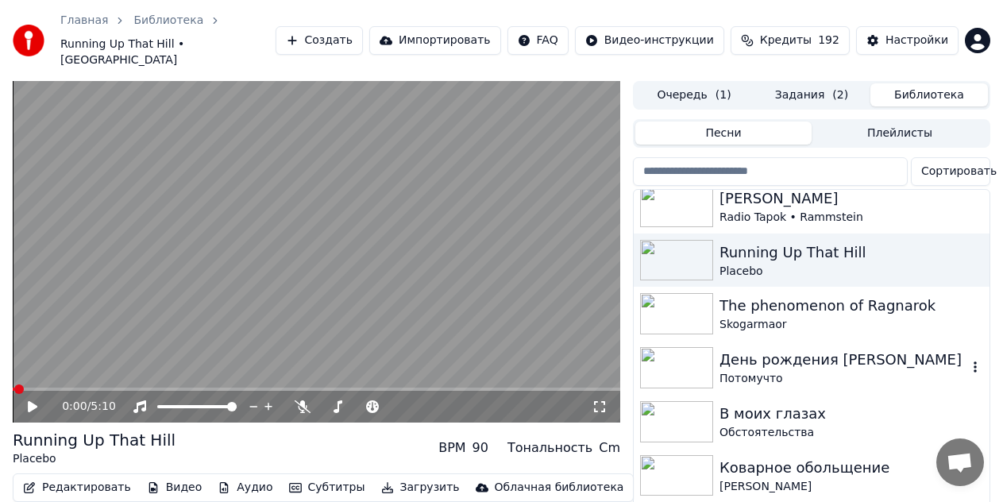
scroll to position [3766, 0]
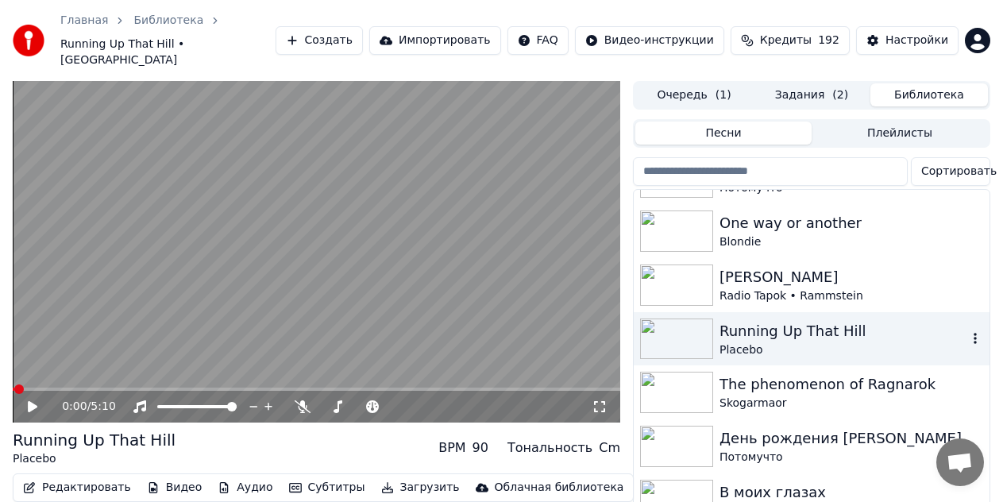
click at [795, 342] on div "Placebo" at bounding box center [844, 350] width 248 height 16
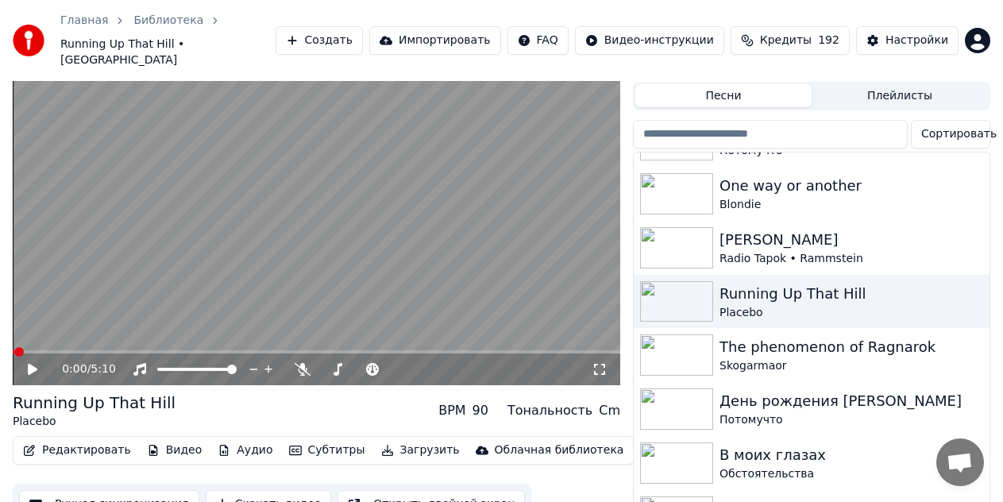
scroll to position [58, 0]
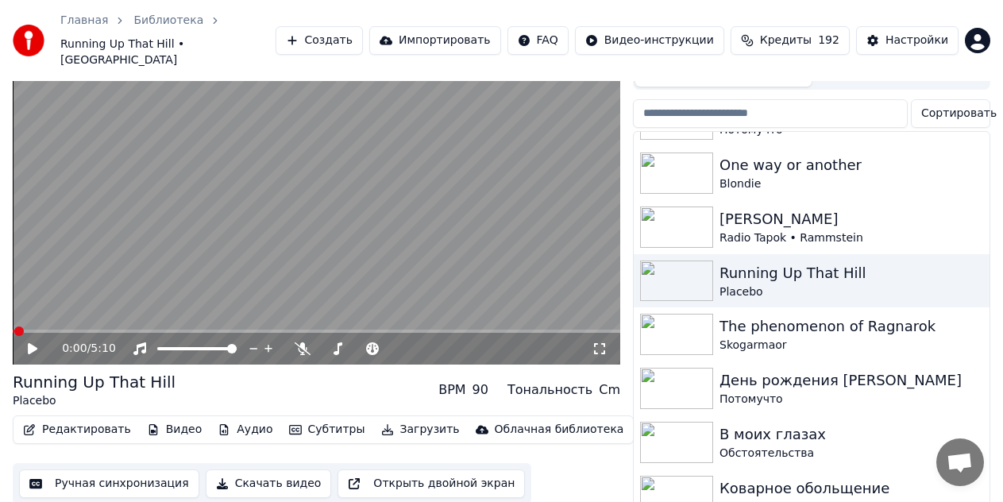
click at [250, 470] on button "Скачать видео" at bounding box center [269, 484] width 126 height 29
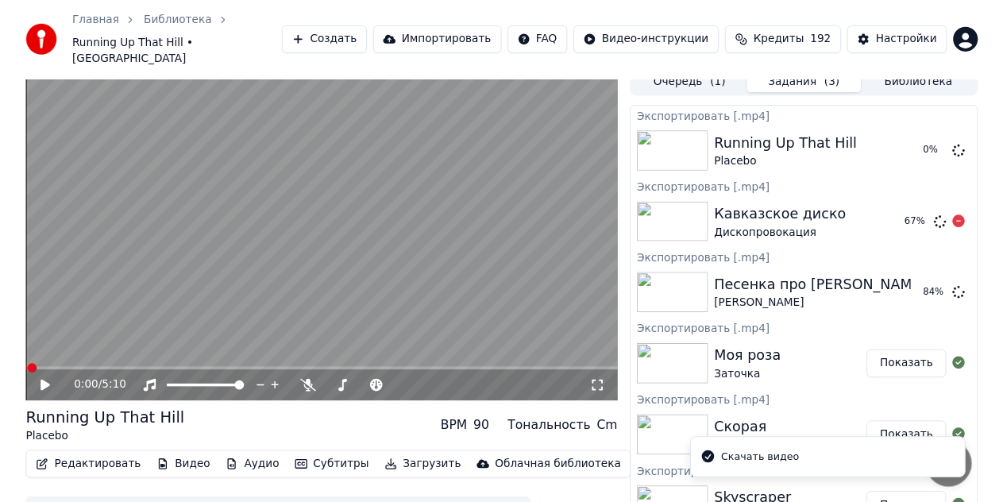
scroll to position [0, 0]
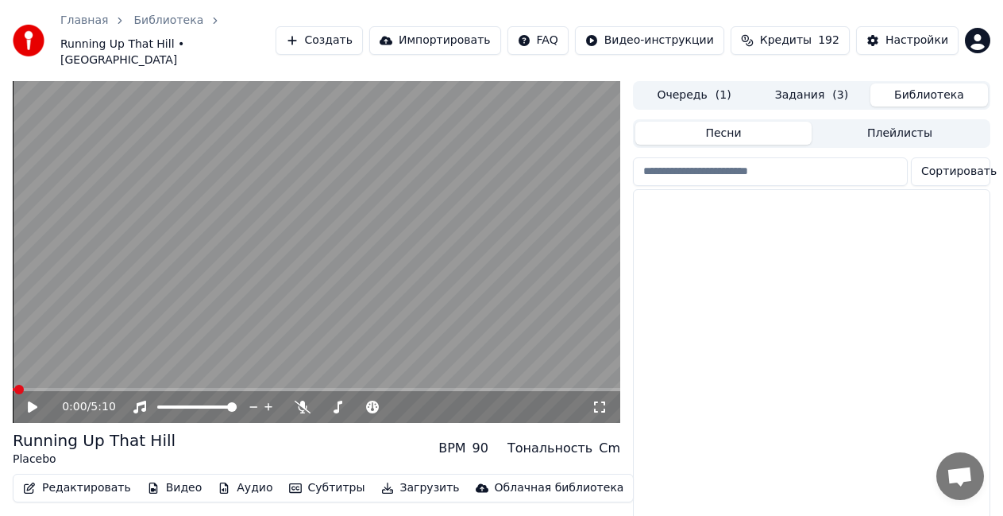
click at [939, 83] on button "Библиотека" at bounding box center [930, 94] width 118 height 23
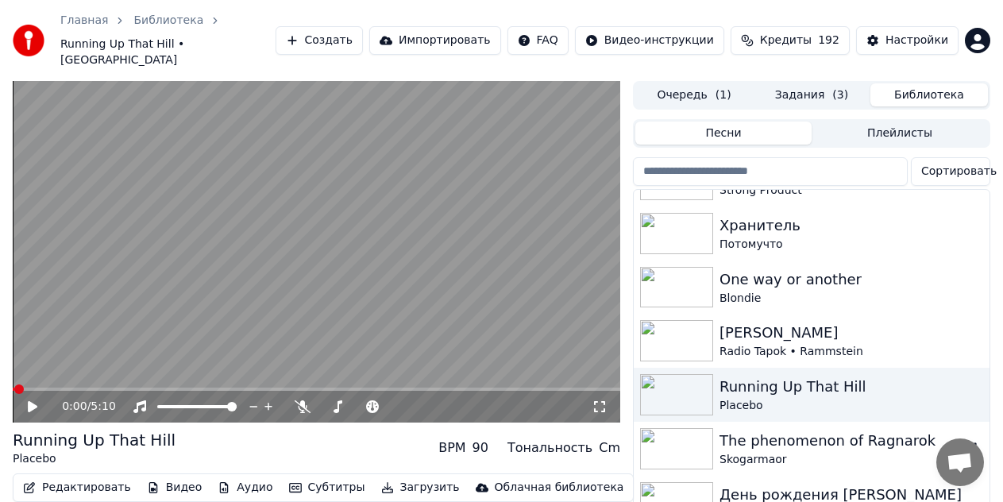
scroll to position [3631, 0]
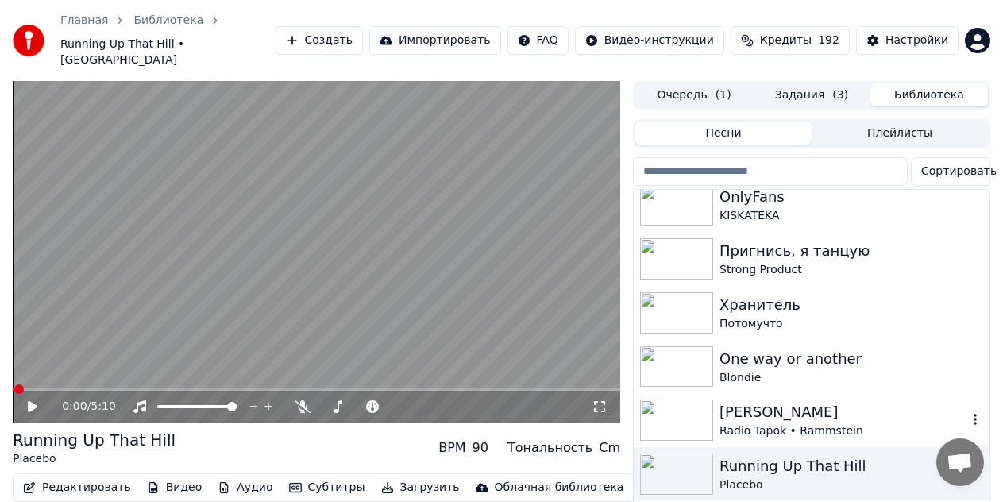
click at [817, 401] on div "[PERSON_NAME]" at bounding box center [844, 412] width 248 height 22
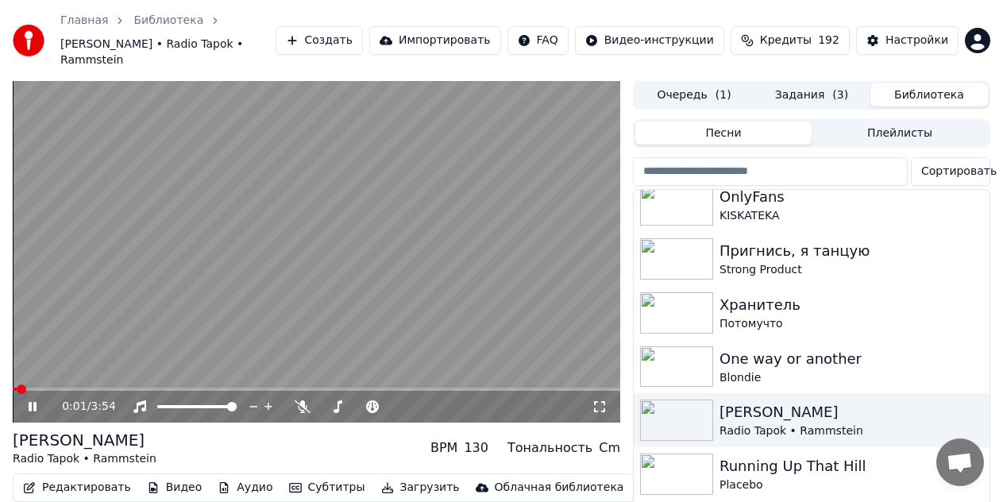
click at [277, 232] on video at bounding box center [317, 252] width 608 height 342
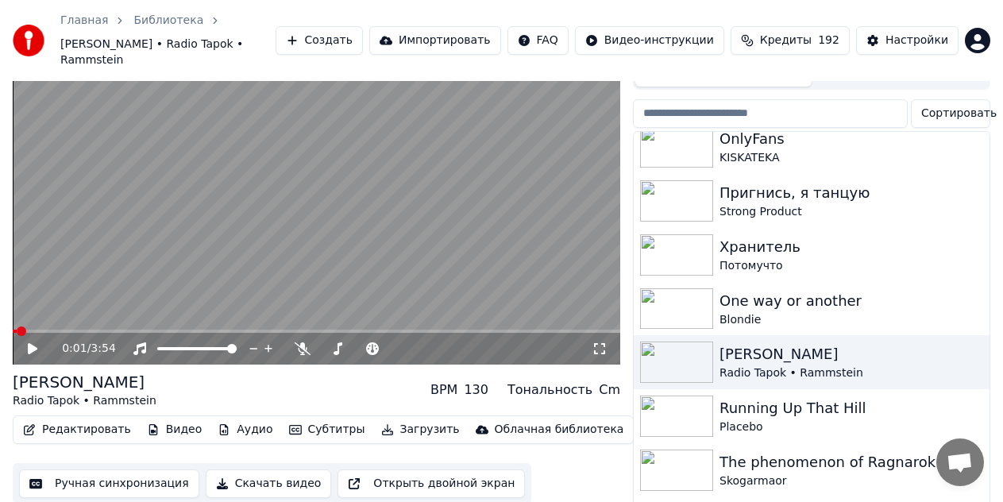
click at [251, 470] on button "Скачать видео" at bounding box center [269, 484] width 126 height 29
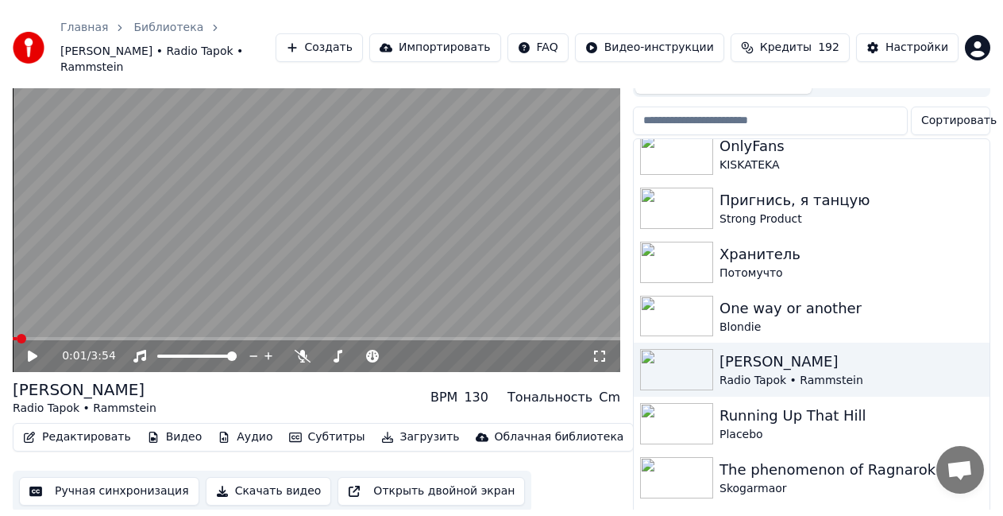
scroll to position [31, 0]
